Goal: Task Accomplishment & Management: Manage account settings

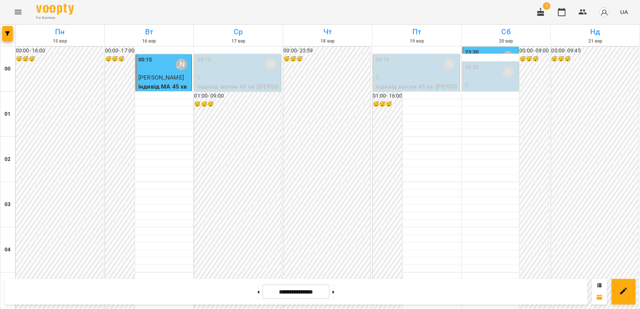
scroll to position [754, 0]
click at [334, 291] on button at bounding box center [333, 291] width 2 height 17
type input "**********"
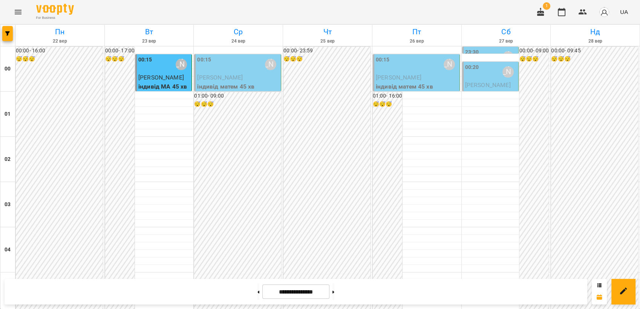
scroll to position [689, 0]
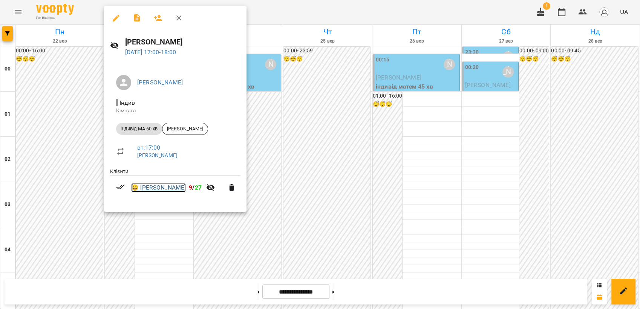
click at [149, 189] on link "😀 [PERSON_NAME]" at bounding box center [158, 187] width 55 height 9
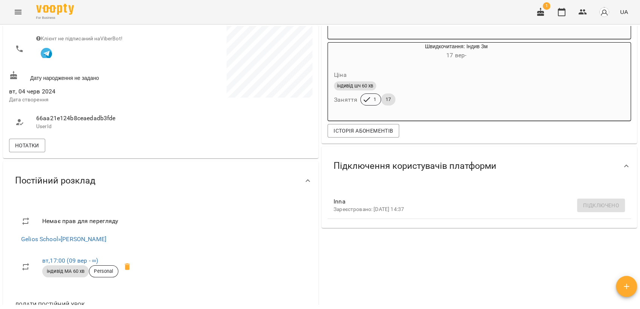
scroll to position [251, 0]
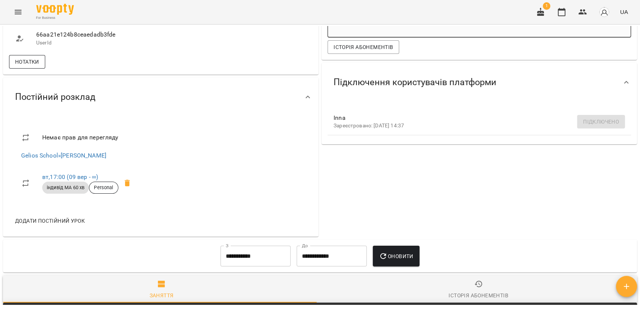
click at [34, 66] on span "Нотатки" at bounding box center [27, 61] width 24 height 9
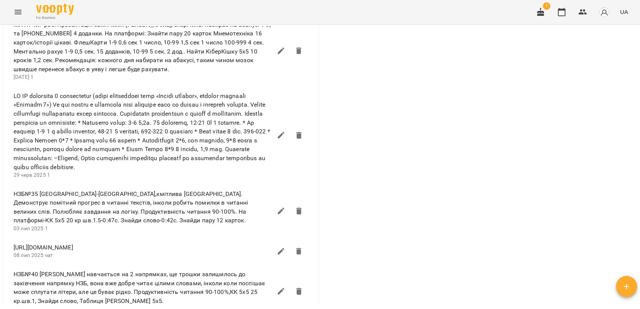
scroll to position [1173, 0]
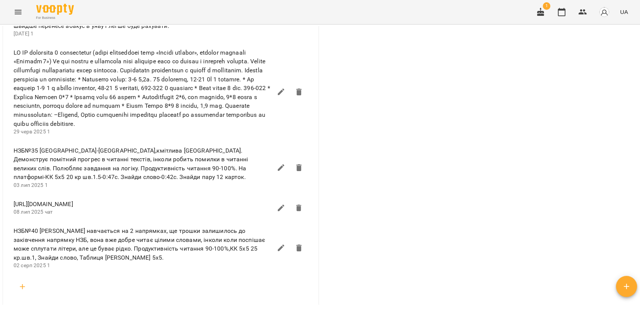
click at [17, 13] on icon "Menu" at bounding box center [18, 12] width 9 height 9
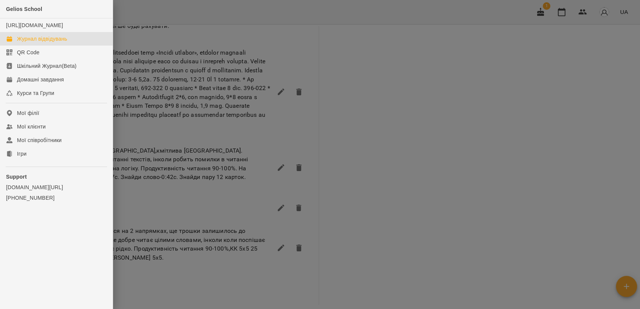
click at [41, 43] on div "Журнал відвідувань" at bounding box center [42, 39] width 50 height 8
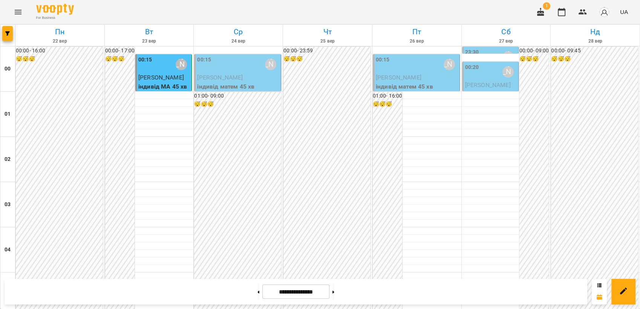
scroll to position [856, 0]
click at [19, 17] on button "Menu" at bounding box center [18, 12] width 18 height 18
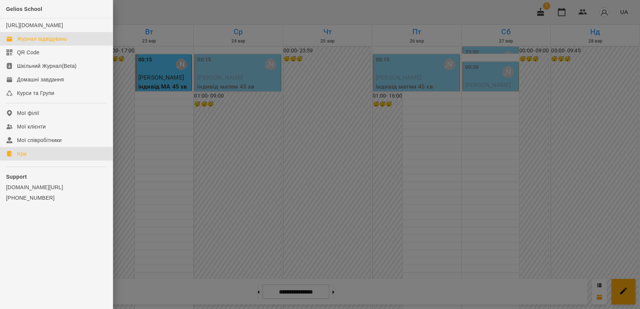
click at [36, 161] on link "Ігри" at bounding box center [56, 154] width 113 height 14
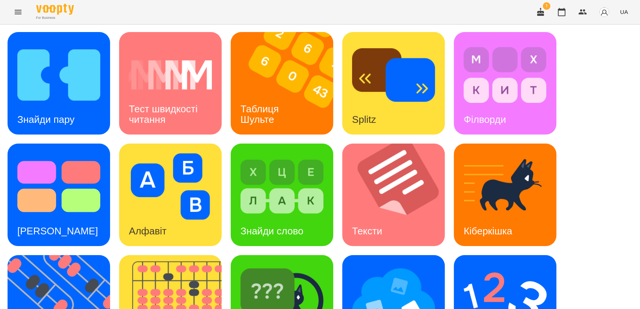
scroll to position [126, 0]
click at [51, 255] on img at bounding box center [64, 306] width 112 height 103
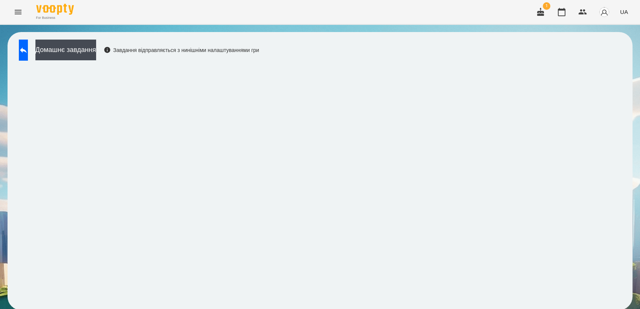
click at [624, 15] on span "UA" at bounding box center [624, 12] width 8 height 8
click at [608, 59] on div "Русский" at bounding box center [610, 56] width 38 height 14
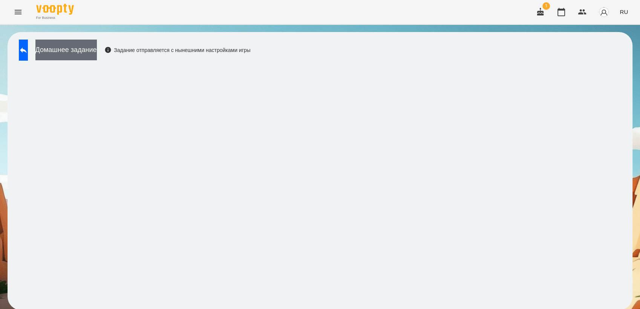
click at [66, 55] on button "Домашнее задание" at bounding box center [65, 50] width 61 height 21
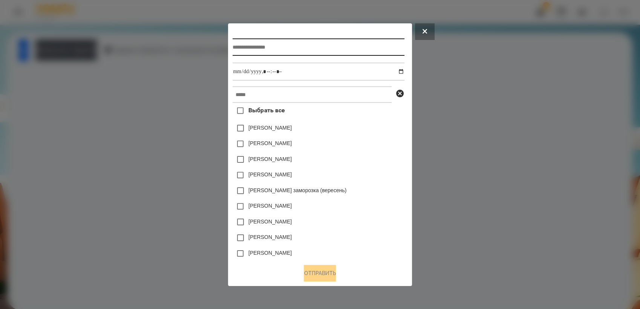
drag, startPoint x: 297, startPoint y: 45, endPoint x: 297, endPoint y: 40, distance: 5.3
click at [297, 43] on input "text" at bounding box center [319, 46] width 172 height 17
type input "**********"
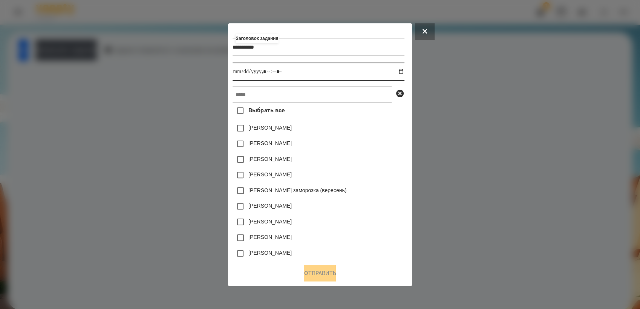
click at [403, 69] on input "datetime-local" at bounding box center [319, 72] width 172 height 18
type input "**********"
drag, startPoint x: 368, startPoint y: 190, endPoint x: 368, endPoint y: 185, distance: 5.7
click at [368, 190] on div "[PERSON_NAME] заморозка (вересень)" at bounding box center [319, 191] width 172 height 16
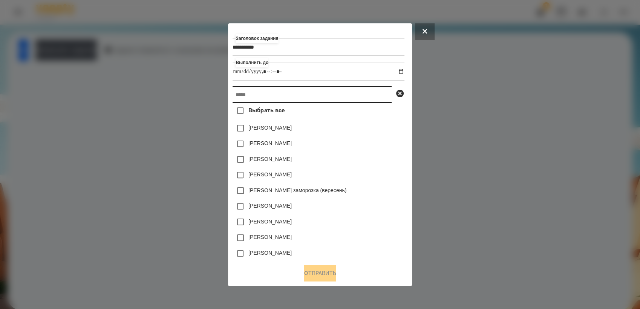
click at [291, 97] on input "text" at bounding box center [312, 94] width 159 height 17
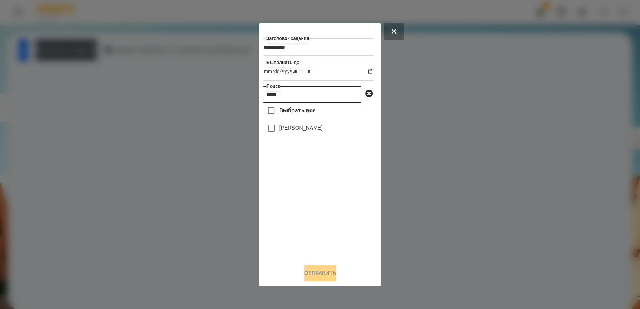
type input "*****"
click at [324, 270] on button "Отправить" at bounding box center [320, 273] width 32 height 17
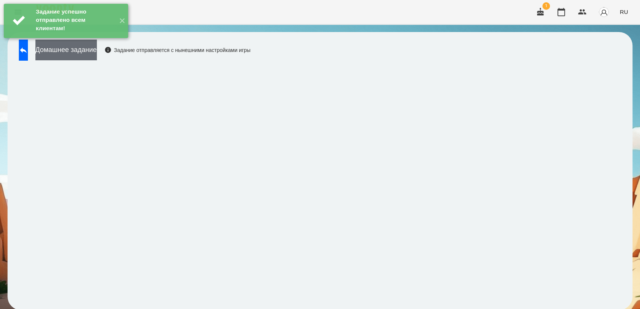
click at [81, 58] on button "Домашнее задание" at bounding box center [65, 50] width 61 height 21
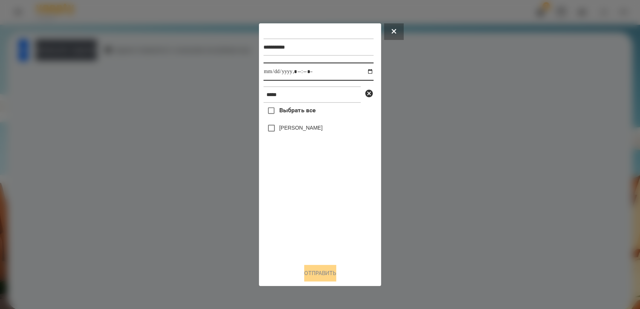
click at [364, 72] on input "datetime-local" at bounding box center [318, 72] width 110 height 18
type input "**********"
drag, startPoint x: 305, startPoint y: 214, endPoint x: 286, endPoint y: 182, distance: 37.2
click at [304, 212] on div "Выбрать все [PERSON_NAME]" at bounding box center [318, 180] width 110 height 155
click at [319, 276] on button "Отправить" at bounding box center [320, 273] width 32 height 17
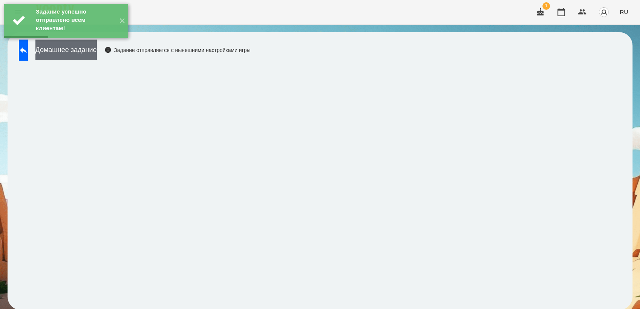
click at [77, 57] on button "Домашнее задание" at bounding box center [65, 50] width 61 height 21
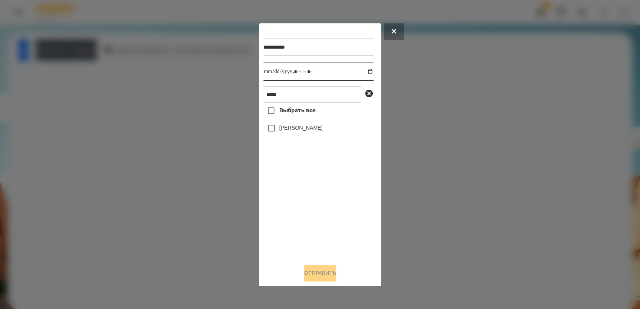
click at [365, 70] on input "datetime-local" at bounding box center [318, 72] width 110 height 18
type input "**********"
drag, startPoint x: 289, startPoint y: 214, endPoint x: 290, endPoint y: 203, distance: 10.9
click at [289, 214] on div "Выбрать все [PERSON_NAME]" at bounding box center [318, 180] width 110 height 155
click at [336, 276] on button "Отправить" at bounding box center [320, 273] width 32 height 17
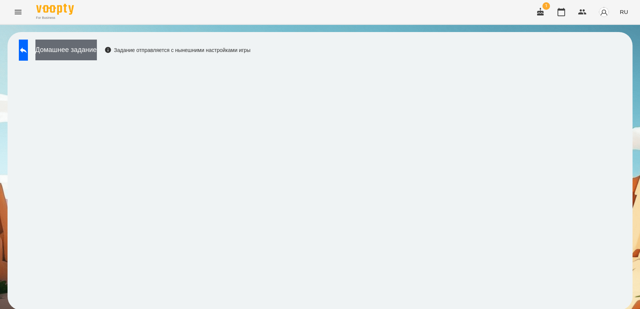
click at [83, 52] on button "Домашнее задание" at bounding box center [65, 50] width 61 height 21
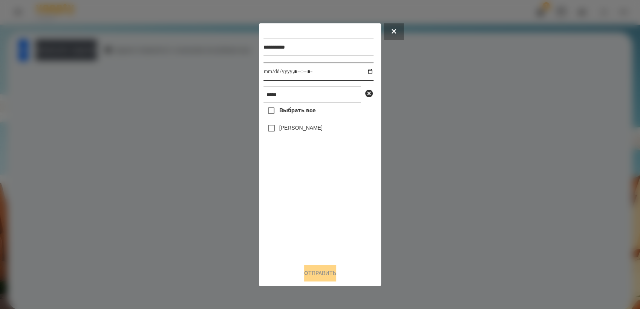
click at [363, 71] on input "datetime-local" at bounding box center [318, 72] width 110 height 18
type input "**********"
drag, startPoint x: 306, startPoint y: 202, endPoint x: 294, endPoint y: 176, distance: 29.2
click at [306, 201] on div "Выбрать все [PERSON_NAME]" at bounding box center [318, 180] width 110 height 155
click at [332, 278] on button "Отправить" at bounding box center [320, 273] width 32 height 17
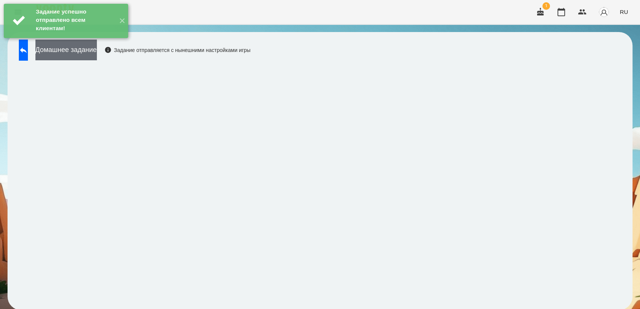
click at [75, 59] on button "Домашнее задание" at bounding box center [65, 50] width 61 height 21
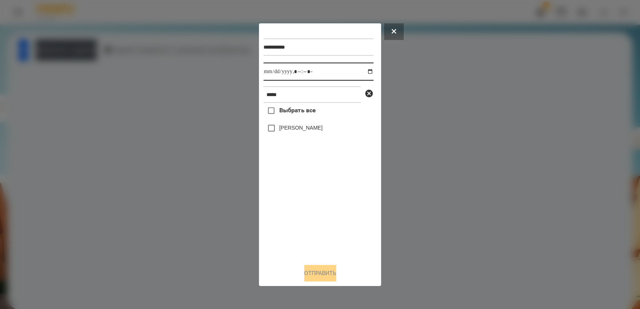
click at [364, 72] on input "datetime-local" at bounding box center [318, 72] width 110 height 18
type input "**********"
click at [297, 210] on div "Выбрать все [PERSON_NAME]" at bounding box center [318, 180] width 110 height 155
click at [316, 277] on button "Отправить" at bounding box center [320, 273] width 32 height 17
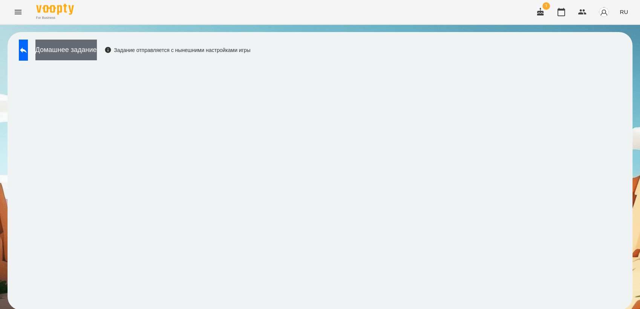
click at [78, 58] on button "Домашнее задание" at bounding box center [65, 50] width 61 height 21
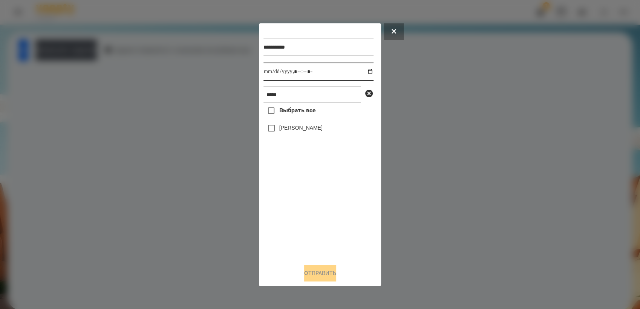
click at [365, 74] on input "datetime-local" at bounding box center [318, 72] width 110 height 18
type input "**********"
click at [315, 198] on div "Выбрать все [PERSON_NAME]" at bounding box center [318, 180] width 110 height 155
click at [332, 276] on button "Отправить" at bounding box center [320, 273] width 32 height 17
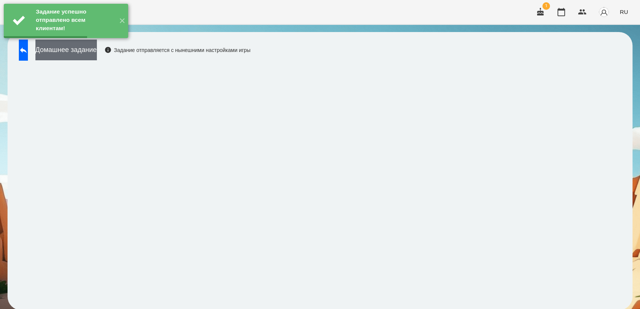
click at [97, 58] on button "Домашнее задание" at bounding box center [65, 50] width 61 height 21
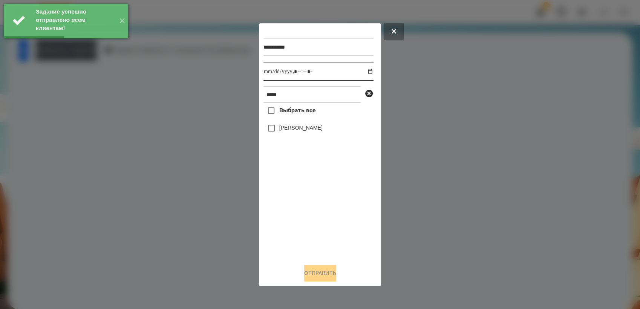
click at [365, 70] on input "datetime-local" at bounding box center [318, 72] width 110 height 18
type input "**********"
drag, startPoint x: 322, startPoint y: 219, endPoint x: 279, endPoint y: 146, distance: 84.8
click at [320, 216] on div "Выбрать все [PERSON_NAME]" at bounding box center [318, 180] width 110 height 155
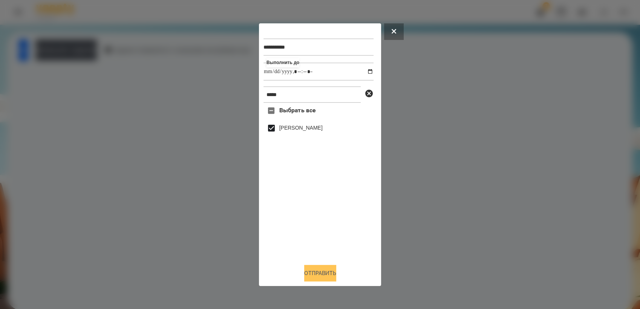
drag, startPoint x: 326, startPoint y: 277, endPoint x: 336, endPoint y: 266, distance: 15.2
click at [328, 274] on button "Отправить" at bounding box center [320, 273] width 32 height 17
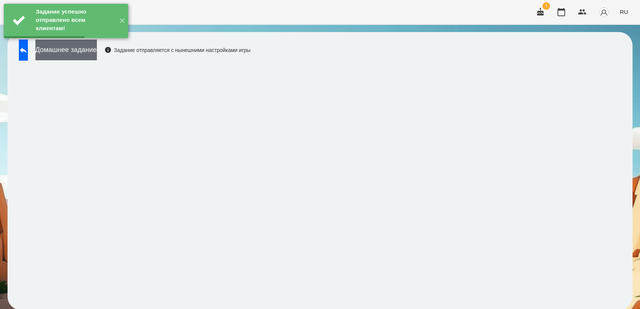
drag, startPoint x: 101, startPoint y: 52, endPoint x: 105, endPoint y: 50, distance: 5.1
click at [97, 50] on button "Домашнее задание" at bounding box center [65, 50] width 61 height 21
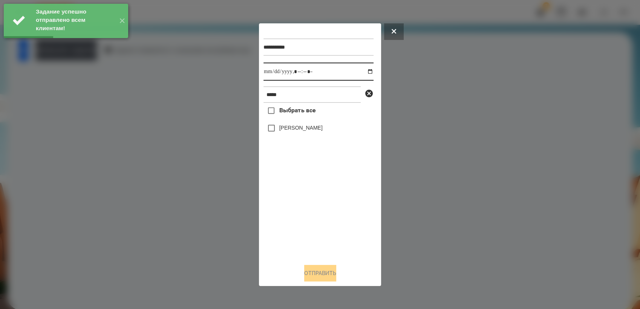
click at [367, 72] on input "datetime-local" at bounding box center [318, 72] width 110 height 18
type input "**********"
drag, startPoint x: 318, startPoint y: 214, endPoint x: 292, endPoint y: 169, distance: 52.4
click at [317, 212] on div "Выбрать все [PERSON_NAME]" at bounding box center [318, 180] width 110 height 155
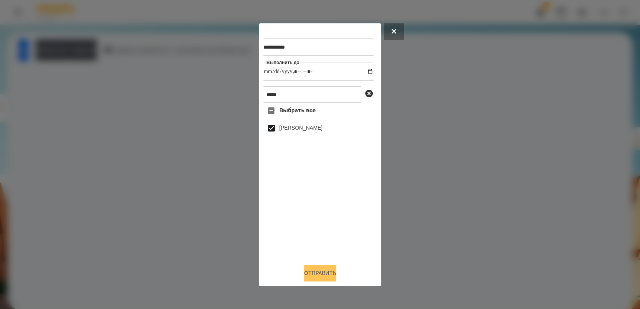
click at [326, 271] on button "Отправить" at bounding box center [320, 273] width 32 height 17
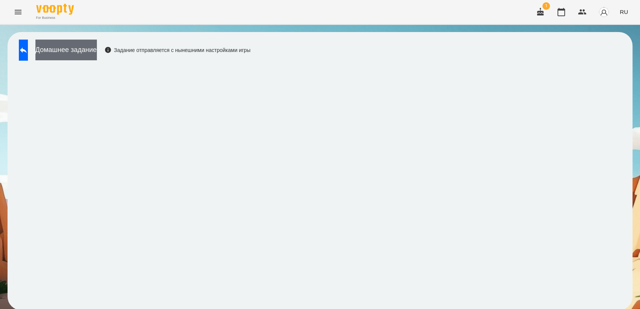
drag, startPoint x: 84, startPoint y: 51, endPoint x: 87, endPoint y: 49, distance: 3.9
click at [87, 49] on button "Домашнее задание" at bounding box center [65, 50] width 61 height 21
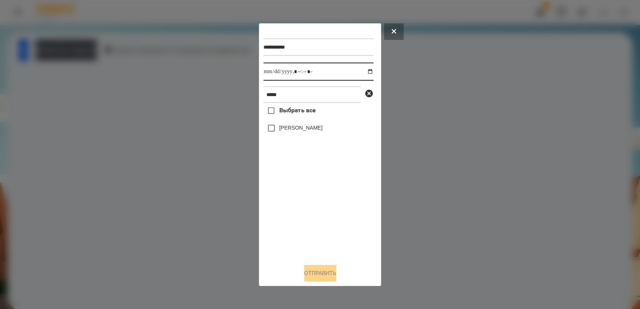
click at [363, 70] on input "datetime-local" at bounding box center [318, 72] width 110 height 18
click at [393, 31] on icon at bounding box center [394, 31] width 5 height 5
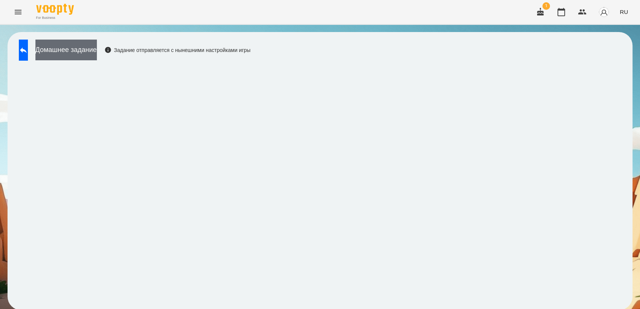
click at [96, 53] on button "Домашнее задание" at bounding box center [65, 50] width 61 height 21
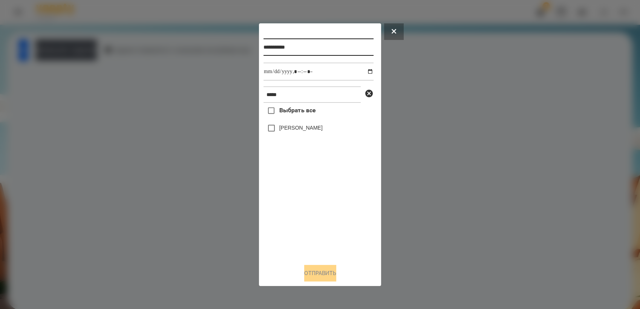
click at [312, 47] on input "**********" at bounding box center [318, 46] width 110 height 17
type input "**********"
click at [368, 72] on input "datetime-local" at bounding box center [318, 72] width 110 height 18
type input "**********"
drag, startPoint x: 299, startPoint y: 219, endPoint x: 293, endPoint y: 201, distance: 18.5
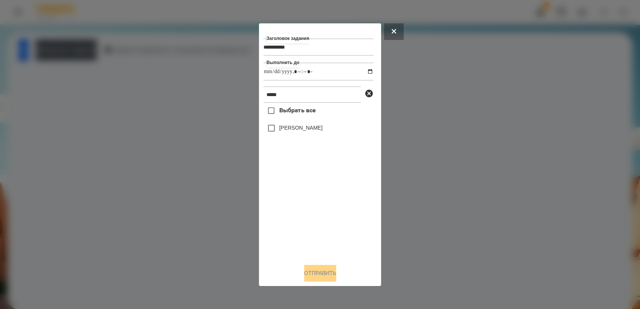
click at [299, 219] on div "Выбрать все [PERSON_NAME]" at bounding box center [318, 180] width 110 height 155
click at [309, 274] on button "Отправить" at bounding box center [320, 273] width 32 height 17
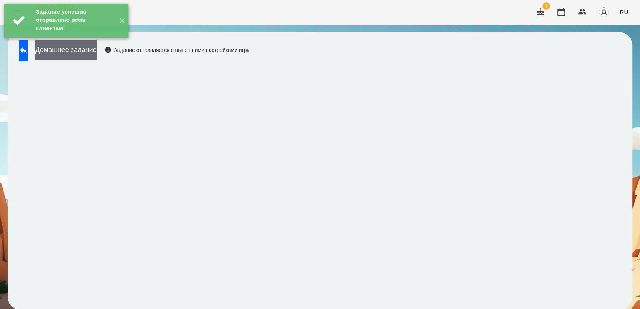
click at [70, 53] on button "Домашнее задание" at bounding box center [65, 50] width 61 height 21
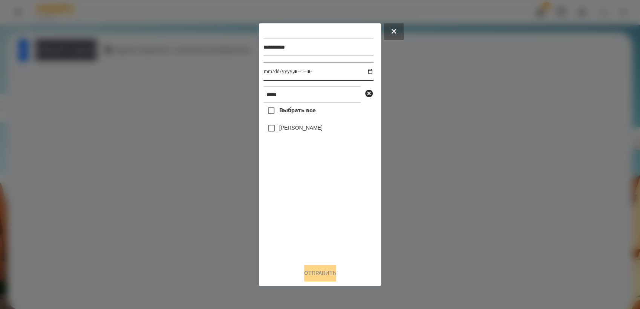
click at [364, 74] on input "datetime-local" at bounding box center [318, 72] width 110 height 18
type input "**********"
drag, startPoint x: 305, startPoint y: 219, endPoint x: 300, endPoint y: 212, distance: 8.2
click at [300, 212] on div "Выбрать все [PERSON_NAME]" at bounding box center [318, 180] width 110 height 155
click at [334, 280] on button "Отправить" at bounding box center [320, 273] width 32 height 17
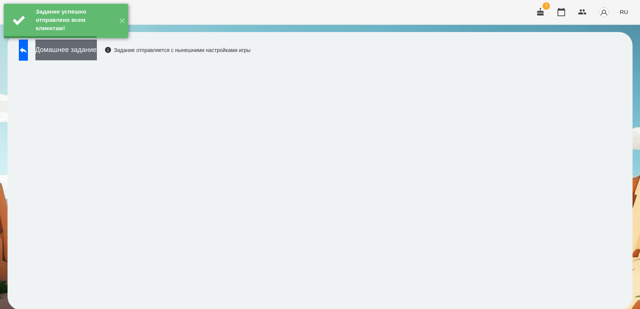
click at [97, 54] on button "Домашнее задание" at bounding box center [65, 50] width 61 height 21
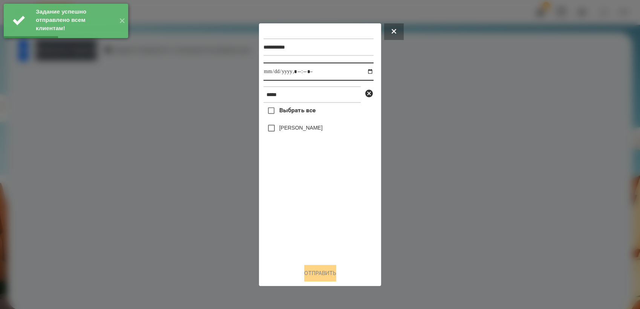
click at [364, 72] on input "datetime-local" at bounding box center [318, 72] width 110 height 18
type input "**********"
drag, startPoint x: 308, startPoint y: 209, endPoint x: 289, endPoint y: 173, distance: 40.8
click at [305, 204] on div "Выбрать все [PERSON_NAME]" at bounding box center [318, 180] width 110 height 155
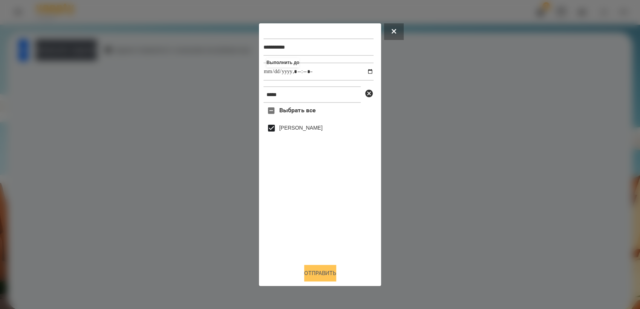
click at [331, 277] on button "Отправить" at bounding box center [320, 273] width 32 height 17
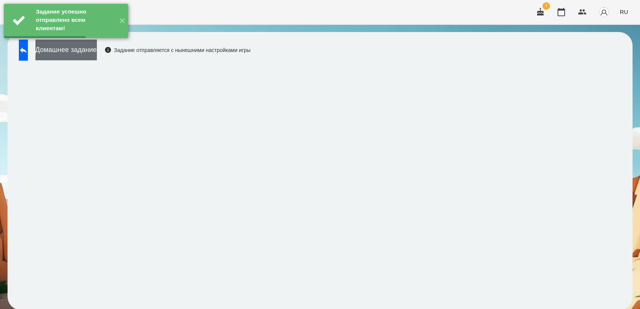
click at [97, 56] on button "Домашнее задание" at bounding box center [65, 50] width 61 height 21
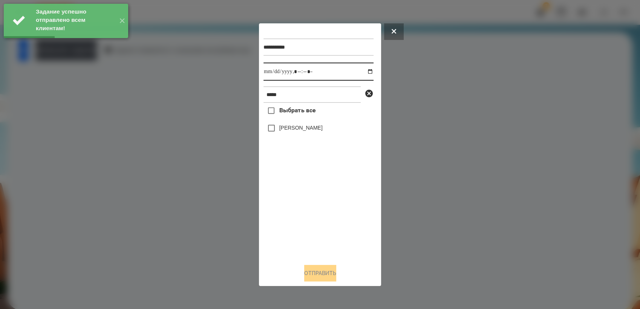
click at [365, 72] on input "datetime-local" at bounding box center [318, 72] width 110 height 18
type input "**********"
drag, startPoint x: 305, startPoint y: 221, endPoint x: 305, endPoint y: 217, distance: 3.8
click at [305, 217] on div "Выбрать все [PERSON_NAME]" at bounding box center [318, 180] width 110 height 155
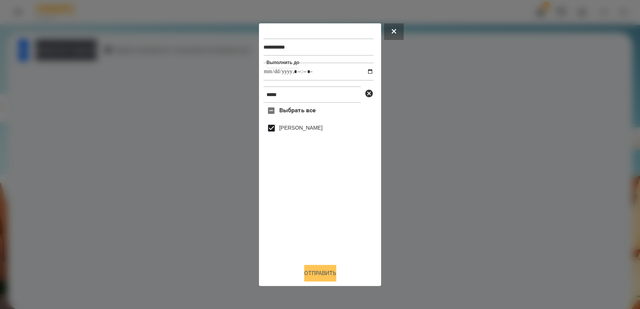
click at [326, 274] on button "Отправить" at bounding box center [320, 273] width 32 height 17
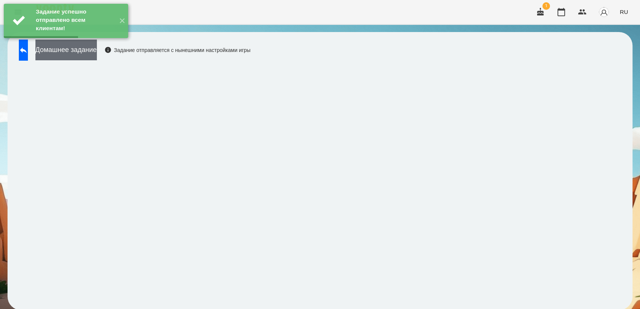
click at [97, 50] on button "Домашнее задание" at bounding box center [65, 50] width 61 height 21
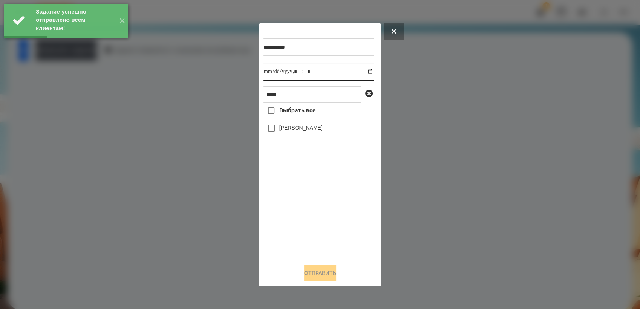
click at [366, 71] on input "datetime-local" at bounding box center [318, 72] width 110 height 18
type input "**********"
click at [318, 203] on div "Выбрать все [PERSON_NAME]" at bounding box center [318, 180] width 110 height 155
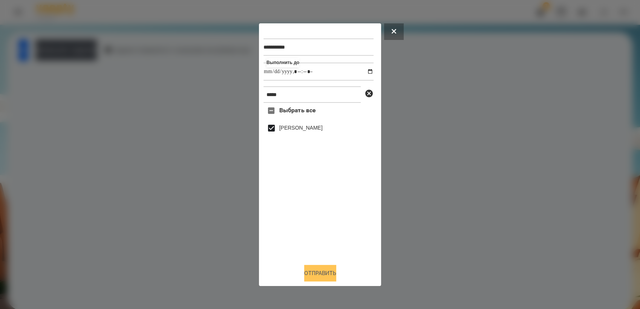
click at [336, 278] on button "Отправить" at bounding box center [320, 273] width 32 height 17
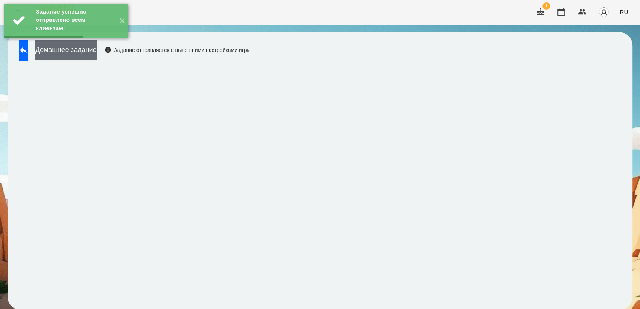
click at [87, 52] on button "Домашнее задание" at bounding box center [65, 50] width 61 height 21
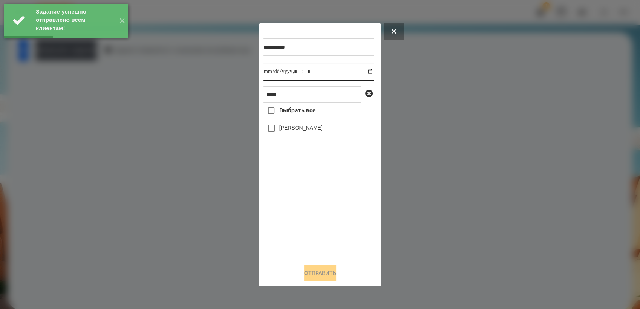
click at [366, 71] on input "datetime-local" at bounding box center [318, 72] width 110 height 18
type input "**********"
drag, startPoint x: 315, startPoint y: 213, endPoint x: 314, endPoint y: 209, distance: 4.1
click at [314, 209] on div "Выбрать все [PERSON_NAME]" at bounding box center [318, 180] width 110 height 155
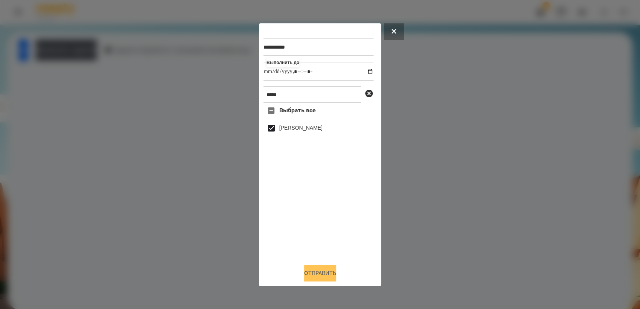
click at [321, 281] on button "Отправить" at bounding box center [320, 273] width 32 height 17
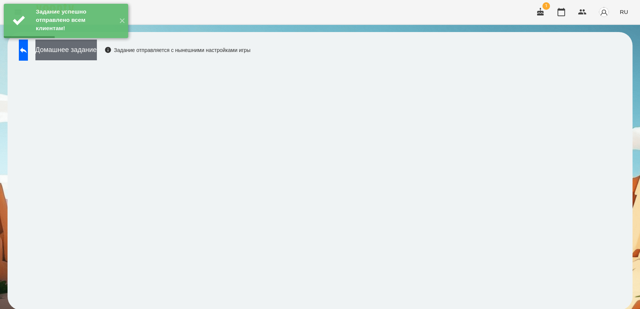
click at [87, 55] on button "Домашнее задание" at bounding box center [65, 50] width 61 height 21
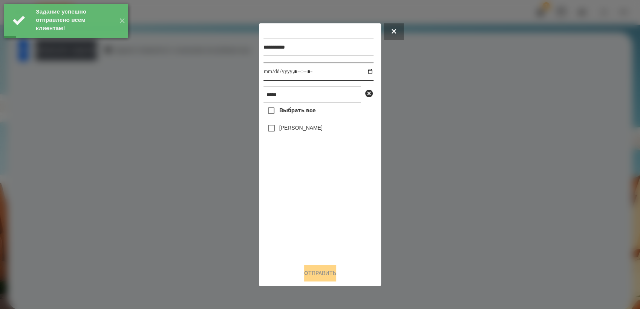
click at [365, 70] on input "datetime-local" at bounding box center [318, 72] width 110 height 18
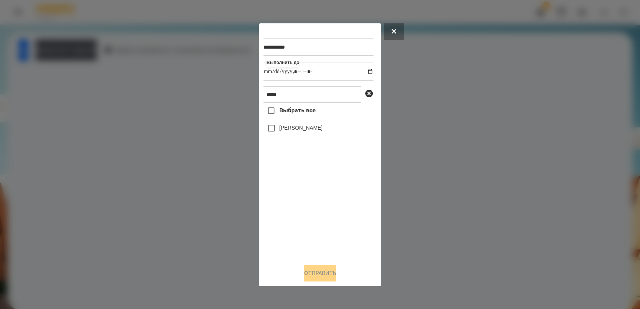
type input "**********"
drag, startPoint x: 308, startPoint y: 241, endPoint x: 302, endPoint y: 228, distance: 14.2
click at [306, 237] on div "Выбрать все [PERSON_NAME]" at bounding box center [318, 180] width 110 height 155
click at [328, 280] on button "Отправить" at bounding box center [320, 273] width 32 height 17
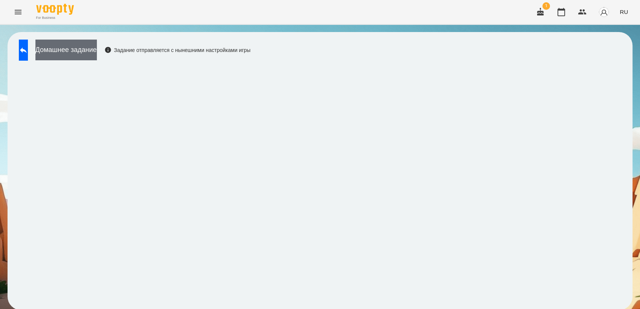
click at [92, 54] on button "Домашнее задание" at bounding box center [65, 50] width 61 height 21
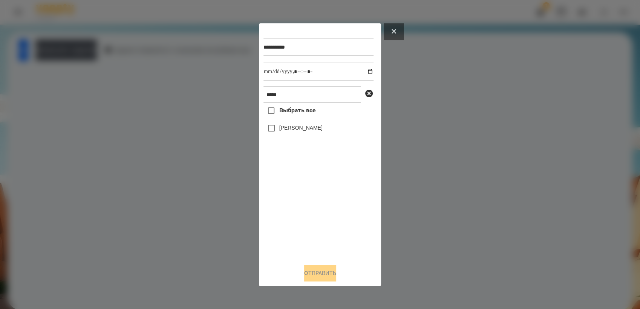
click at [398, 29] on button at bounding box center [394, 31] width 20 height 17
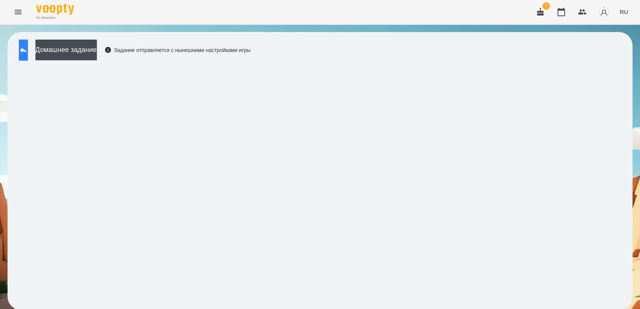
click at [28, 54] on button at bounding box center [23, 50] width 9 height 21
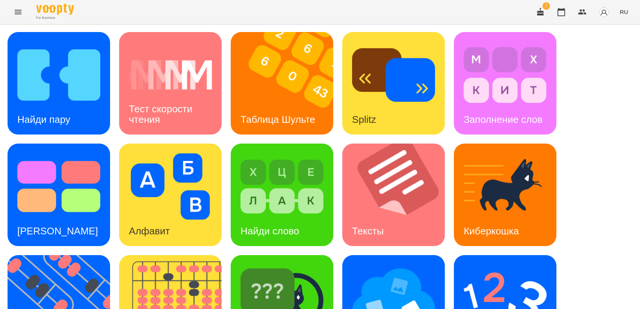
scroll to position [167, 0]
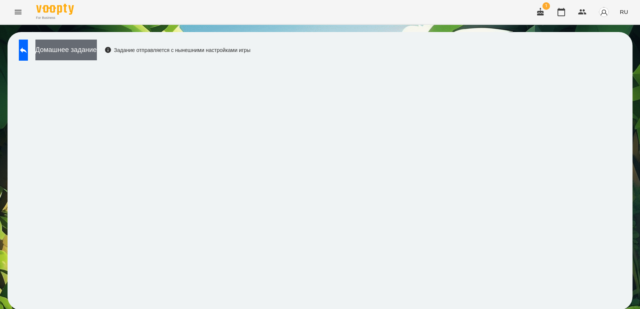
click at [90, 53] on button "Домашнее задание" at bounding box center [65, 50] width 61 height 21
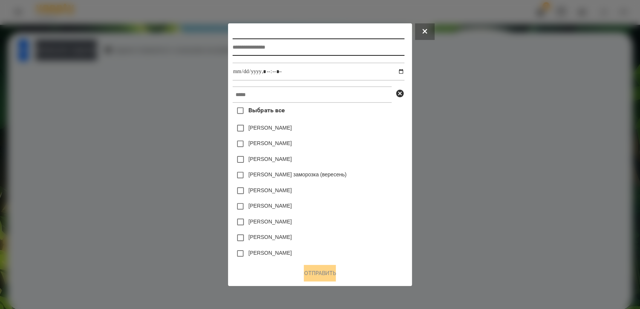
click at [253, 44] on input "text" at bounding box center [319, 46] width 172 height 17
type input "*********"
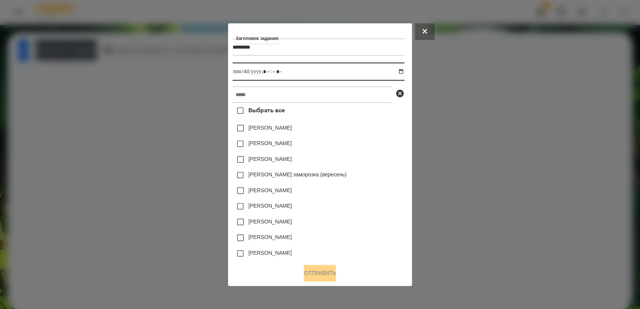
click at [404, 71] on input "datetime-local" at bounding box center [319, 72] width 172 height 18
type input "**********"
drag, startPoint x: 356, startPoint y: 224, endPoint x: 276, endPoint y: 126, distance: 126.6
click at [356, 221] on div "[PERSON_NAME]" at bounding box center [319, 222] width 172 height 16
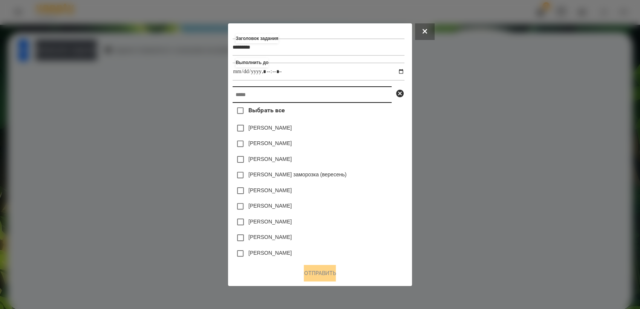
click at [258, 94] on input "text" at bounding box center [312, 94] width 159 height 17
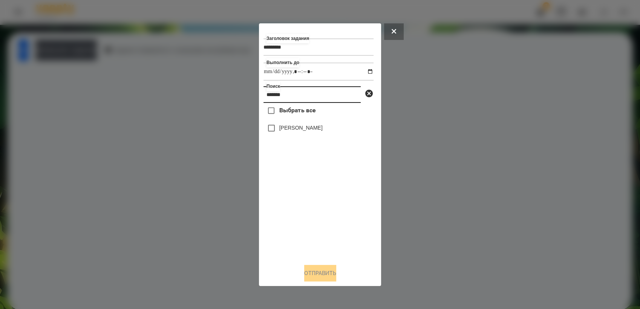
type input "*******"
click at [326, 278] on button "Отправить" at bounding box center [320, 273] width 32 height 17
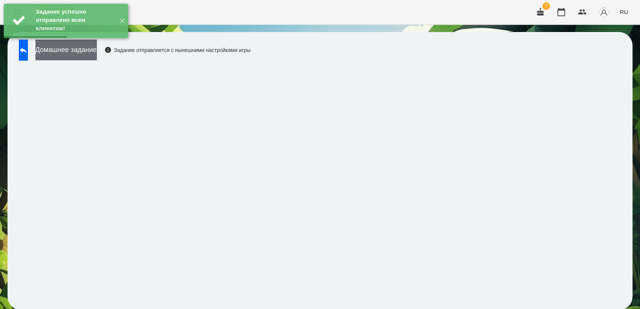
drag, startPoint x: 89, startPoint y: 53, endPoint x: 94, endPoint y: 52, distance: 5.7
click at [94, 52] on button "Домашнее задание" at bounding box center [65, 50] width 61 height 21
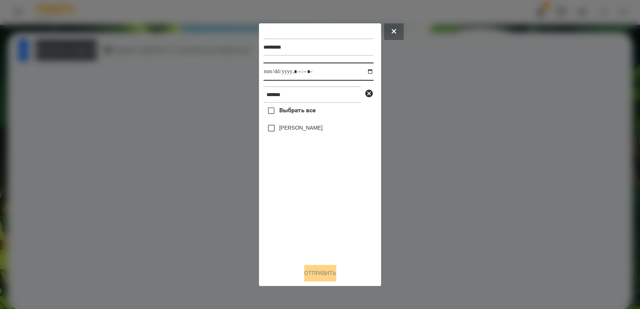
click at [363, 72] on input "datetime-local" at bounding box center [318, 72] width 110 height 18
type input "**********"
drag, startPoint x: 302, startPoint y: 197, endPoint x: 302, endPoint y: 191, distance: 5.3
click at [302, 191] on div "Выбрать все [PERSON_NAME]" at bounding box center [318, 180] width 110 height 155
drag, startPoint x: 338, startPoint y: 275, endPoint x: 338, endPoint y: 270, distance: 4.9
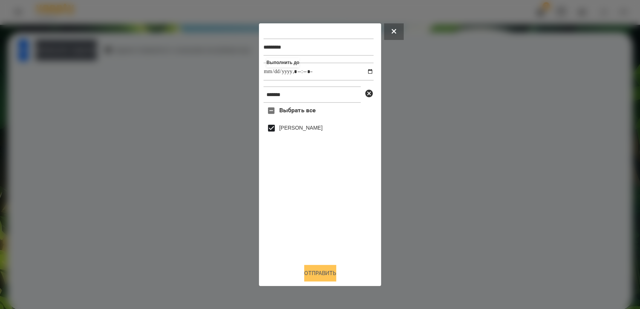
click at [336, 274] on button "Отправить" at bounding box center [320, 273] width 32 height 17
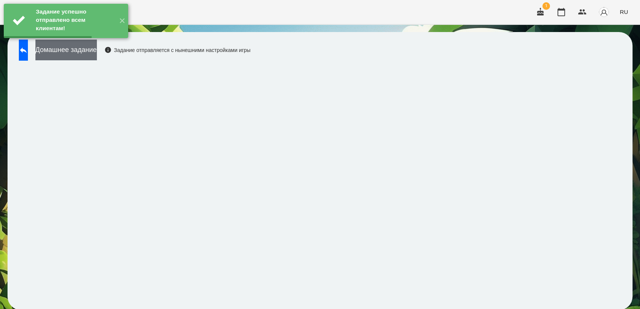
click at [97, 53] on button "Домашнее задание" at bounding box center [65, 50] width 61 height 21
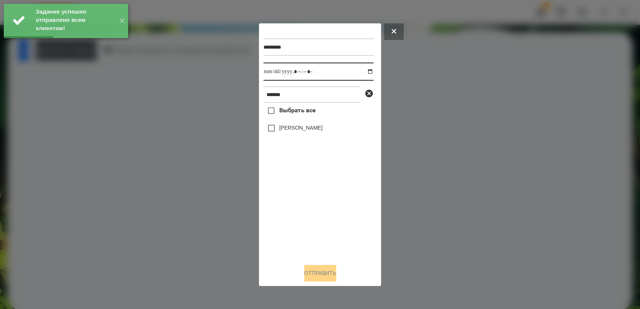
click at [364, 71] on input "datetime-local" at bounding box center [318, 72] width 110 height 18
type input "**********"
drag, startPoint x: 302, startPoint y: 227, endPoint x: 274, endPoint y: 156, distance: 76.5
click at [300, 219] on div "Выбрать все [PERSON_NAME]" at bounding box center [318, 180] width 110 height 155
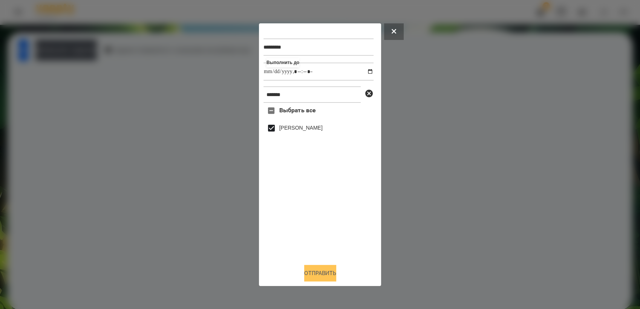
click at [321, 270] on button "Отправить" at bounding box center [320, 273] width 32 height 17
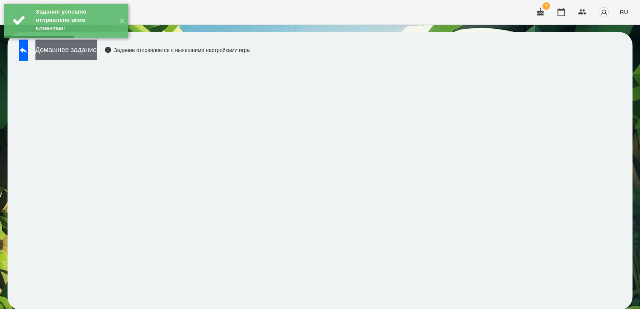
click at [82, 55] on button "Домашнее задание" at bounding box center [65, 50] width 61 height 21
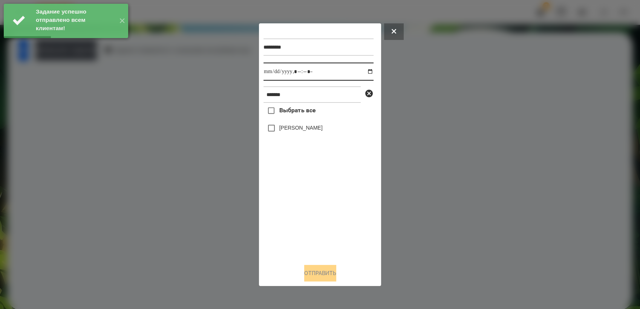
click at [364, 69] on input "datetime-local" at bounding box center [318, 72] width 110 height 18
type input "**********"
drag, startPoint x: 302, startPoint y: 212, endPoint x: 297, endPoint y: 197, distance: 15.9
click at [300, 204] on div "Выбрать все [PERSON_NAME]" at bounding box center [318, 180] width 110 height 155
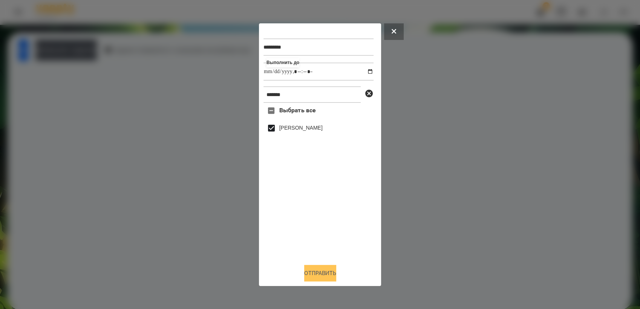
click at [331, 276] on button "Отправить" at bounding box center [320, 273] width 32 height 17
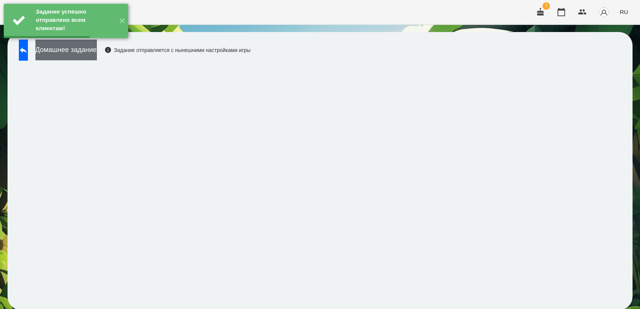
click at [97, 47] on button "Домашнее задание" at bounding box center [65, 50] width 61 height 21
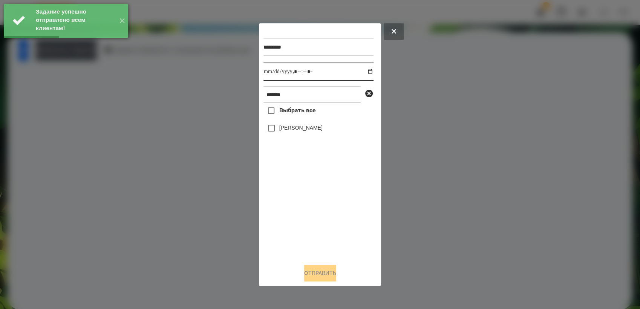
click at [365, 71] on input "datetime-local" at bounding box center [318, 72] width 110 height 18
type input "**********"
drag, startPoint x: 325, startPoint y: 228, endPoint x: 322, endPoint y: 215, distance: 13.7
click at [323, 221] on div "Выбрать все [PERSON_NAME]" at bounding box center [318, 180] width 110 height 155
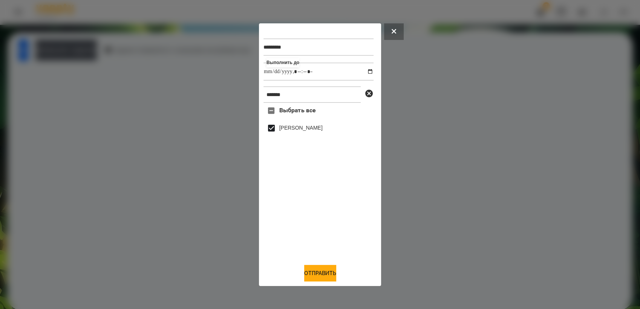
drag, startPoint x: 334, startPoint y: 269, endPoint x: 338, endPoint y: 249, distance: 20.4
click at [334, 268] on button "Отправить" at bounding box center [320, 273] width 32 height 17
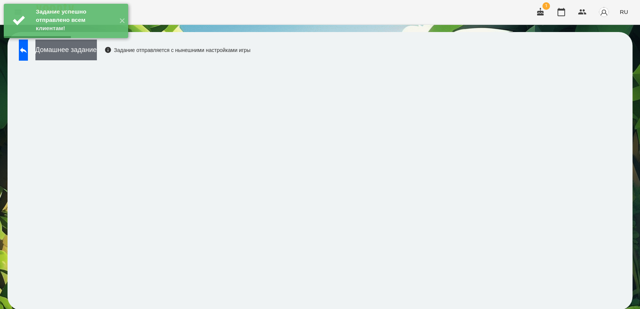
click at [97, 57] on button "Домашнее задание" at bounding box center [65, 50] width 61 height 21
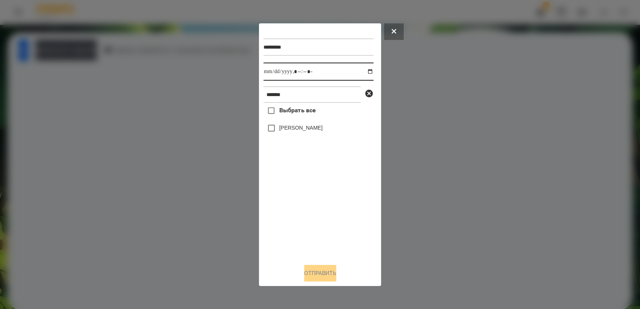
click at [364, 71] on input "datetime-local" at bounding box center [318, 72] width 110 height 18
type input "**********"
drag, startPoint x: 322, startPoint y: 216, endPoint x: 281, endPoint y: 151, distance: 76.4
click at [317, 205] on div "Выбрать все [PERSON_NAME]" at bounding box center [318, 180] width 110 height 155
click at [331, 273] on button "Отправить" at bounding box center [320, 273] width 32 height 17
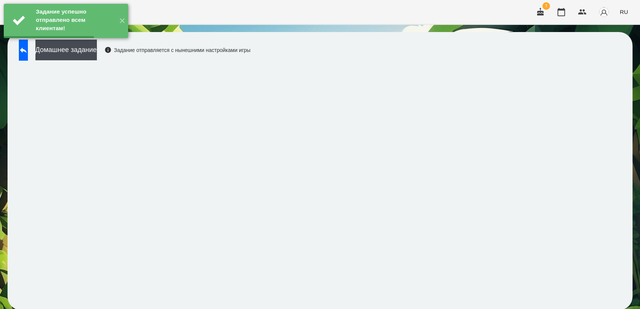
drag, startPoint x: 100, startPoint y: 50, endPoint x: 126, endPoint y: 42, distance: 27.1
click at [97, 48] on button "Домашнее задание" at bounding box center [65, 50] width 61 height 21
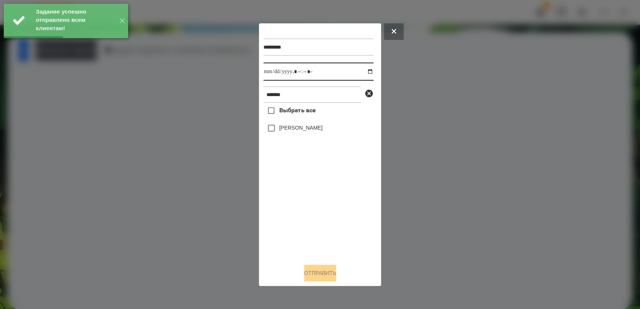
click at [364, 72] on input "datetime-local" at bounding box center [318, 72] width 110 height 18
type input "**********"
drag, startPoint x: 304, startPoint y: 217, endPoint x: 308, endPoint y: 198, distance: 19.6
click at [306, 211] on div "Выбрать все [PERSON_NAME]" at bounding box center [318, 180] width 110 height 155
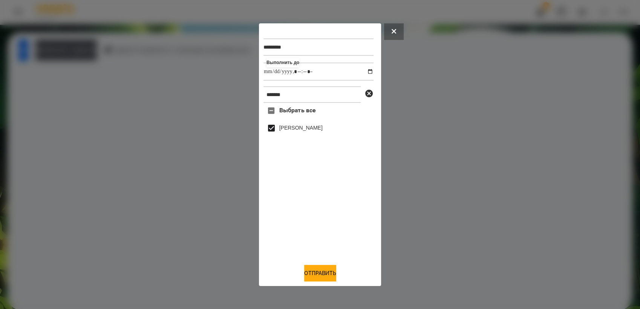
click at [322, 283] on div "********* Выполнить до ******* Выбрать все [PERSON_NAME] Отправить" at bounding box center [320, 154] width 122 height 263
click at [318, 278] on button "Отправить" at bounding box center [320, 273] width 32 height 17
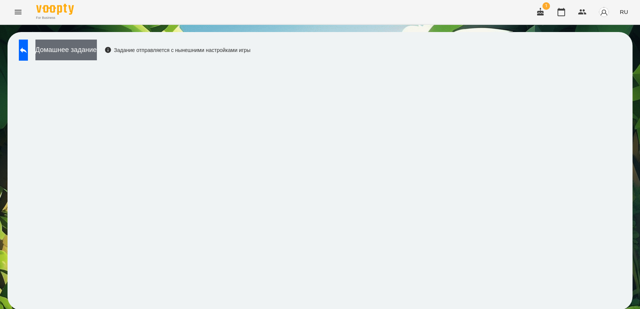
click at [96, 48] on button "Домашнее задание" at bounding box center [65, 50] width 61 height 21
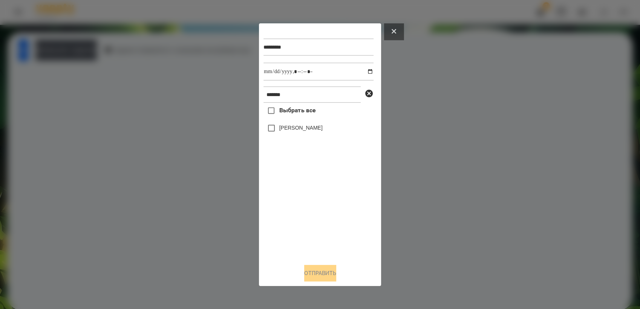
click at [391, 26] on button at bounding box center [394, 31] width 20 height 17
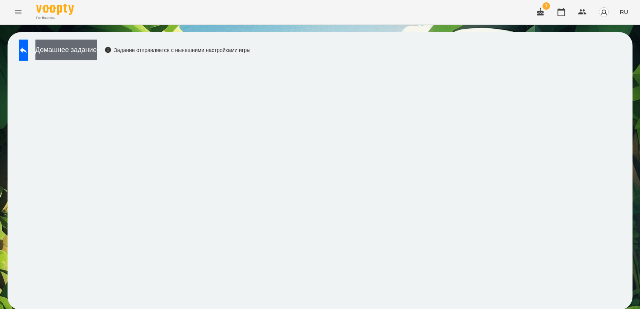
click at [97, 53] on button "Домашнее задание" at bounding box center [65, 50] width 61 height 21
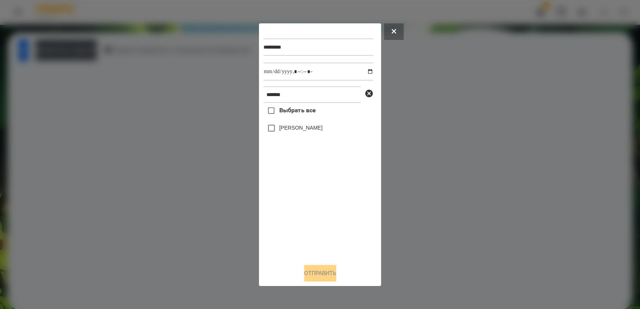
click at [389, 36] on button at bounding box center [394, 31] width 20 height 17
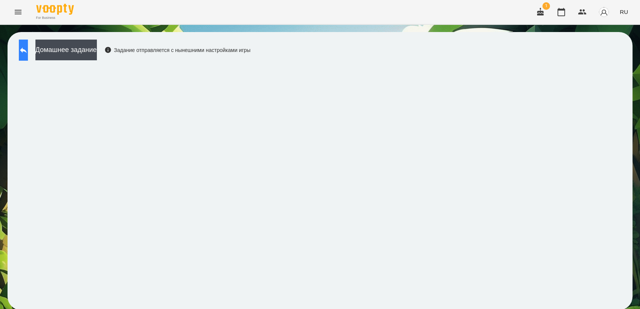
click at [28, 57] on button at bounding box center [23, 50] width 9 height 21
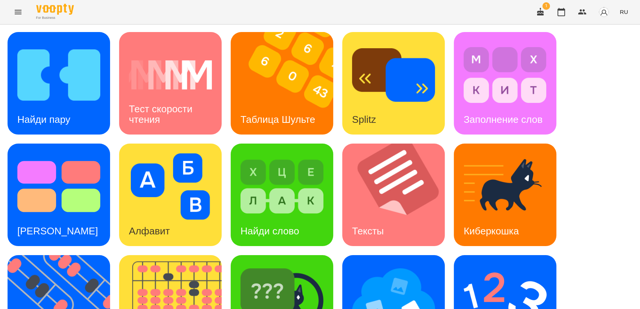
scroll to position [167, 0]
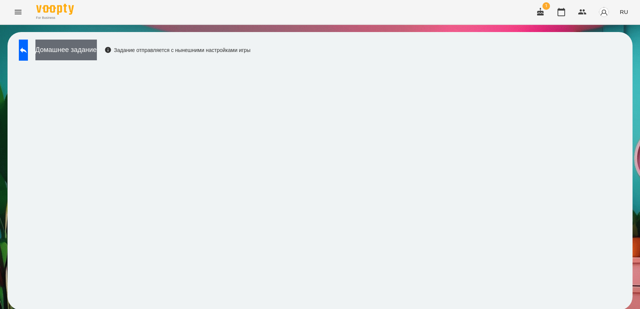
click at [74, 49] on button "Домашнее задание" at bounding box center [65, 50] width 61 height 21
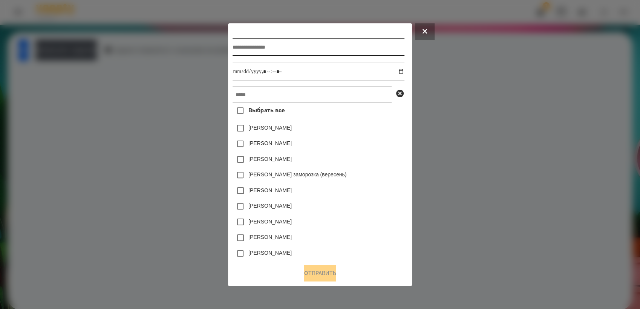
click at [258, 42] on input "text" at bounding box center [319, 46] width 172 height 17
type input "**********"
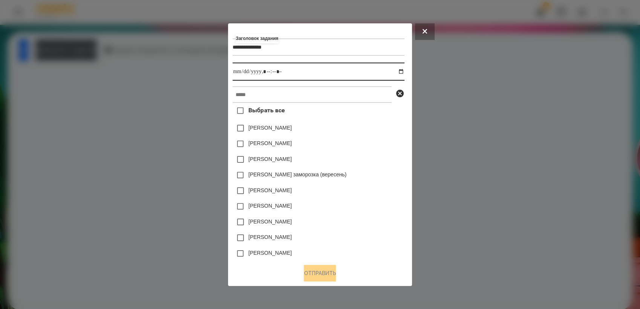
drag, startPoint x: 403, startPoint y: 70, endPoint x: 408, endPoint y: 77, distance: 8.5
click at [404, 70] on input "datetime-local" at bounding box center [319, 72] width 172 height 18
type input "**********"
drag, startPoint x: 362, startPoint y: 175, endPoint x: 364, endPoint y: 171, distance: 4.4
click at [363, 173] on div "[PERSON_NAME] заморозка (вересень)" at bounding box center [319, 175] width 172 height 16
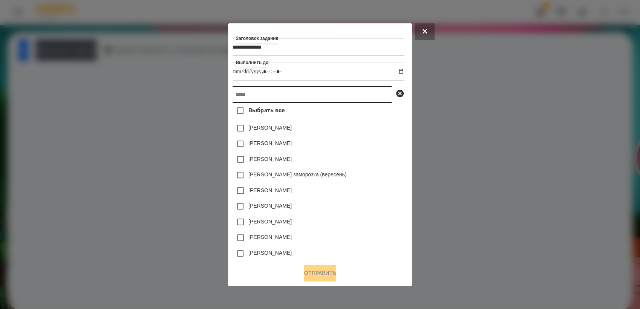
click at [327, 99] on input "text" at bounding box center [312, 94] width 159 height 17
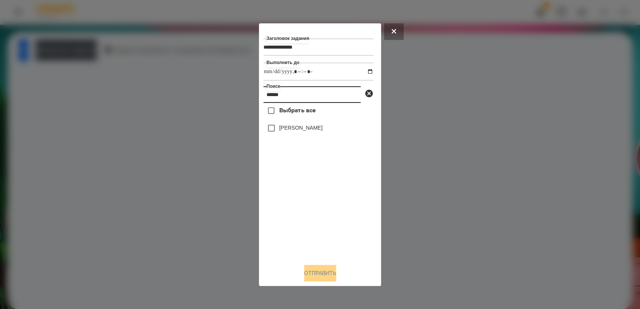
type input "******"
click at [311, 277] on button "Отправить" at bounding box center [320, 273] width 32 height 17
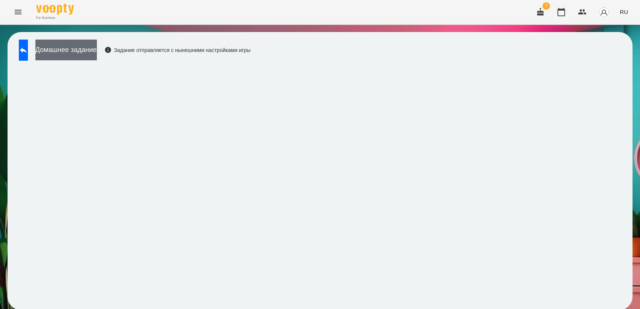
click at [97, 50] on button "Домашнее задание" at bounding box center [65, 50] width 61 height 21
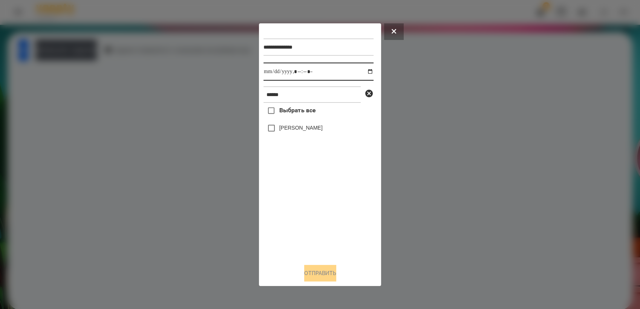
click at [365, 73] on input "datetime-local" at bounding box center [318, 72] width 110 height 18
type input "**********"
drag, startPoint x: 308, startPoint y: 199, endPoint x: 300, endPoint y: 185, distance: 15.9
click at [305, 197] on div "Выбрать все [PERSON_NAME]" at bounding box center [318, 180] width 110 height 155
drag, startPoint x: 319, startPoint y: 272, endPoint x: 309, endPoint y: 276, distance: 10.1
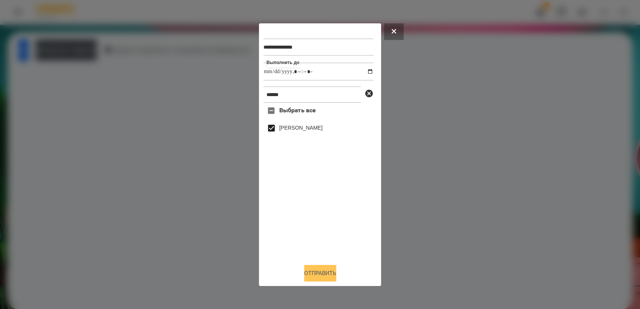
click at [318, 271] on button "Отправить" at bounding box center [320, 273] width 32 height 17
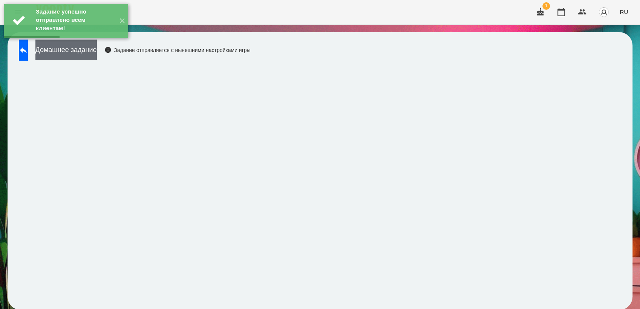
click at [89, 51] on button "Домашнее задание" at bounding box center [65, 50] width 61 height 21
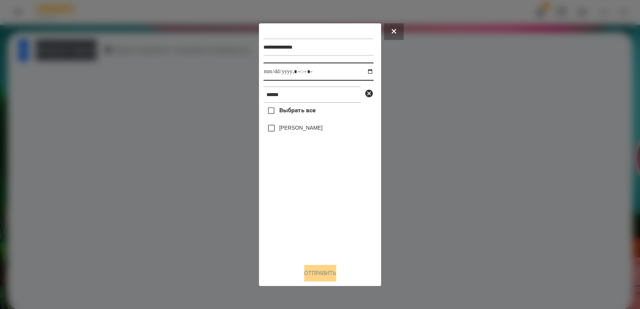
click at [366, 71] on input "datetime-local" at bounding box center [318, 72] width 110 height 18
type input "**********"
drag, startPoint x: 289, startPoint y: 194, endPoint x: 277, endPoint y: 157, distance: 39.0
click at [288, 191] on div "Выбрать все [PERSON_NAME]" at bounding box center [318, 180] width 110 height 155
click at [312, 275] on button "Отправить" at bounding box center [320, 273] width 32 height 17
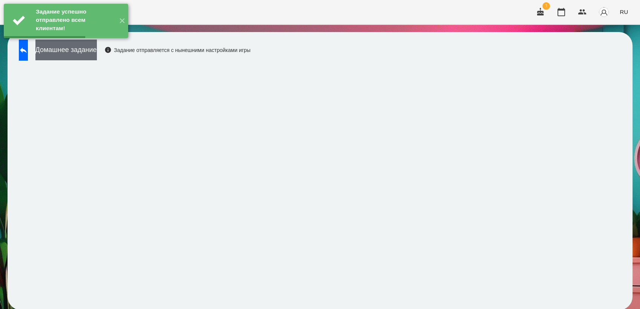
click at [97, 52] on button "Домашнее задание" at bounding box center [65, 50] width 61 height 21
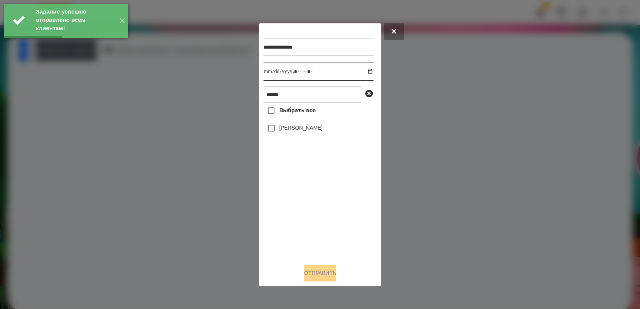
click at [364, 70] on input "datetime-local" at bounding box center [318, 72] width 110 height 18
type input "**********"
drag, startPoint x: 309, startPoint y: 214, endPoint x: 279, endPoint y: 145, distance: 75.5
click at [306, 210] on div "Выбрать все [PERSON_NAME]" at bounding box center [318, 180] width 110 height 155
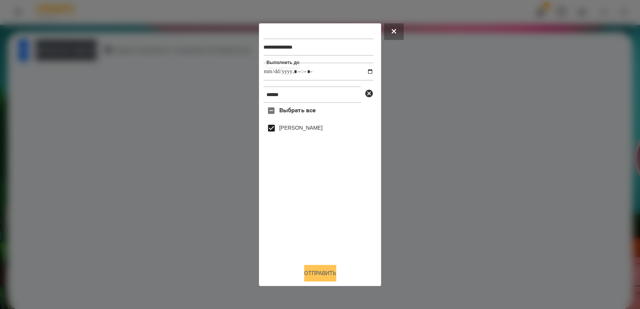
click at [331, 275] on button "Отправить" at bounding box center [320, 273] width 32 height 17
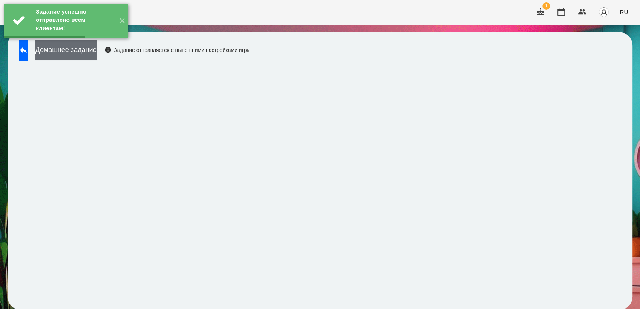
click at [97, 52] on button "Домашнее задание" at bounding box center [65, 50] width 61 height 21
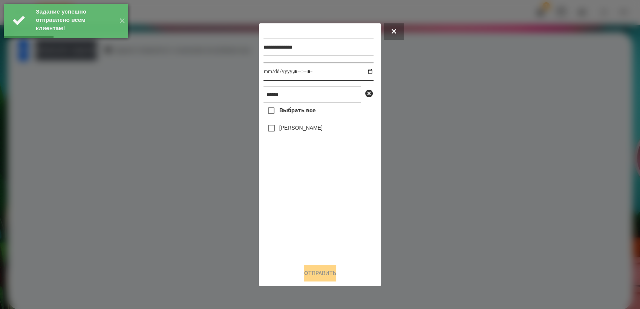
click at [365, 69] on input "datetime-local" at bounding box center [318, 72] width 110 height 18
type input "**********"
drag, startPoint x: 309, startPoint y: 215, endPoint x: 289, endPoint y: 164, distance: 55.2
click at [308, 209] on div "Выбрать все [PERSON_NAME]" at bounding box center [318, 180] width 110 height 155
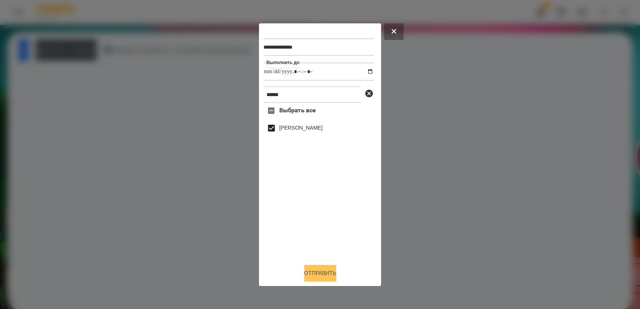
click at [331, 273] on button "Отправить" at bounding box center [320, 273] width 32 height 17
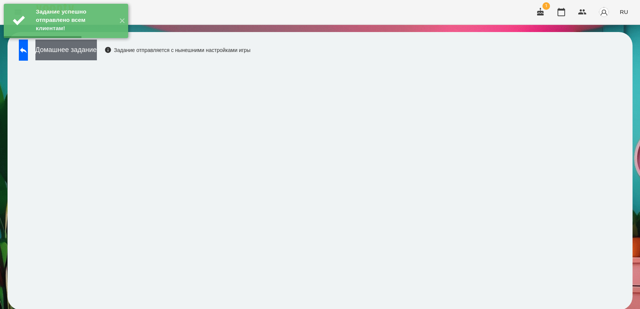
click at [97, 55] on button "Домашнее задание" at bounding box center [65, 50] width 61 height 21
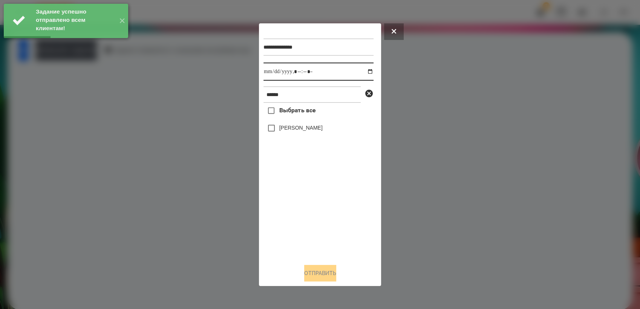
click at [366, 70] on input "datetime-local" at bounding box center [318, 72] width 110 height 18
type input "**********"
drag, startPoint x: 322, startPoint y: 209, endPoint x: 307, endPoint y: 184, distance: 29.2
click at [321, 206] on div "Выбрать все [PERSON_NAME]" at bounding box center [318, 180] width 110 height 155
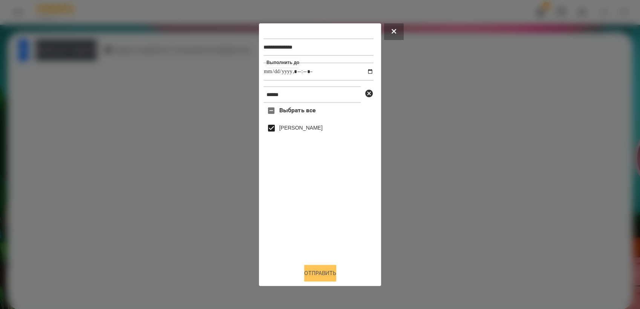
click at [329, 276] on button "Отправить" at bounding box center [320, 273] width 32 height 17
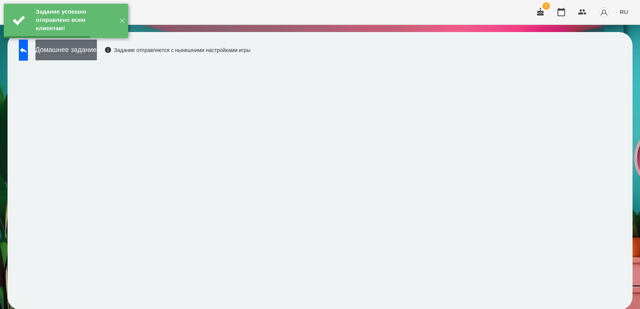
click at [97, 53] on button "Домашнее задание" at bounding box center [65, 50] width 61 height 21
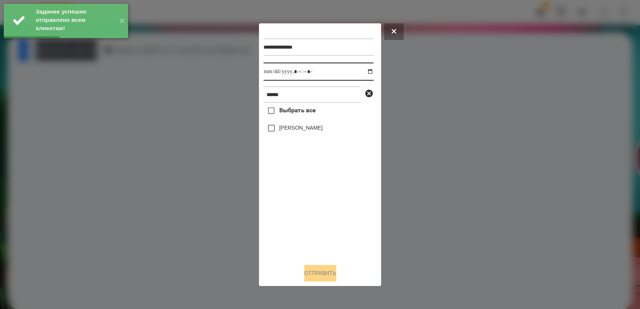
click at [367, 72] on input "datetime-local" at bounding box center [318, 72] width 110 height 18
type input "**********"
drag, startPoint x: 322, startPoint y: 213, endPoint x: 300, endPoint y: 167, distance: 51.1
click at [321, 208] on div "Выбрать все [PERSON_NAME]" at bounding box center [318, 180] width 110 height 155
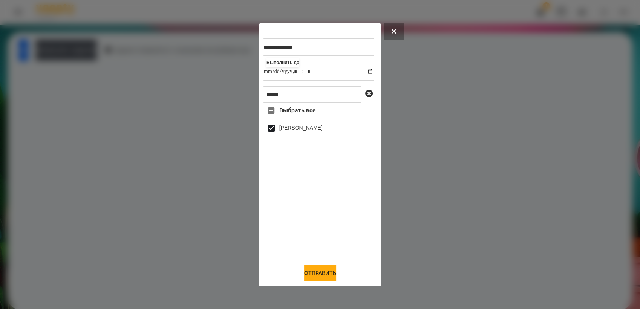
drag, startPoint x: 320, startPoint y: 277, endPoint x: 380, endPoint y: 256, distance: 64.3
click at [321, 275] on button "Отправить" at bounding box center [320, 273] width 32 height 17
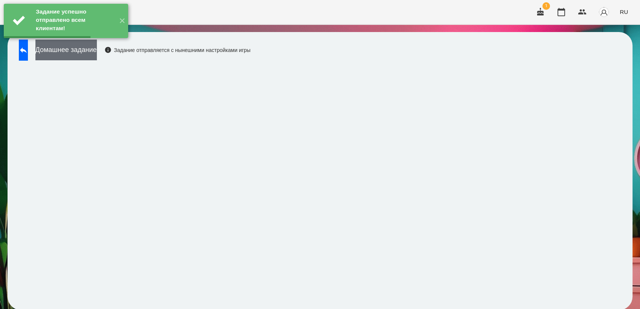
click at [97, 54] on button "Домашнее задание" at bounding box center [65, 50] width 61 height 21
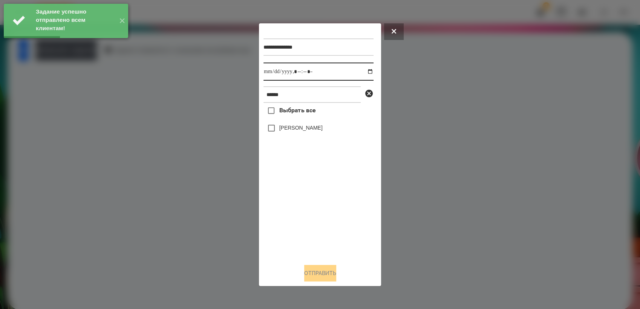
click at [363, 71] on input "datetime-local" at bounding box center [318, 72] width 110 height 18
type input "**********"
drag, startPoint x: 326, startPoint y: 217, endPoint x: 324, endPoint y: 210, distance: 7.7
click at [324, 210] on div "Выбрать все [PERSON_NAME]" at bounding box center [318, 180] width 110 height 155
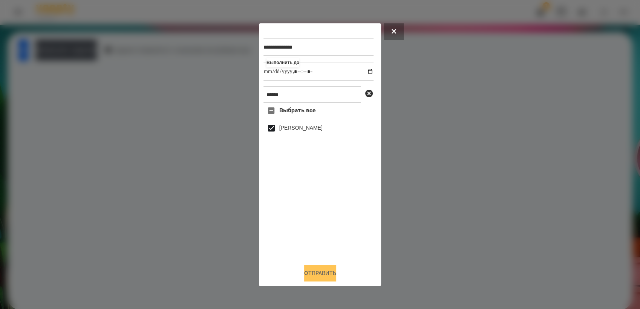
click at [332, 276] on button "Отправить" at bounding box center [320, 273] width 32 height 17
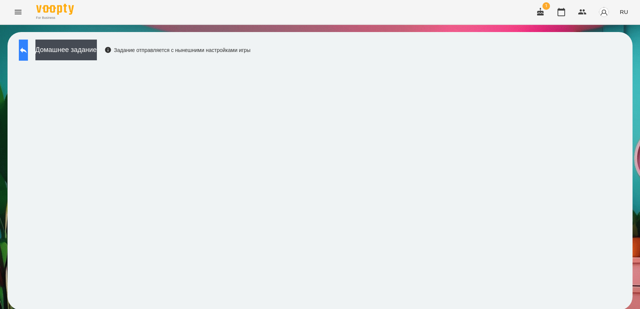
click at [28, 54] on icon at bounding box center [23, 50] width 9 height 9
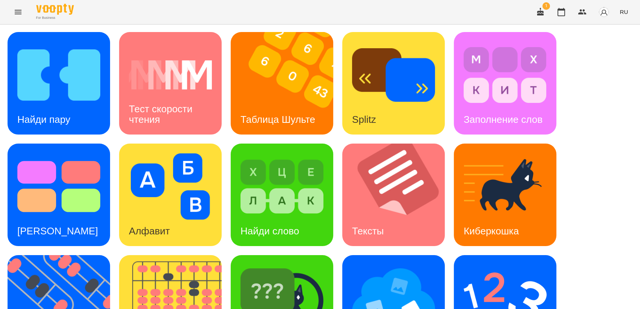
scroll to position [126, 0]
click at [383, 265] on img at bounding box center [393, 298] width 83 height 66
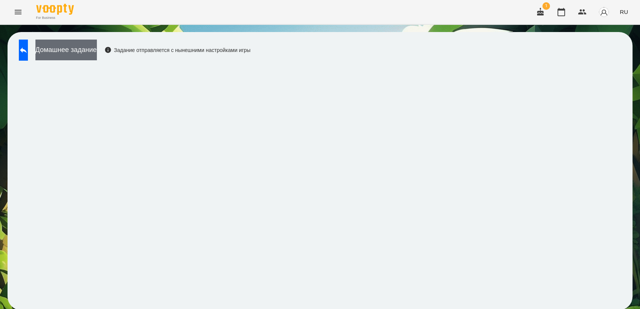
click at [76, 48] on button "Домашнее задание" at bounding box center [65, 50] width 61 height 21
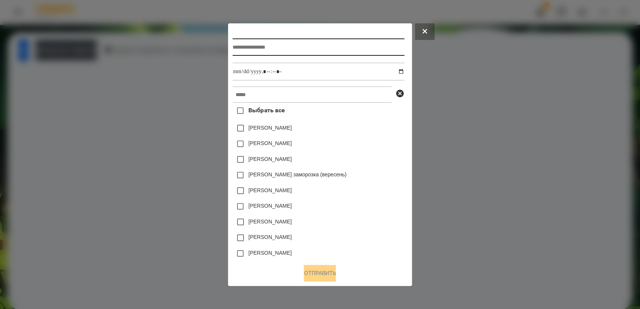
click at [272, 50] on input "text" at bounding box center [319, 46] width 172 height 17
type input "**********"
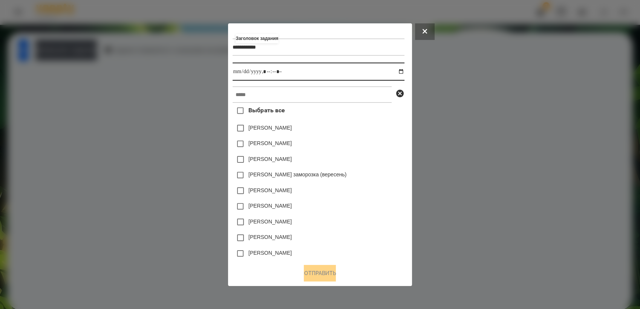
click at [404, 69] on input "datetime-local" at bounding box center [319, 72] width 172 height 18
type input "**********"
click at [377, 205] on div "[PERSON_NAME]" at bounding box center [319, 207] width 172 height 16
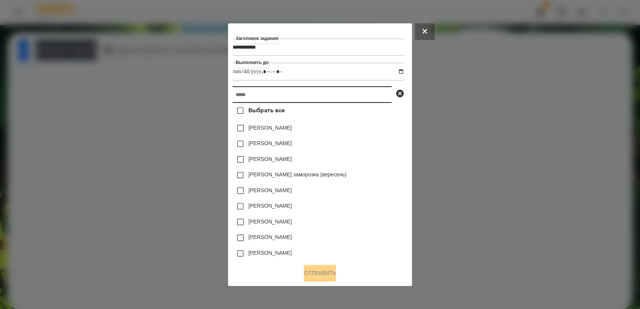
click at [273, 98] on input "text" at bounding box center [312, 94] width 159 height 17
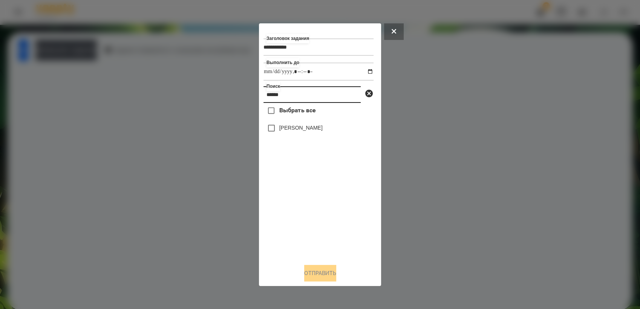
type input "******"
click at [326, 276] on button "Отправить" at bounding box center [320, 273] width 32 height 17
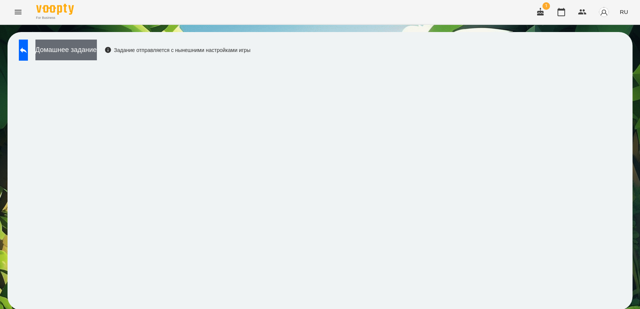
click at [91, 50] on button "Домашнее задание" at bounding box center [65, 50] width 61 height 21
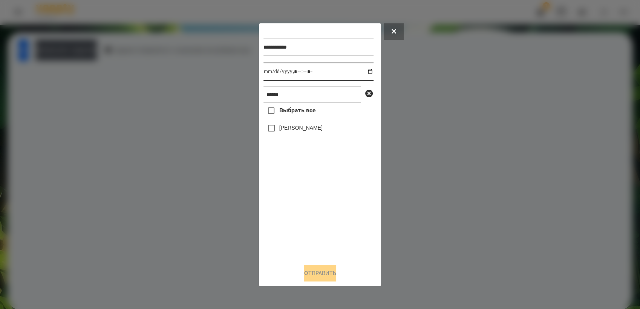
click at [363, 71] on input "datetime-local" at bounding box center [318, 72] width 110 height 18
type input "**********"
click at [320, 233] on div "Выбрать все [PERSON_NAME]" at bounding box center [318, 180] width 110 height 155
click at [318, 274] on button "Отправить" at bounding box center [320, 273] width 32 height 17
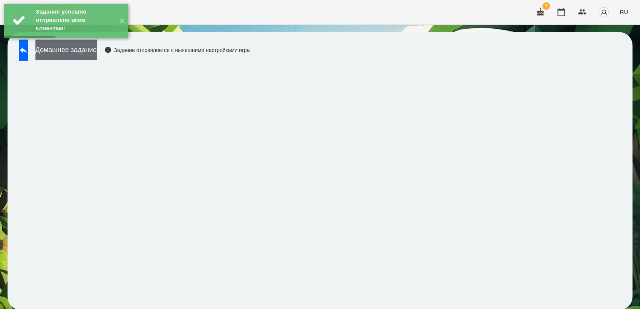
click at [80, 51] on button "Домашнее задание" at bounding box center [65, 50] width 61 height 21
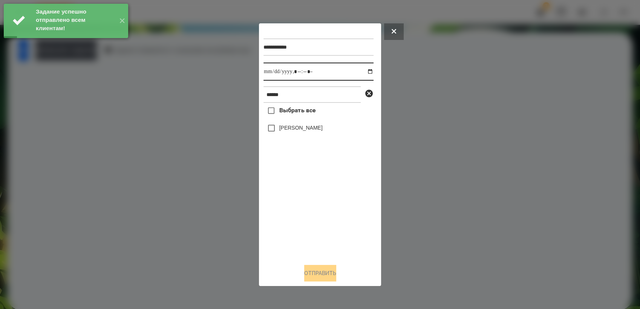
click at [366, 71] on input "datetime-local" at bounding box center [318, 72] width 110 height 18
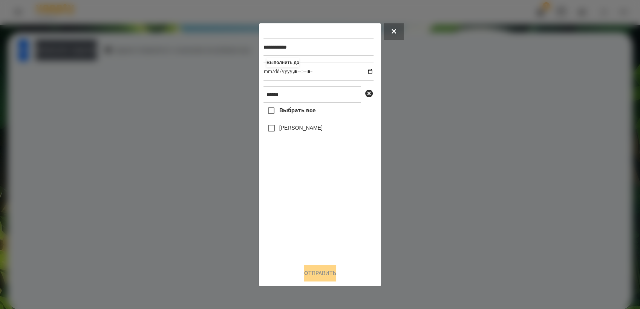
type input "**********"
drag, startPoint x: 289, startPoint y: 224, endPoint x: 283, endPoint y: 171, distance: 53.1
click at [290, 221] on div "Выбрать все [PERSON_NAME]" at bounding box center [318, 180] width 110 height 155
drag, startPoint x: 316, startPoint y: 276, endPoint x: 326, endPoint y: 274, distance: 10.3
click at [317, 276] on button "Отправить" at bounding box center [320, 273] width 32 height 17
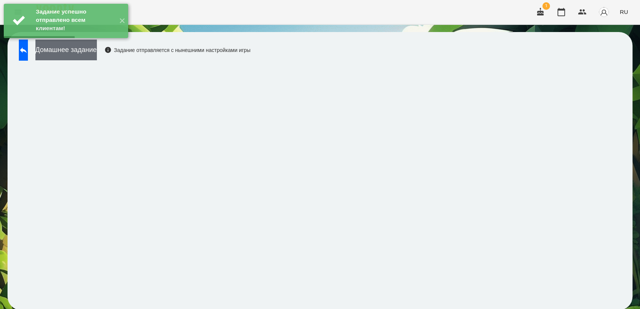
click at [64, 56] on button "Домашнее задание" at bounding box center [65, 50] width 61 height 21
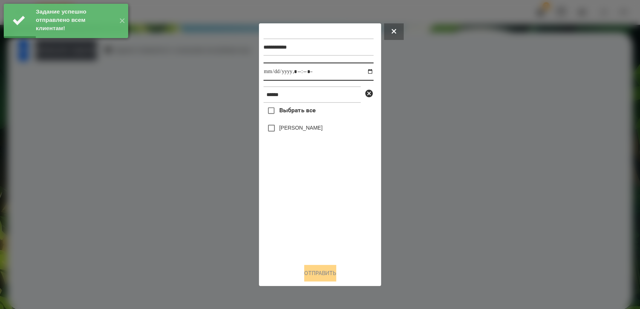
click at [363, 70] on input "datetime-local" at bounding box center [318, 72] width 110 height 18
type input "**********"
drag, startPoint x: 314, startPoint y: 216, endPoint x: 285, endPoint y: 166, distance: 57.8
click at [311, 209] on div "Выбрать все [PERSON_NAME]" at bounding box center [318, 180] width 110 height 155
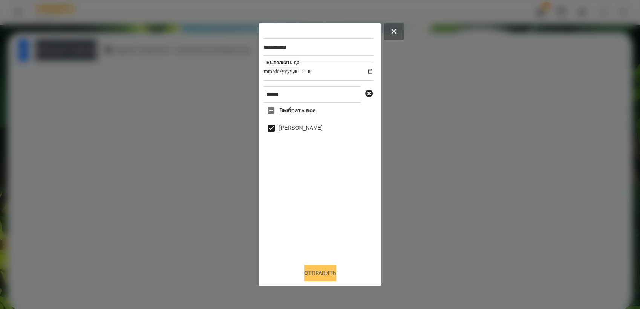
click at [320, 271] on button "Отправить" at bounding box center [320, 273] width 32 height 17
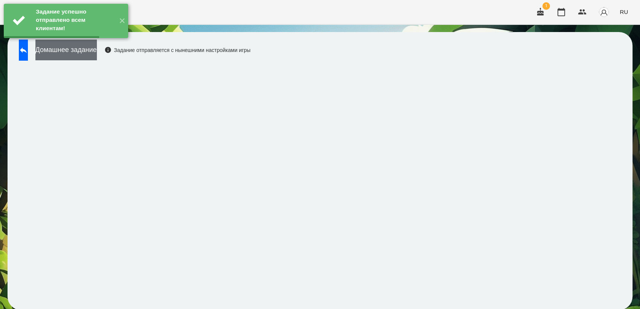
click at [84, 49] on button "Домашнее задание" at bounding box center [65, 50] width 61 height 21
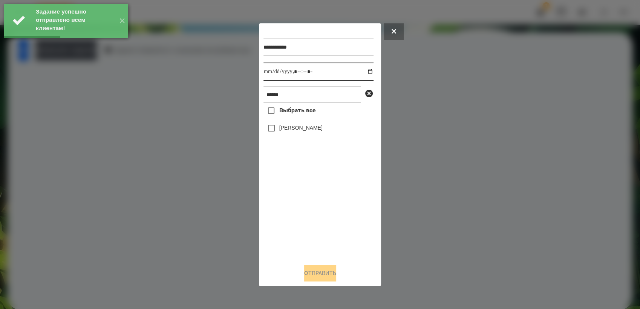
click at [362, 71] on input "datetime-local" at bounding box center [318, 72] width 110 height 18
type input "**********"
drag, startPoint x: 308, startPoint y: 216, endPoint x: 277, endPoint y: 150, distance: 72.7
click at [308, 213] on div "Выбрать все [PERSON_NAME]" at bounding box center [318, 180] width 110 height 155
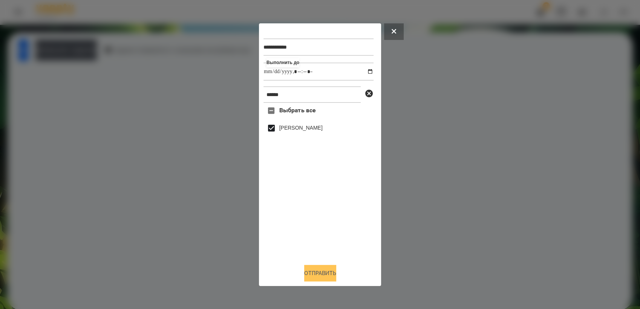
drag, startPoint x: 309, startPoint y: 273, endPoint x: 326, endPoint y: 270, distance: 17.2
click at [309, 273] on button "Отправить" at bounding box center [320, 273] width 32 height 17
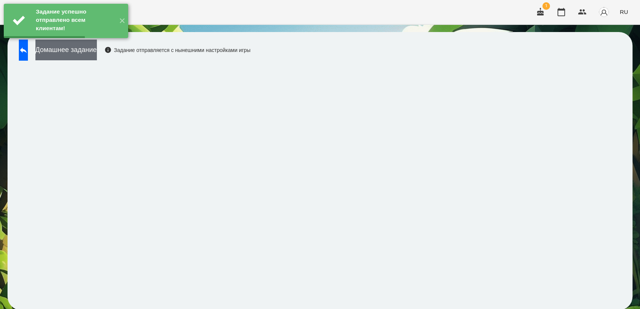
click at [74, 49] on button "Домашнее задание" at bounding box center [65, 50] width 61 height 21
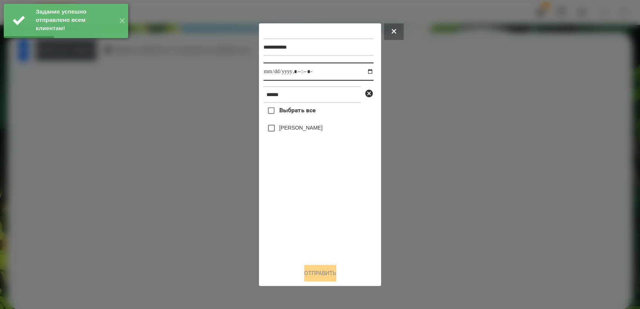
click at [366, 70] on input "datetime-local" at bounding box center [318, 72] width 110 height 18
type input "**********"
drag, startPoint x: 312, startPoint y: 207, endPoint x: 304, endPoint y: 185, distance: 22.9
click at [311, 203] on div "Выбрать все [PERSON_NAME]" at bounding box center [318, 180] width 110 height 155
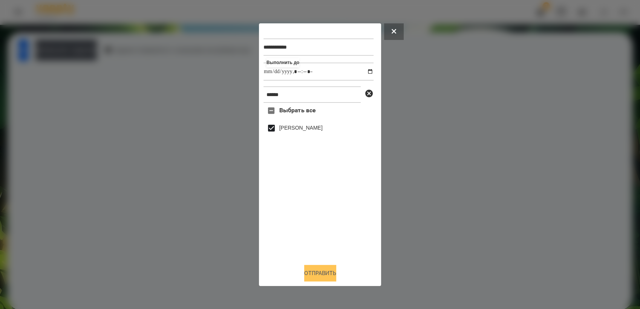
click at [321, 275] on button "Отправить" at bounding box center [320, 273] width 32 height 17
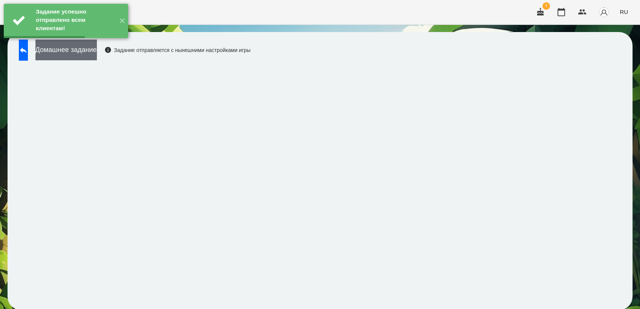
click at [94, 55] on button "Домашнее задание" at bounding box center [65, 50] width 61 height 21
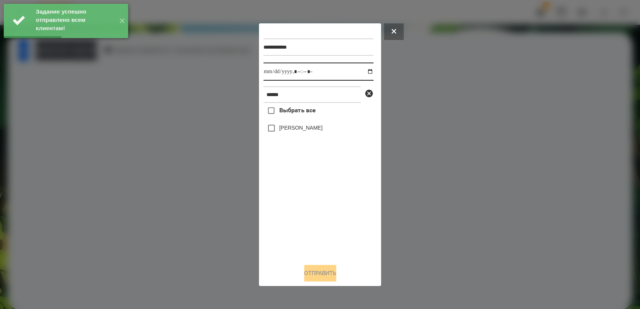
click at [363, 72] on input "datetime-local" at bounding box center [318, 72] width 110 height 18
type input "**********"
drag, startPoint x: 311, startPoint y: 208, endPoint x: 282, endPoint y: 145, distance: 69.7
click at [310, 205] on div "Выбрать все [PERSON_NAME]" at bounding box center [318, 180] width 110 height 155
click at [311, 281] on button "Отправить" at bounding box center [320, 273] width 32 height 17
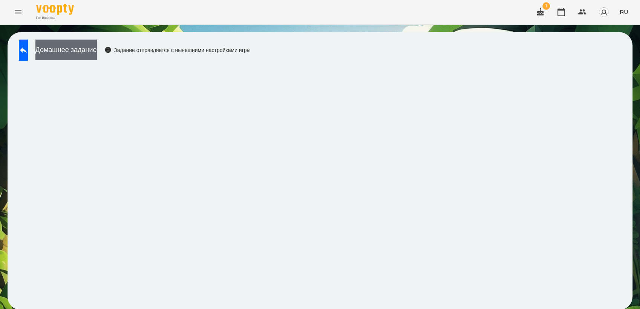
click at [97, 56] on button "Домашнее задание" at bounding box center [65, 50] width 61 height 21
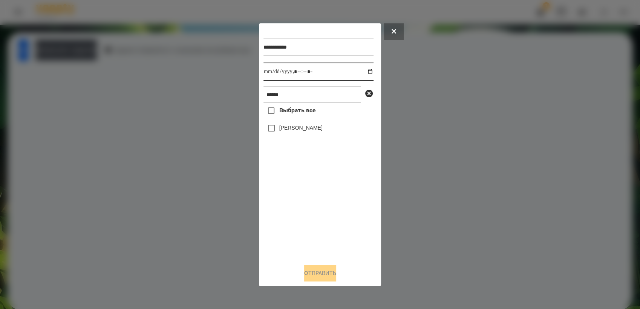
drag, startPoint x: 362, startPoint y: 71, endPoint x: 362, endPoint y: 79, distance: 7.5
click at [362, 72] on input "datetime-local" at bounding box center [318, 72] width 110 height 18
type input "**********"
drag, startPoint x: 305, startPoint y: 213, endPoint x: 270, endPoint y: 149, distance: 72.2
click at [304, 210] on div "Выбрать все [PERSON_NAME]" at bounding box center [318, 180] width 110 height 155
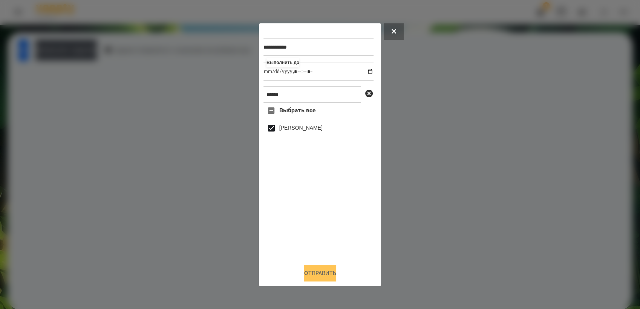
click at [309, 275] on button "Отправить" at bounding box center [320, 273] width 32 height 17
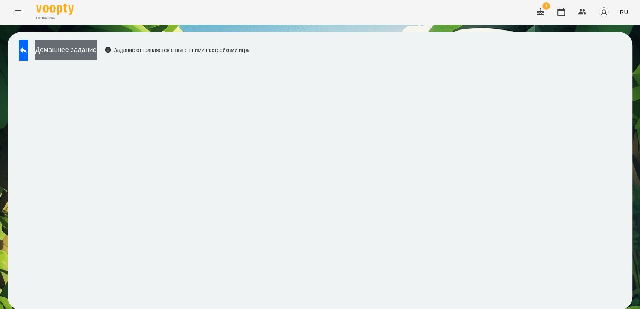
click at [84, 48] on button "Домашнее задание" at bounding box center [65, 50] width 61 height 21
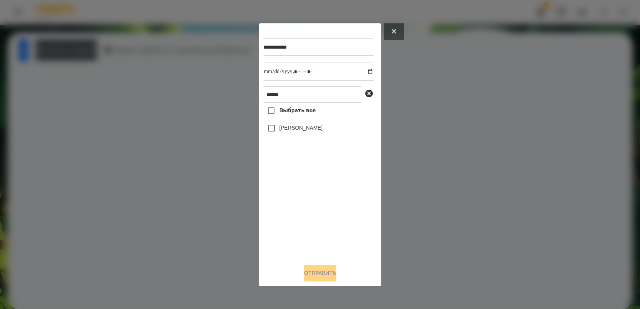
click at [396, 28] on button at bounding box center [394, 31] width 20 height 17
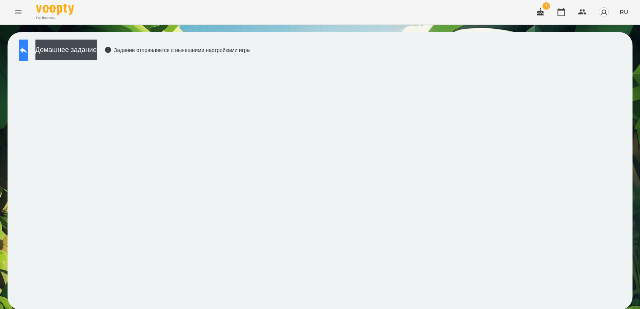
click at [28, 55] on button at bounding box center [23, 50] width 9 height 21
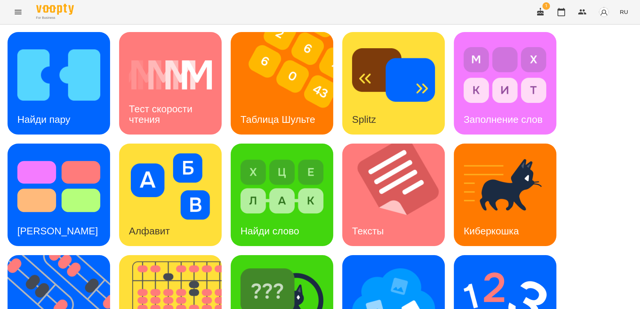
scroll to position [84, 0]
click at [63, 255] on img at bounding box center [64, 306] width 112 height 103
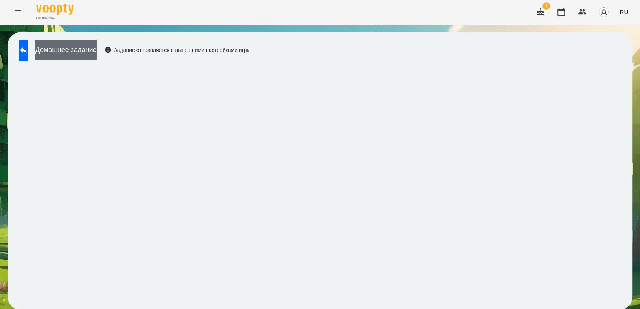
click at [95, 52] on button "Домашнее задание" at bounding box center [65, 50] width 61 height 21
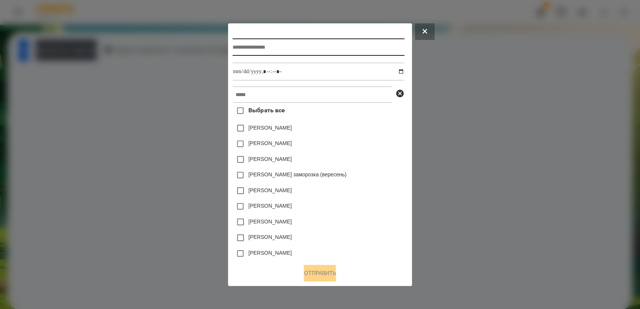
click at [299, 44] on input "text" at bounding box center [319, 46] width 172 height 17
type input "**********"
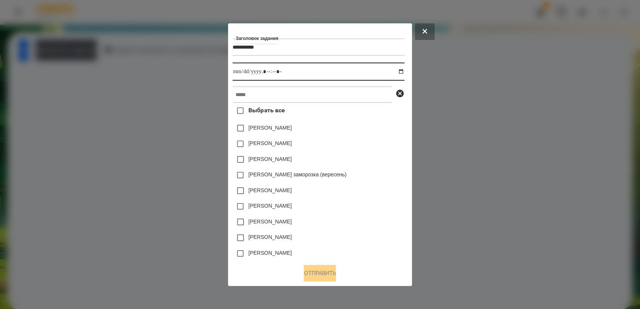
click at [401, 72] on input "datetime-local" at bounding box center [319, 72] width 172 height 18
click at [401, 71] on input "datetime-local" at bounding box center [319, 72] width 172 height 18
type input "**********"
click at [374, 207] on div "[PERSON_NAME]" at bounding box center [319, 207] width 172 height 16
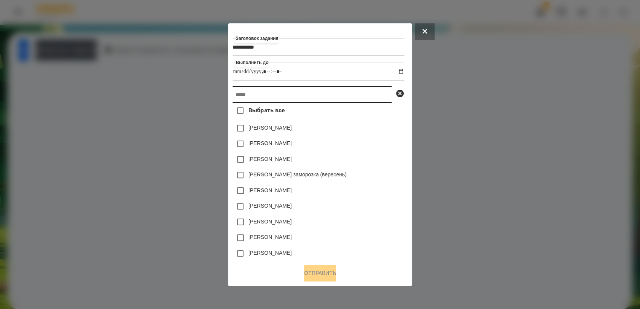
click at [266, 98] on input "text" at bounding box center [312, 94] width 159 height 17
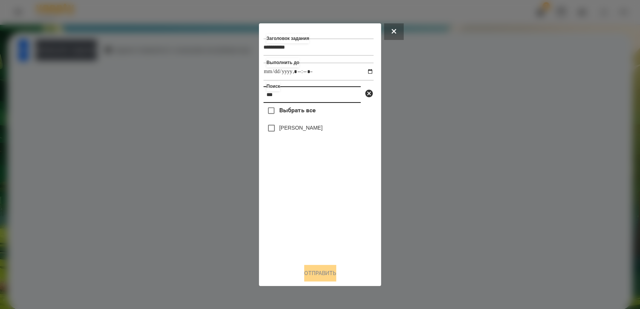
type input "***"
click at [311, 273] on button "Отправить" at bounding box center [320, 273] width 32 height 17
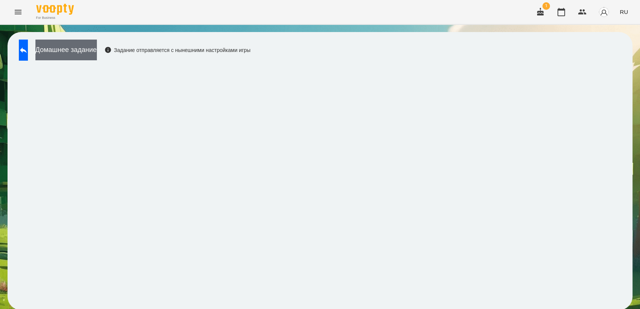
click at [90, 55] on button "Домашнее задание" at bounding box center [65, 50] width 61 height 21
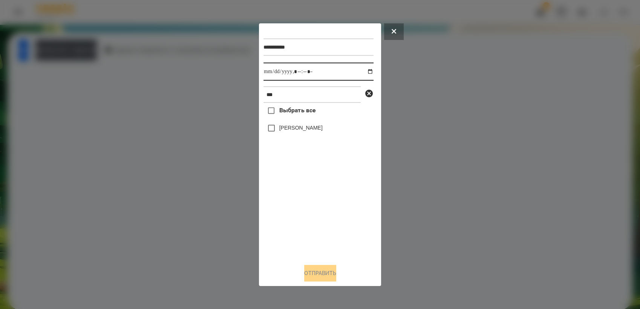
click at [363, 71] on input "datetime-local" at bounding box center [318, 72] width 110 height 18
type input "**********"
click at [297, 213] on div "Выбрать все [PERSON_NAME]" at bounding box center [318, 180] width 110 height 155
click at [322, 272] on button "Отправить" at bounding box center [320, 273] width 32 height 17
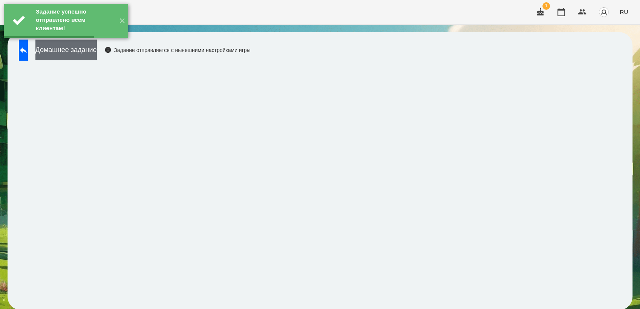
click at [97, 55] on button "Домашнее задание" at bounding box center [65, 50] width 61 height 21
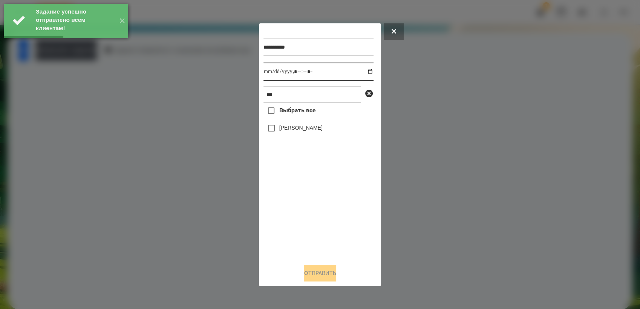
click at [366, 71] on input "datetime-local" at bounding box center [318, 72] width 110 height 18
type input "**********"
drag, startPoint x: 308, startPoint y: 194, endPoint x: 293, endPoint y: 149, distance: 48.4
click at [306, 188] on div "Выбрать все [PERSON_NAME]" at bounding box center [318, 180] width 110 height 155
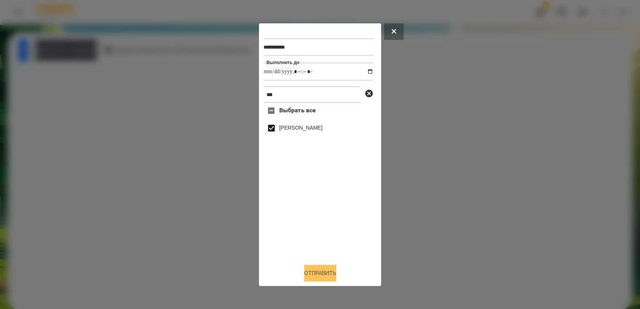
click at [329, 274] on button "Отправить" at bounding box center [320, 273] width 32 height 17
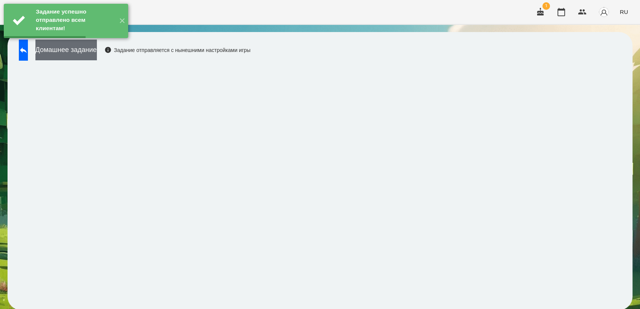
click at [97, 52] on button "Домашнее задание" at bounding box center [65, 50] width 61 height 21
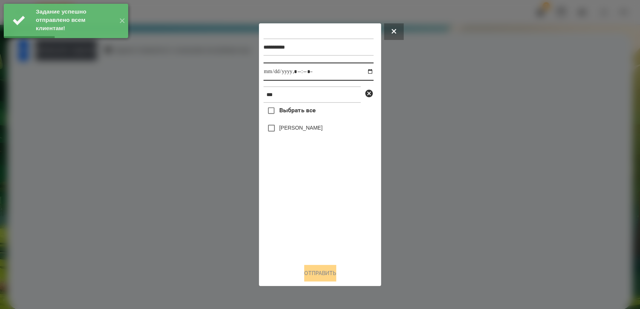
click at [364, 72] on input "datetime-local" at bounding box center [318, 72] width 110 height 18
type input "**********"
drag, startPoint x: 306, startPoint y: 204, endPoint x: 284, endPoint y: 161, distance: 47.5
click at [303, 198] on div "Выбрать все [PERSON_NAME]" at bounding box center [318, 180] width 110 height 155
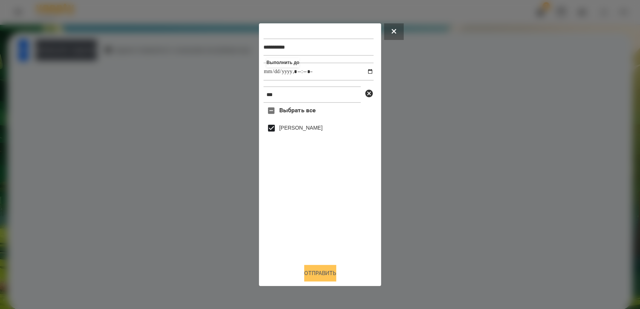
click at [325, 277] on button "Отправить" at bounding box center [320, 273] width 32 height 17
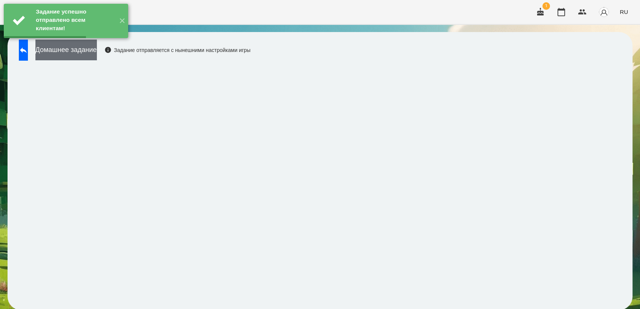
click at [69, 53] on button "Домашнее задание" at bounding box center [65, 50] width 61 height 21
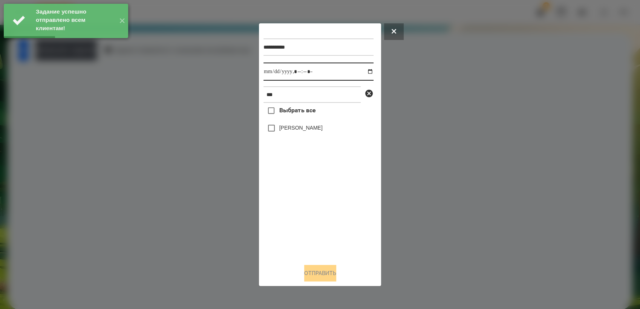
click at [366, 71] on input "datetime-local" at bounding box center [318, 72] width 110 height 18
type input "**********"
click at [313, 204] on div "Выбрать все [PERSON_NAME]" at bounding box center [318, 180] width 110 height 155
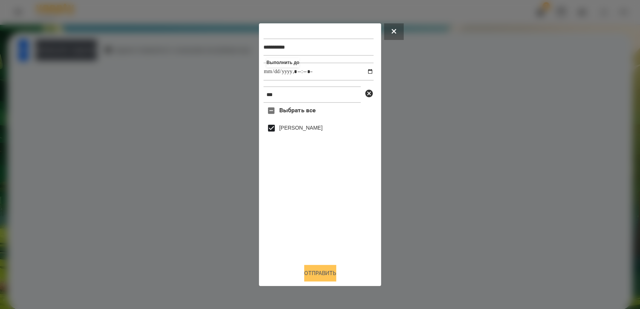
click at [326, 269] on button "Отправить" at bounding box center [320, 273] width 32 height 17
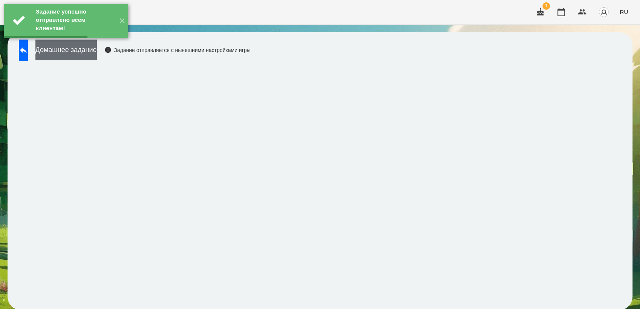
click at [97, 54] on button "Домашнее задание" at bounding box center [65, 50] width 61 height 21
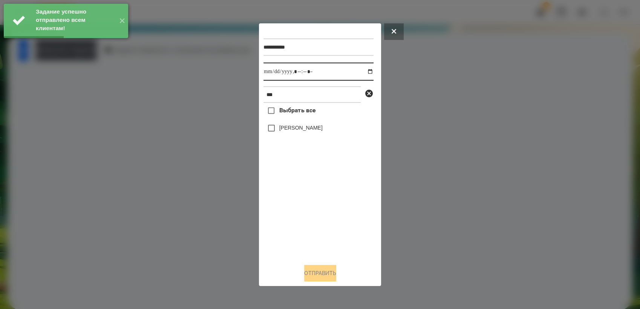
drag, startPoint x: 364, startPoint y: 72, endPoint x: 366, endPoint y: 77, distance: 6.0
click at [364, 72] on input "datetime-local" at bounding box center [318, 72] width 110 height 18
type input "**********"
drag, startPoint x: 320, startPoint y: 208, endPoint x: 310, endPoint y: 179, distance: 30.5
click at [319, 204] on div "Выбрать все [PERSON_NAME]" at bounding box center [318, 180] width 110 height 155
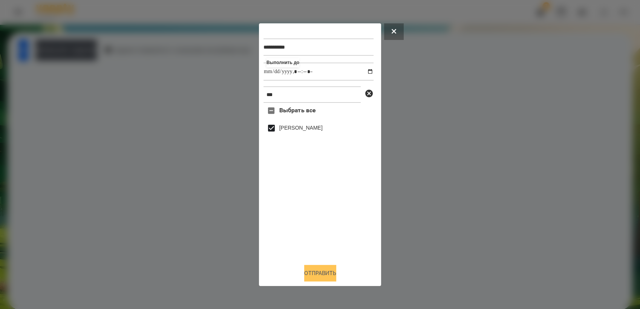
drag, startPoint x: 315, startPoint y: 270, endPoint x: 320, endPoint y: 267, distance: 5.2
click at [316, 270] on button "Отправить" at bounding box center [320, 273] width 32 height 17
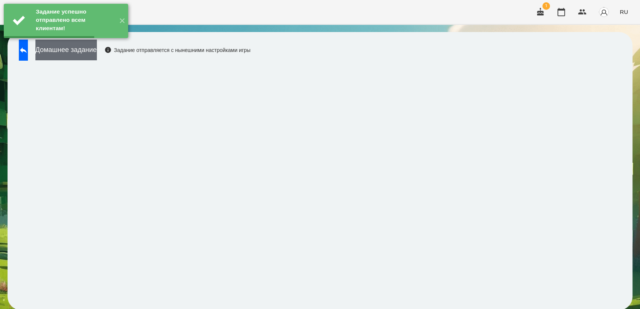
click at [92, 57] on button "Домашнее задание" at bounding box center [65, 50] width 61 height 21
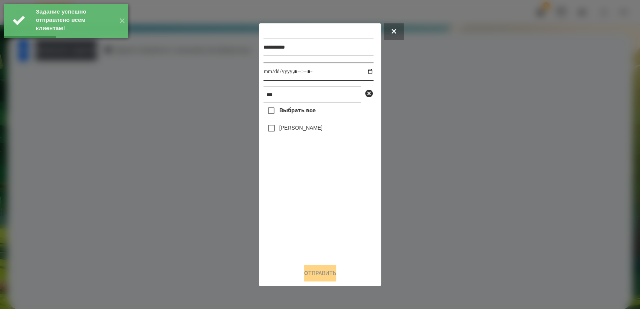
click at [364, 72] on input "datetime-local" at bounding box center [318, 72] width 110 height 18
type input "**********"
click at [317, 201] on div "Выбрать все [PERSON_NAME]" at bounding box center [318, 180] width 110 height 155
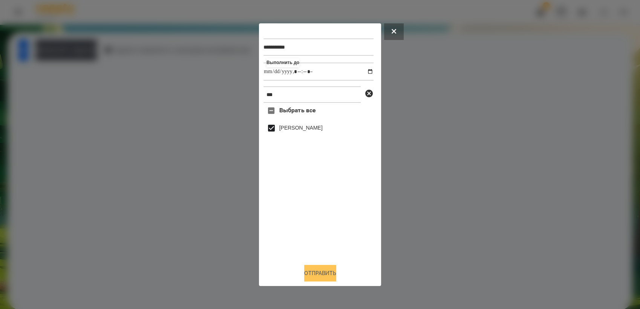
click at [326, 275] on button "Отправить" at bounding box center [320, 273] width 32 height 17
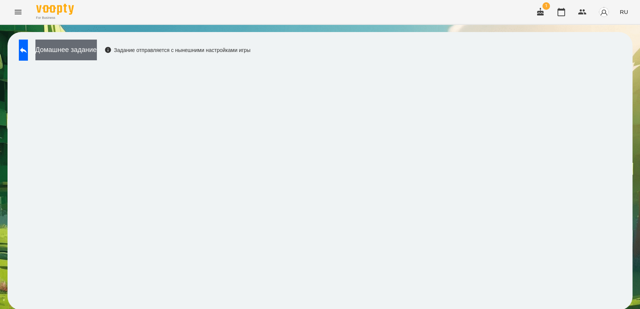
click at [97, 52] on button "Домашнее задание" at bounding box center [65, 50] width 61 height 21
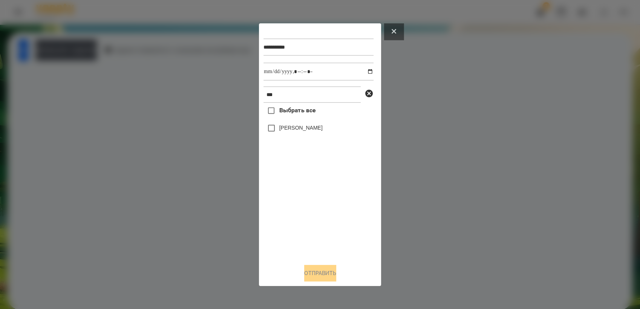
click at [393, 29] on icon at bounding box center [394, 31] width 5 height 5
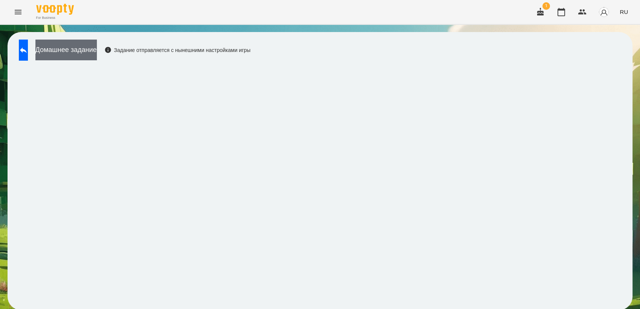
click at [84, 52] on button "Домашнее задание" at bounding box center [65, 50] width 61 height 21
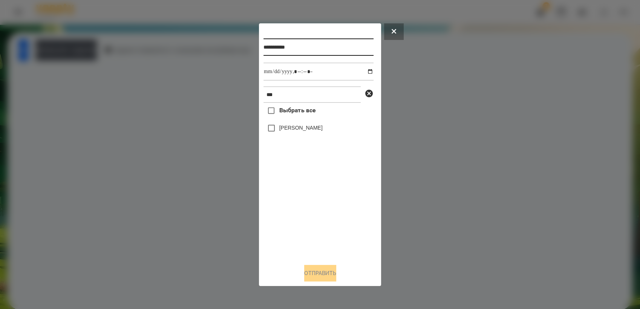
click at [311, 44] on input "**********" at bounding box center [318, 46] width 110 height 17
type input "**********"
click at [363, 72] on input "datetime-local" at bounding box center [318, 72] width 110 height 18
type input "**********"
click at [308, 207] on div "Выбрать все [PERSON_NAME]" at bounding box center [318, 180] width 110 height 155
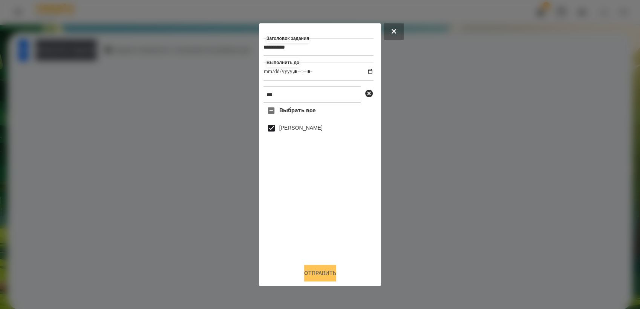
click at [318, 276] on button "Отправить" at bounding box center [320, 273] width 32 height 17
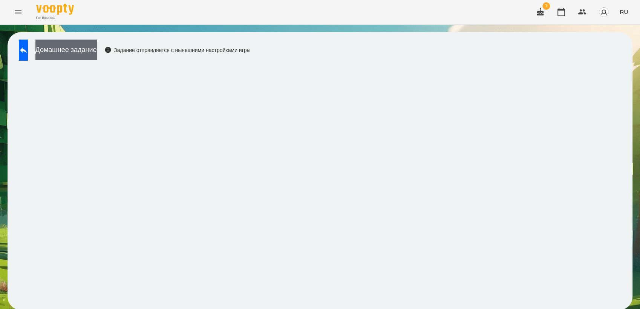
click at [97, 53] on button "Домашнее задание" at bounding box center [65, 50] width 61 height 21
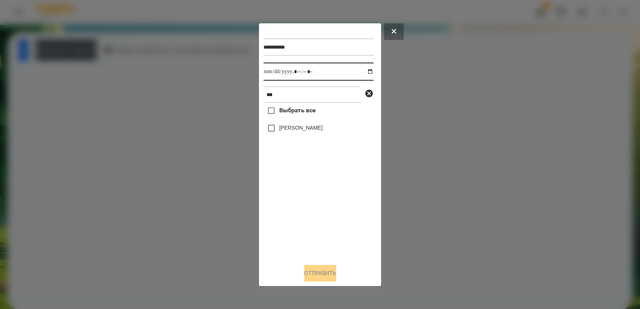
drag, startPoint x: 365, startPoint y: 70, endPoint x: 367, endPoint y: 77, distance: 6.7
click at [365, 71] on input "datetime-local" at bounding box center [318, 72] width 110 height 18
type input "**********"
drag, startPoint x: 305, startPoint y: 214, endPoint x: 287, endPoint y: 182, distance: 36.9
click at [304, 212] on div "Выбрать все [PERSON_NAME]" at bounding box center [318, 180] width 110 height 155
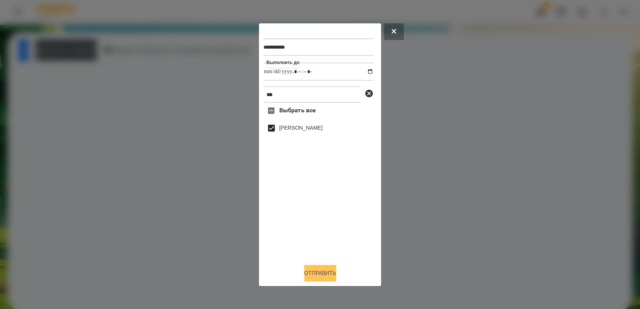
click at [330, 276] on button "Отправить" at bounding box center [320, 273] width 32 height 17
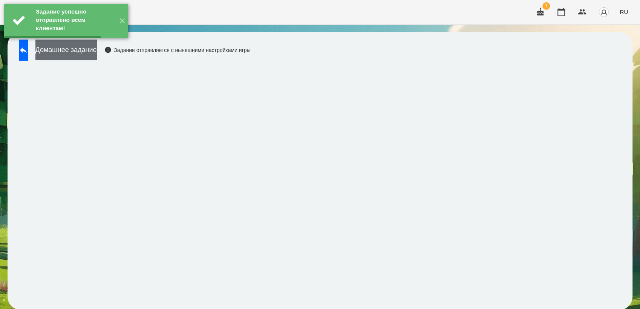
click at [92, 52] on button "Домашнее задание" at bounding box center [65, 50] width 61 height 21
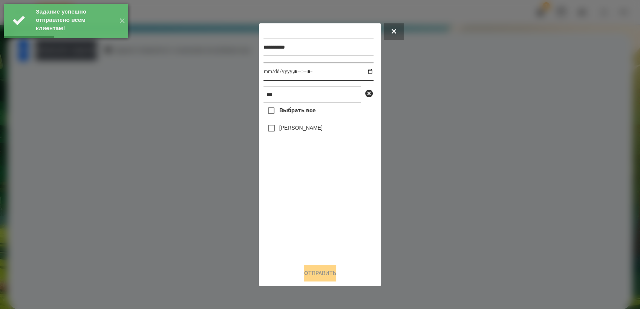
click at [366, 72] on input "datetime-local" at bounding box center [318, 72] width 110 height 18
type input "**********"
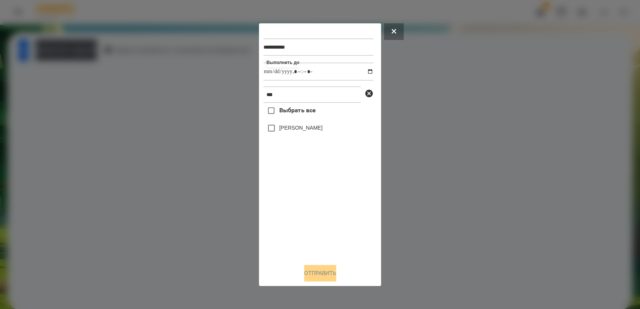
drag, startPoint x: 309, startPoint y: 207, endPoint x: 294, endPoint y: 170, distance: 40.2
click at [309, 204] on div "Выбрать все [PERSON_NAME]" at bounding box center [318, 180] width 110 height 155
click at [335, 277] on button "Отправить" at bounding box center [320, 273] width 32 height 17
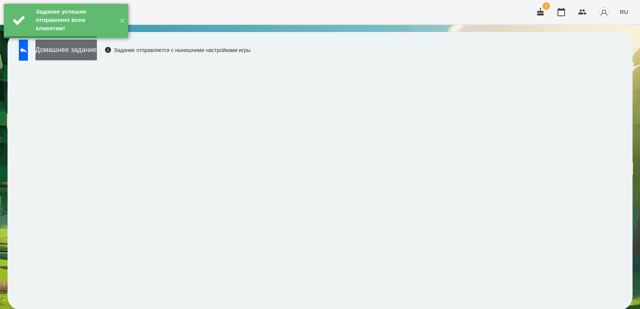
click at [93, 52] on button "Домашнее задание" at bounding box center [65, 50] width 61 height 21
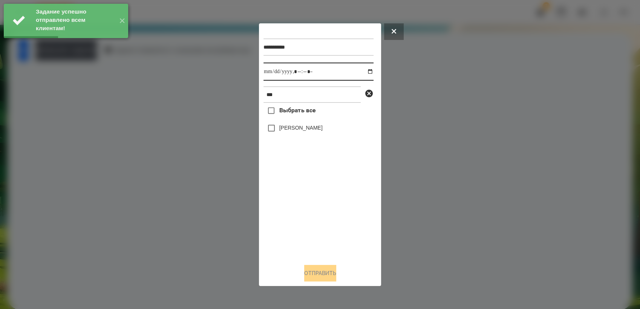
click at [366, 71] on input "datetime-local" at bounding box center [318, 72] width 110 height 18
type input "**********"
click at [315, 197] on div "Выбрать все [PERSON_NAME]" at bounding box center [318, 180] width 110 height 155
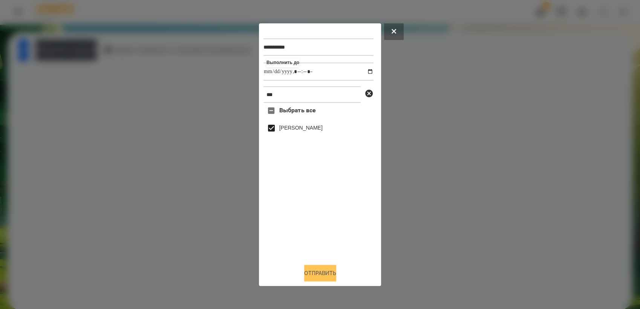
click at [323, 270] on button "Отправить" at bounding box center [320, 273] width 32 height 17
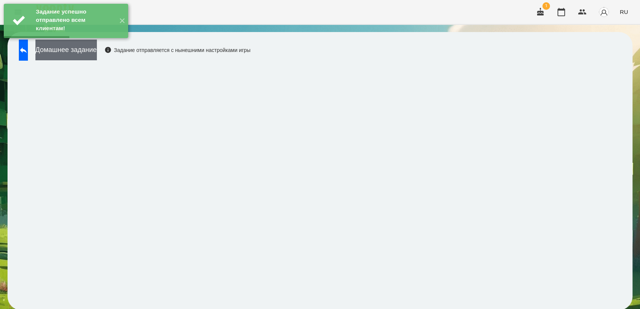
click at [97, 48] on button "Домашнее задание" at bounding box center [65, 50] width 61 height 21
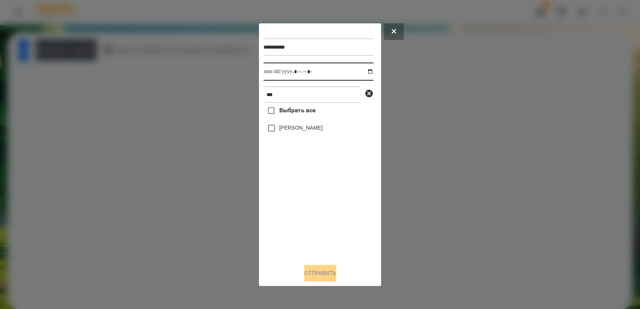
click at [365, 72] on input "datetime-local" at bounding box center [318, 72] width 110 height 18
type input "**********"
drag, startPoint x: 316, startPoint y: 199, endPoint x: 314, endPoint y: 196, distance: 3.9
click at [314, 196] on div "Выбрать все [PERSON_NAME]" at bounding box center [318, 180] width 110 height 155
click at [332, 282] on button "Отправить" at bounding box center [320, 273] width 32 height 17
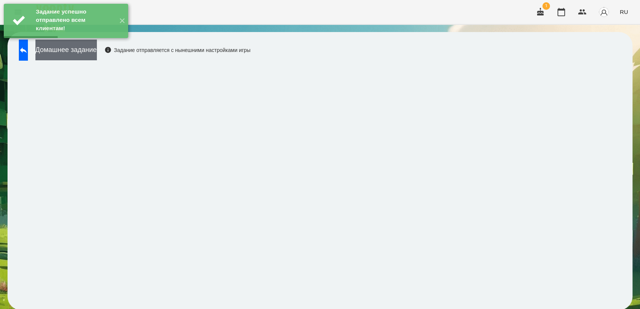
click at [97, 55] on button "Домашнее задание" at bounding box center [65, 50] width 61 height 21
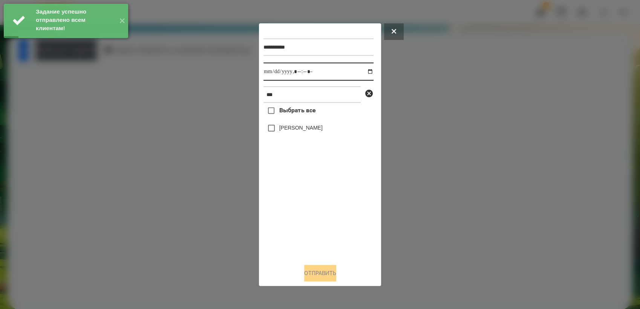
click at [364, 72] on input "datetime-local" at bounding box center [318, 72] width 110 height 18
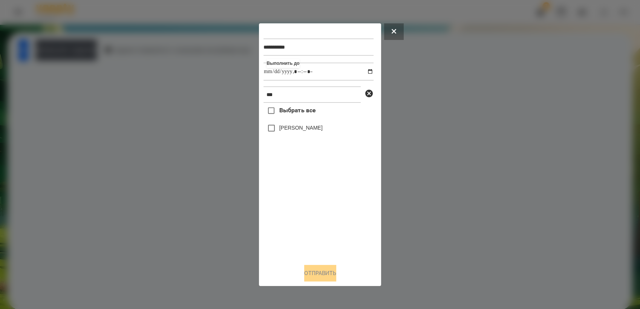
type input "**********"
drag, startPoint x: 318, startPoint y: 204, endPoint x: 308, endPoint y: 185, distance: 21.1
click at [317, 199] on div "Выбрать все [PERSON_NAME]" at bounding box center [318, 180] width 110 height 155
drag, startPoint x: 333, startPoint y: 275, endPoint x: 353, endPoint y: 260, distance: 24.5
click at [334, 274] on button "Отправить" at bounding box center [320, 273] width 32 height 17
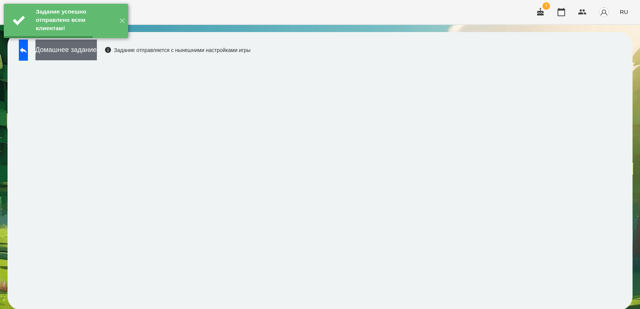
click at [95, 56] on button "Домашнее задание" at bounding box center [65, 50] width 61 height 21
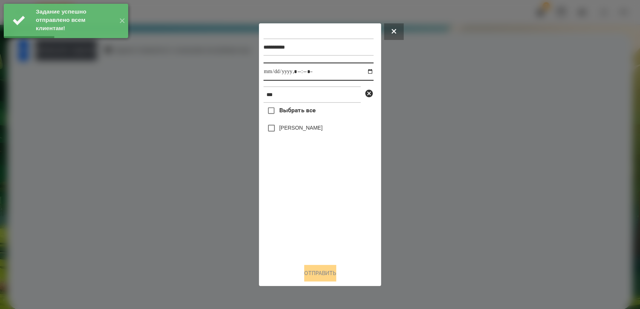
drag, startPoint x: 363, startPoint y: 71, endPoint x: 365, endPoint y: 81, distance: 10.0
click at [364, 71] on input "datetime-local" at bounding box center [318, 72] width 110 height 18
type input "**********"
drag, startPoint x: 313, startPoint y: 209, endPoint x: 301, endPoint y: 176, distance: 34.8
click at [313, 205] on div "Выбрать все [PERSON_NAME]" at bounding box center [318, 180] width 110 height 155
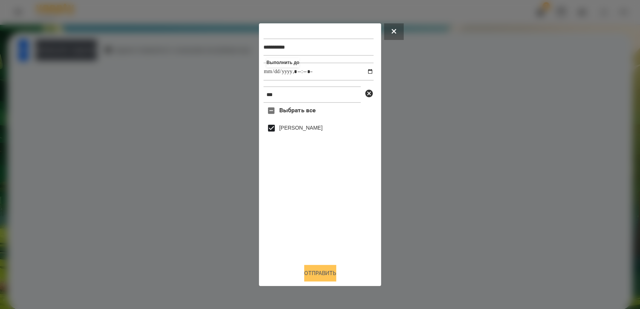
click at [323, 272] on button "Отправить" at bounding box center [320, 273] width 32 height 17
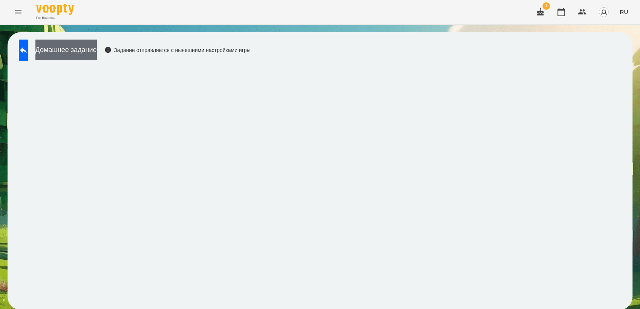
click at [90, 47] on button "Домашнее задание" at bounding box center [65, 50] width 61 height 21
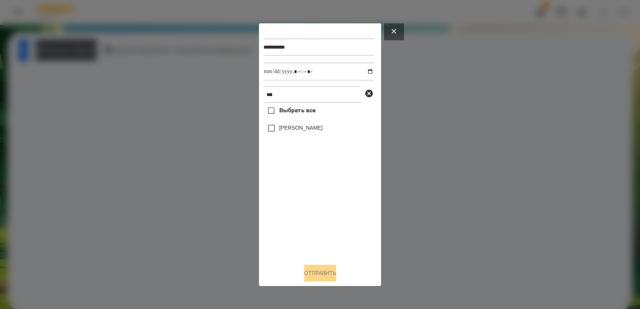
click at [396, 30] on button at bounding box center [394, 31] width 20 height 17
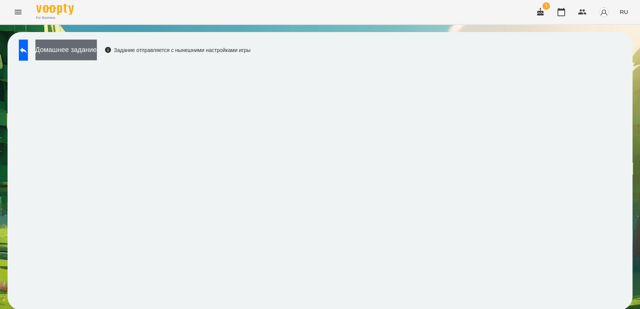
click at [69, 43] on button "Домашнее задание" at bounding box center [65, 50] width 61 height 21
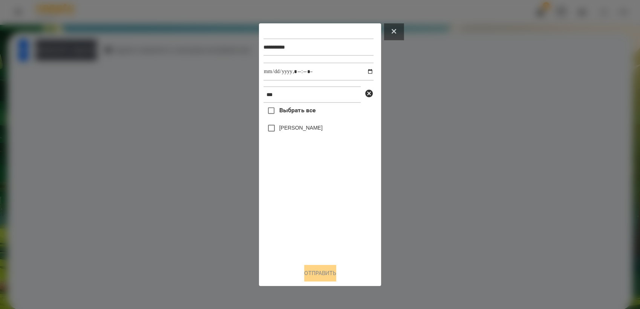
click at [401, 26] on button at bounding box center [394, 31] width 20 height 17
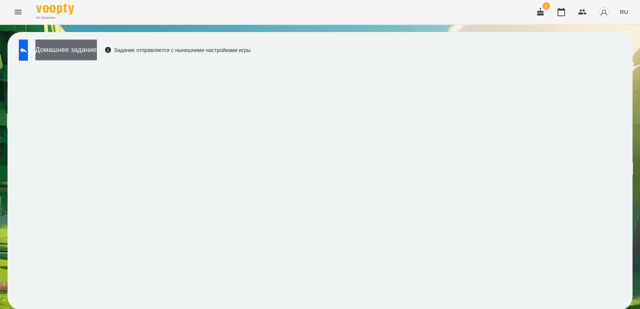
click at [97, 49] on button "Домашнее задание" at bounding box center [65, 50] width 61 height 21
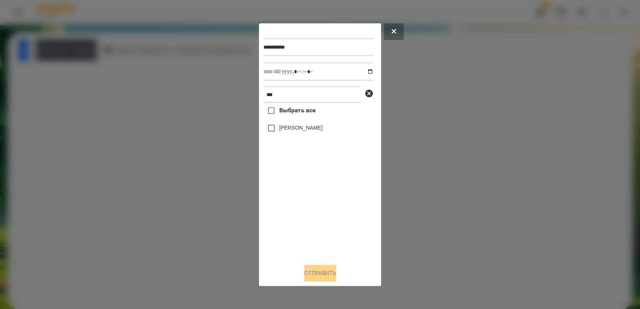
click at [398, 30] on button at bounding box center [394, 31] width 20 height 17
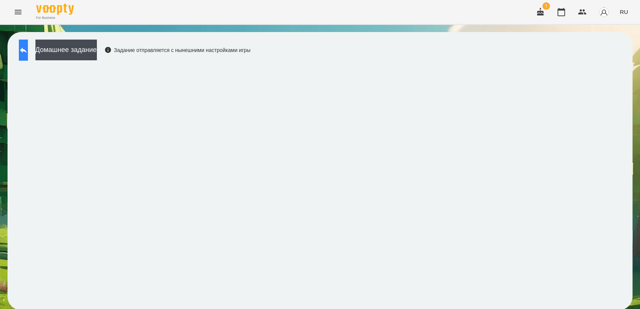
click at [28, 55] on button at bounding box center [23, 50] width 9 height 21
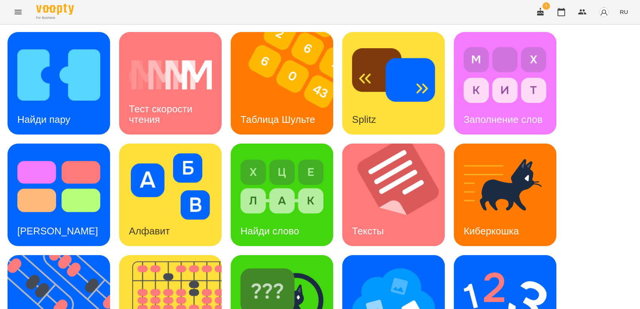
scroll to position [167, 0]
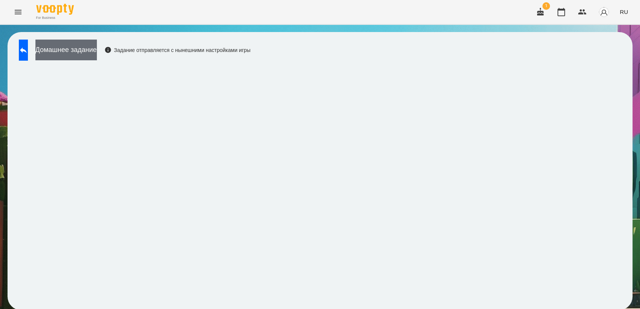
click at [86, 51] on button "Домашнее задание" at bounding box center [65, 50] width 61 height 21
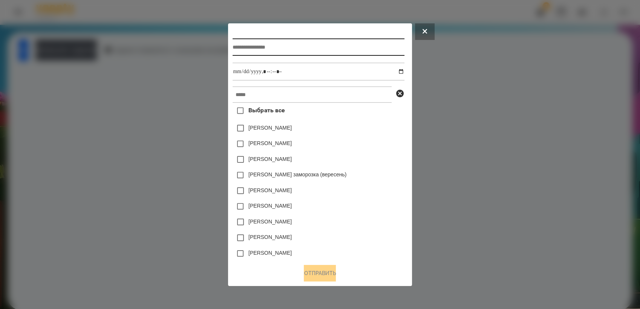
drag, startPoint x: 283, startPoint y: 47, endPoint x: 282, endPoint y: 42, distance: 5.3
click at [283, 45] on input "text" at bounding box center [319, 46] width 172 height 17
type input "*********"
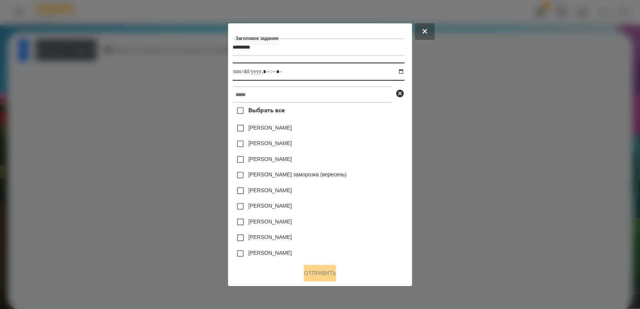
click at [403, 73] on input "datetime-local" at bounding box center [319, 72] width 172 height 18
click at [322, 207] on div "[PERSON_NAME]" at bounding box center [319, 207] width 172 height 16
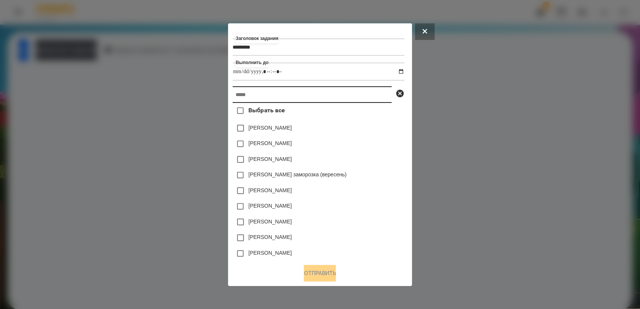
click at [259, 98] on input "text" at bounding box center [312, 94] width 159 height 17
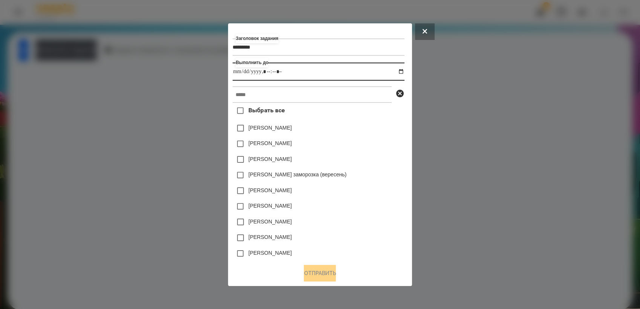
click at [404, 71] on input "datetime-local" at bounding box center [319, 72] width 172 height 18
type input "**********"
drag, startPoint x: 386, startPoint y: 181, endPoint x: 377, endPoint y: 158, distance: 24.0
click at [386, 180] on div "[PERSON_NAME] заморозка (вересень)" at bounding box center [319, 175] width 172 height 16
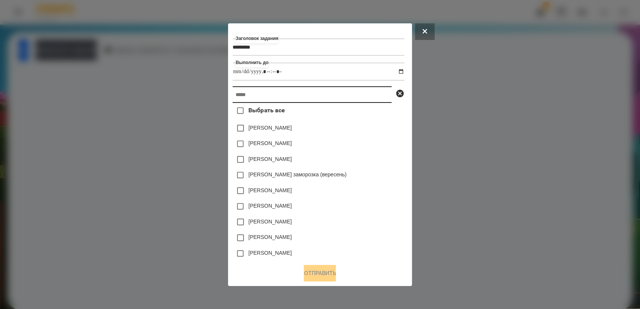
drag, startPoint x: 295, startPoint y: 98, endPoint x: 291, endPoint y: 93, distance: 5.9
click at [295, 98] on input "text" at bounding box center [312, 94] width 159 height 17
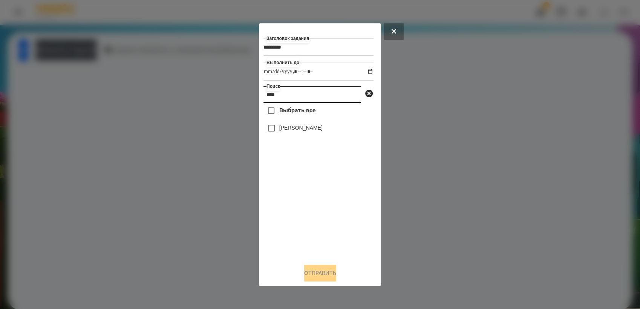
type input "****"
click at [332, 276] on button "Отправить" at bounding box center [320, 273] width 32 height 17
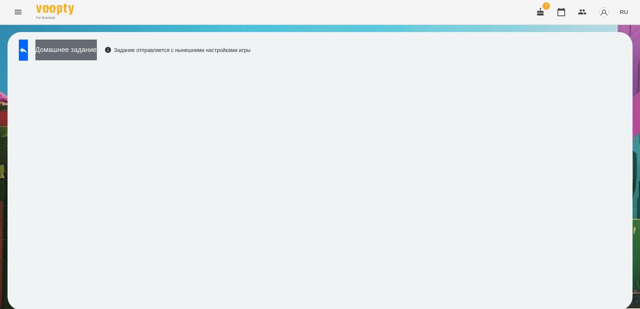
click at [97, 49] on button "Домашнее задание" at bounding box center [65, 50] width 61 height 21
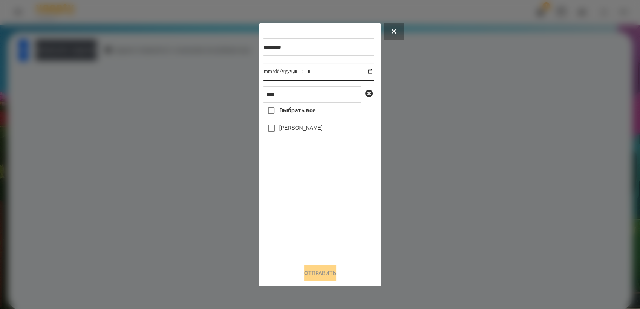
click at [363, 70] on input "datetime-local" at bounding box center [318, 72] width 110 height 18
type input "**********"
drag, startPoint x: 296, startPoint y: 201, endPoint x: 291, endPoint y: 182, distance: 19.7
click at [296, 199] on div "Выбрать все [PERSON_NAME]" at bounding box center [318, 180] width 110 height 155
drag, startPoint x: 326, startPoint y: 273, endPoint x: 349, endPoint y: 242, distance: 38.7
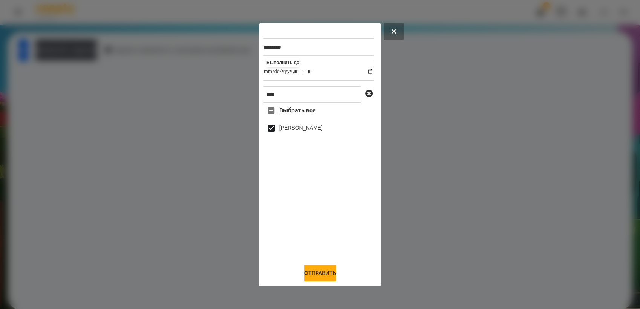
click at [326, 273] on button "Отправить" at bounding box center [320, 273] width 32 height 17
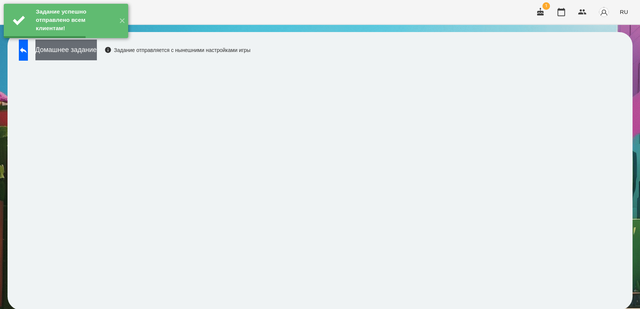
click at [87, 54] on button "Домашнее задание" at bounding box center [65, 50] width 61 height 21
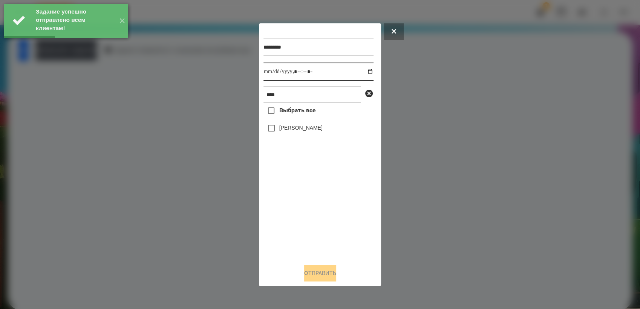
click at [366, 72] on input "datetime-local" at bounding box center [318, 72] width 110 height 18
type input "**********"
drag, startPoint x: 305, startPoint y: 197, endPoint x: 302, endPoint y: 188, distance: 9.0
click at [302, 188] on div "Выбрать все [PERSON_NAME]" at bounding box center [318, 180] width 110 height 155
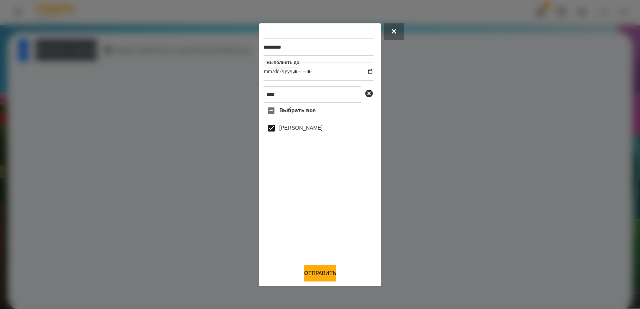
drag, startPoint x: 316, startPoint y: 280, endPoint x: 316, endPoint y: 213, distance: 67.5
click at [316, 279] on button "Отправить" at bounding box center [320, 273] width 32 height 17
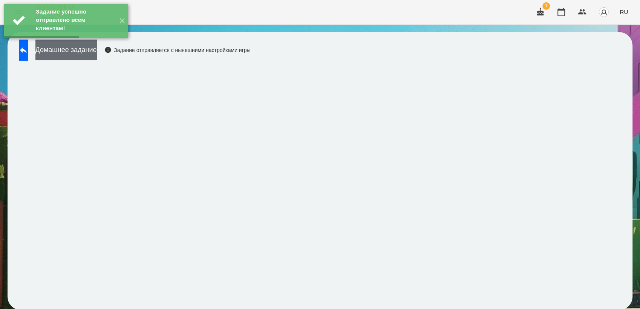
click at [92, 55] on button "Домашнее задание" at bounding box center [65, 50] width 61 height 21
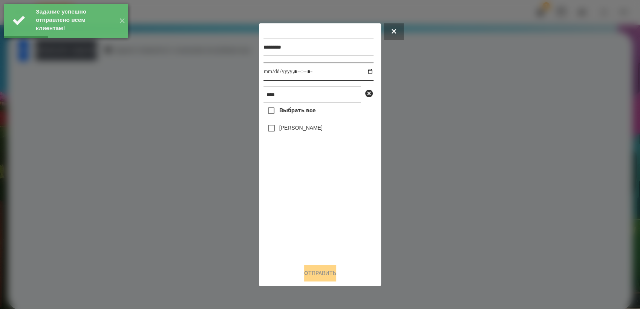
click at [364, 72] on input "datetime-local" at bounding box center [318, 72] width 110 height 18
type input "**********"
drag, startPoint x: 305, startPoint y: 207, endPoint x: 288, endPoint y: 172, distance: 37.9
click at [303, 201] on div "Выбрать все [PERSON_NAME]" at bounding box center [318, 180] width 110 height 155
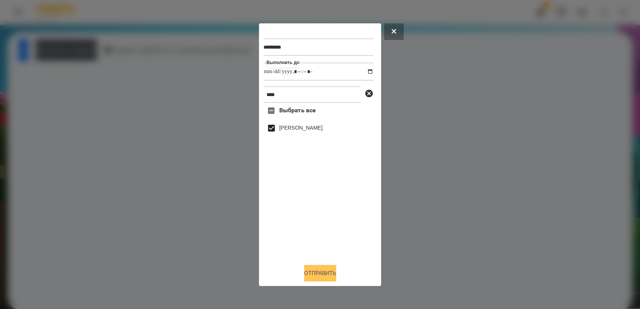
click at [326, 276] on button "Отправить" at bounding box center [320, 273] width 32 height 17
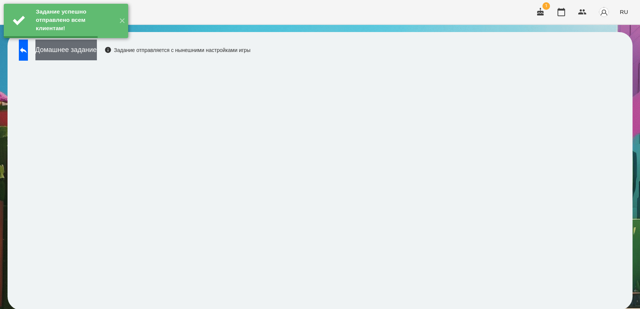
click at [97, 50] on button "Домашнее задание" at bounding box center [65, 50] width 61 height 21
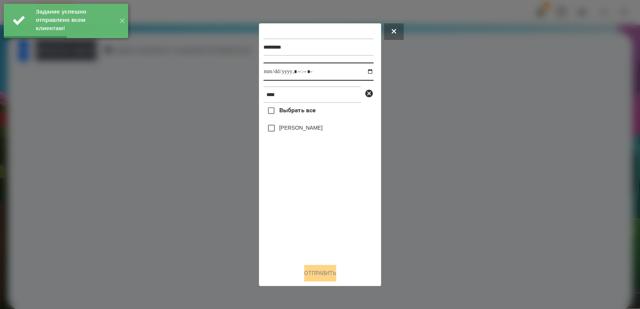
click at [367, 71] on input "datetime-local" at bounding box center [318, 72] width 110 height 18
type input "**********"
click at [317, 205] on div "Выбрать все [PERSON_NAME]" at bounding box center [318, 180] width 110 height 155
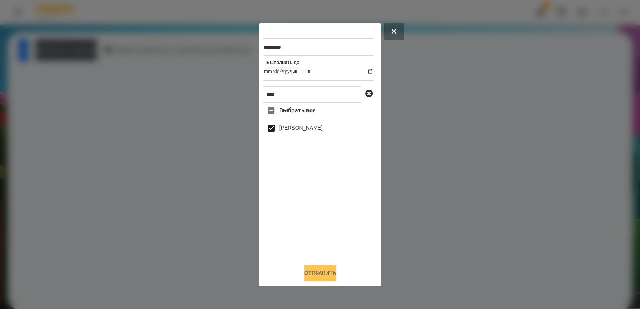
click at [314, 280] on button "Отправить" at bounding box center [320, 273] width 32 height 17
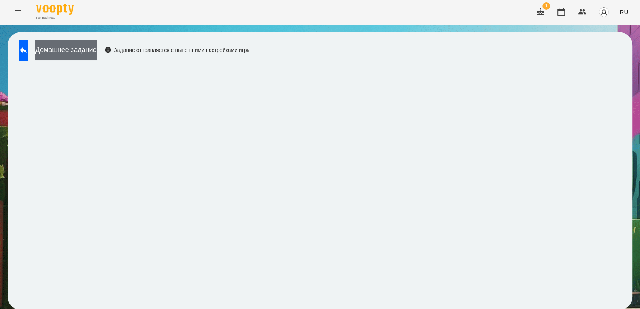
click at [97, 49] on button "Домашнее задание" at bounding box center [65, 50] width 61 height 21
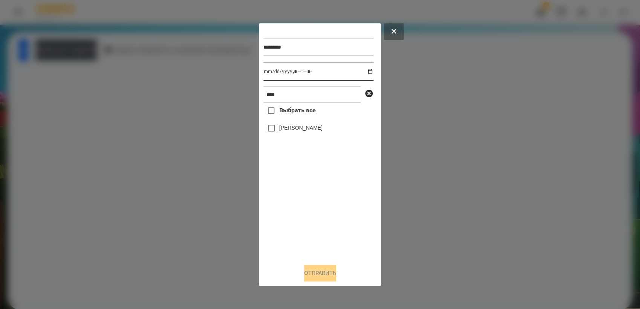
drag, startPoint x: 362, startPoint y: 71, endPoint x: 367, endPoint y: 78, distance: 8.5
click at [363, 71] on input "datetime-local" at bounding box center [318, 72] width 110 height 18
type input "**********"
drag, startPoint x: 315, startPoint y: 204, endPoint x: 280, endPoint y: 149, distance: 65.0
click at [313, 198] on div "Выбрать все [PERSON_NAME]" at bounding box center [318, 180] width 110 height 155
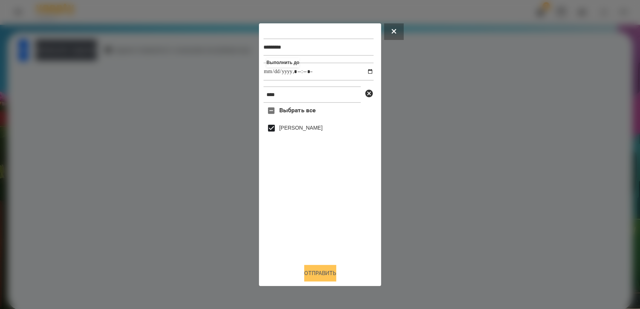
drag, startPoint x: 307, startPoint y: 271, endPoint x: 328, endPoint y: 225, distance: 50.8
click at [307, 271] on button "Отправить" at bounding box center [320, 273] width 32 height 17
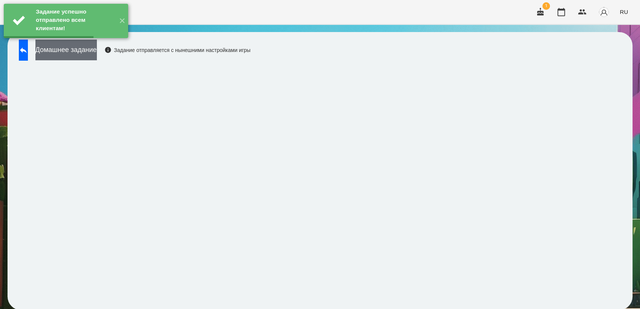
click at [92, 51] on button "Домашнее задание" at bounding box center [65, 50] width 61 height 21
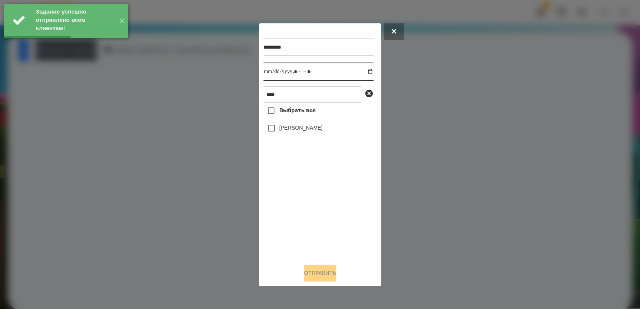
click at [366, 72] on input "datetime-local" at bounding box center [318, 72] width 110 height 18
type input "**********"
click at [308, 197] on div "Выбрать все [PERSON_NAME]" at bounding box center [318, 180] width 110 height 155
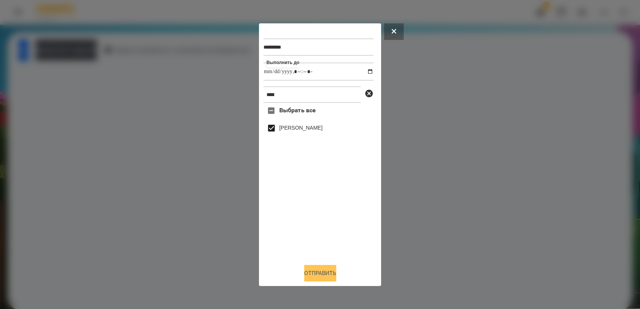
click at [325, 273] on button "Отправить" at bounding box center [320, 273] width 32 height 17
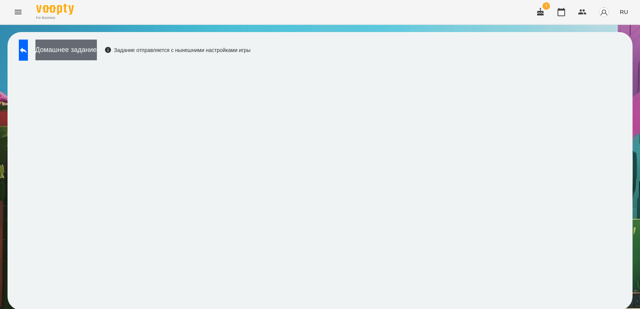
click at [84, 57] on button "Домашнее задание" at bounding box center [65, 50] width 61 height 21
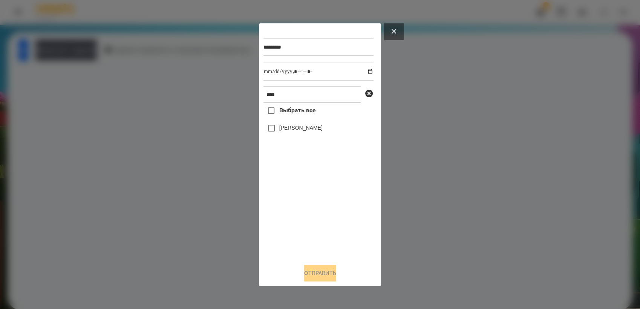
click at [390, 32] on button at bounding box center [394, 31] width 20 height 17
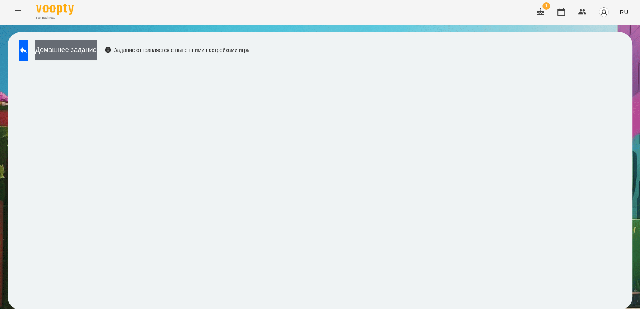
click at [86, 52] on button "Домашнее задание" at bounding box center [65, 50] width 61 height 21
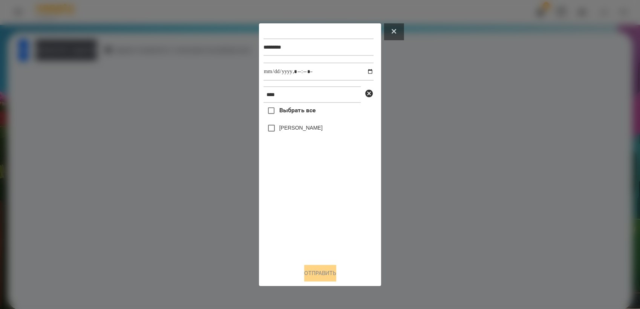
click at [392, 33] on button at bounding box center [394, 31] width 20 height 17
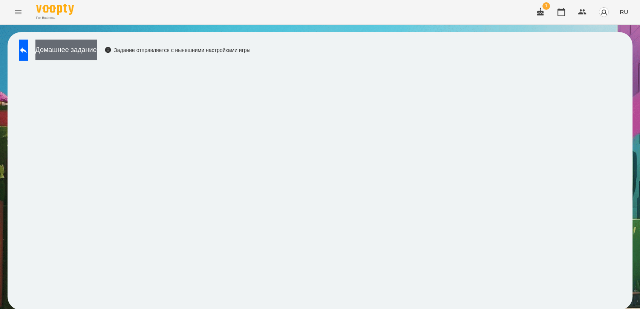
click at [94, 54] on button "Домашнее задание" at bounding box center [65, 50] width 61 height 21
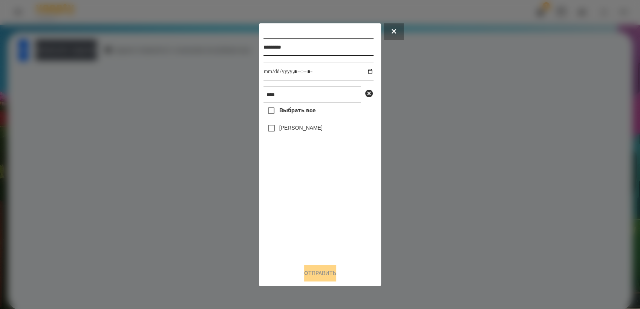
click at [299, 47] on input "*********" at bounding box center [318, 46] width 110 height 17
type input "*********"
click at [362, 72] on input "datetime-local" at bounding box center [318, 72] width 110 height 18
type input "**********"
drag, startPoint x: 301, startPoint y: 221, endPoint x: 281, endPoint y: 168, distance: 56.3
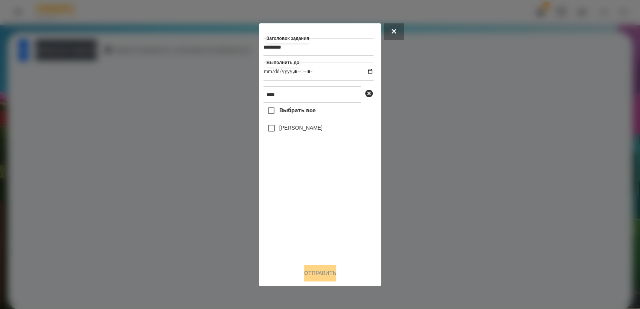
click at [300, 220] on div "Выбрать все [PERSON_NAME]" at bounding box center [318, 180] width 110 height 155
click at [325, 270] on button "Отправить" at bounding box center [320, 273] width 32 height 17
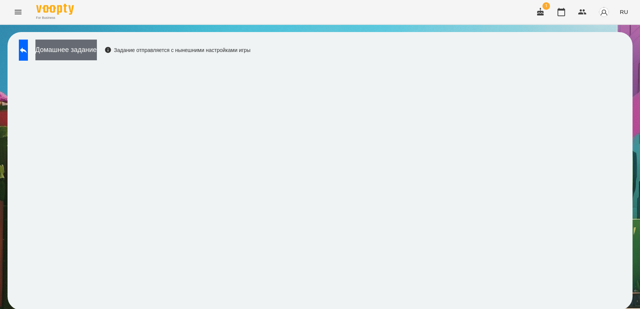
click at [97, 56] on button "Домашнее задание" at bounding box center [65, 50] width 61 height 21
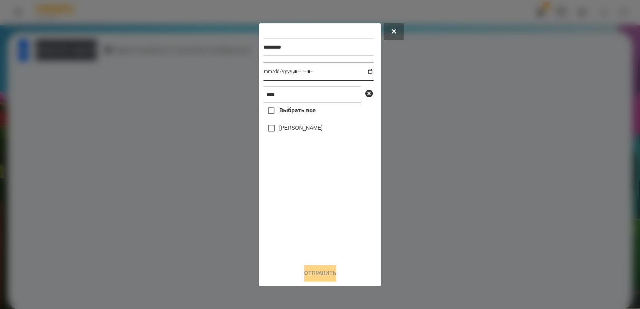
drag, startPoint x: 365, startPoint y: 71, endPoint x: 369, endPoint y: 78, distance: 8.4
click at [366, 71] on input "datetime-local" at bounding box center [318, 72] width 110 height 18
type input "**********"
drag, startPoint x: 294, startPoint y: 205, endPoint x: 280, endPoint y: 162, distance: 45.1
click at [292, 202] on div "Выбрать все [PERSON_NAME]" at bounding box center [318, 180] width 110 height 155
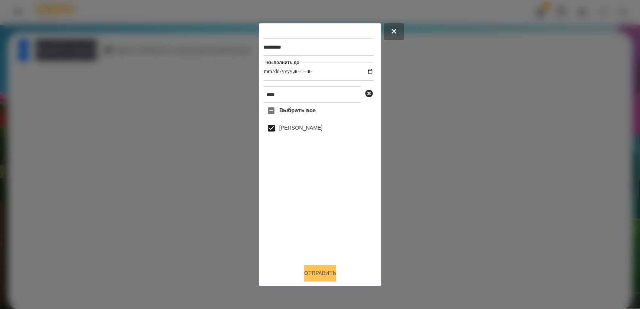
click at [328, 274] on button "Отправить" at bounding box center [320, 273] width 32 height 17
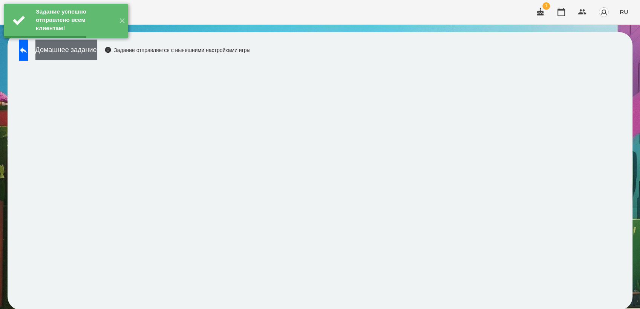
click at [97, 55] on button "Домашнее задание" at bounding box center [65, 50] width 61 height 21
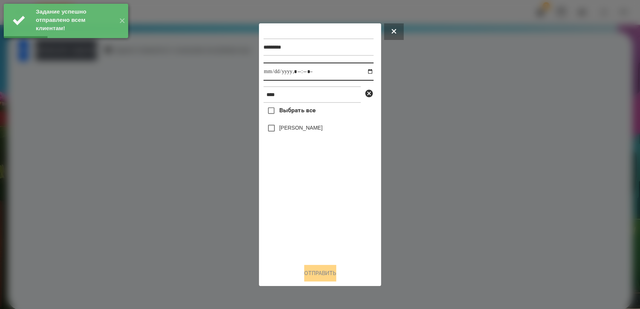
click at [363, 74] on input "datetime-local" at bounding box center [318, 72] width 110 height 18
type input "**********"
drag, startPoint x: 298, startPoint y: 206, endPoint x: 279, endPoint y: 152, distance: 57.4
click at [296, 201] on div "Выбрать все [PERSON_NAME]" at bounding box center [318, 180] width 110 height 155
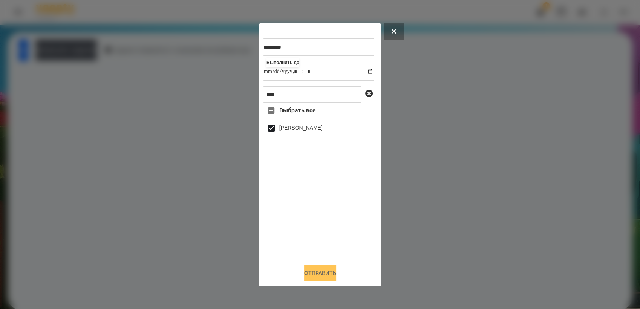
click at [314, 270] on button "Отправить" at bounding box center [320, 273] width 32 height 17
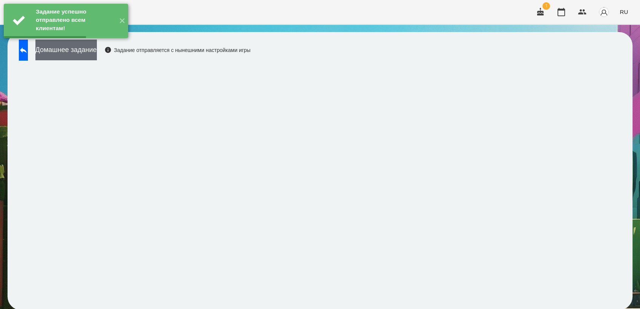
click at [84, 58] on button "Домашнее задание" at bounding box center [65, 50] width 61 height 21
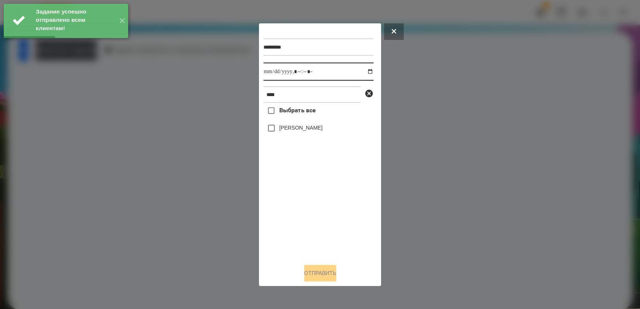
drag, startPoint x: 362, startPoint y: 71, endPoint x: 367, endPoint y: 76, distance: 7.2
click at [363, 72] on input "datetime-local" at bounding box center [318, 72] width 110 height 18
type input "**********"
click at [309, 199] on div "Выбрать все [PERSON_NAME]" at bounding box center [318, 180] width 110 height 155
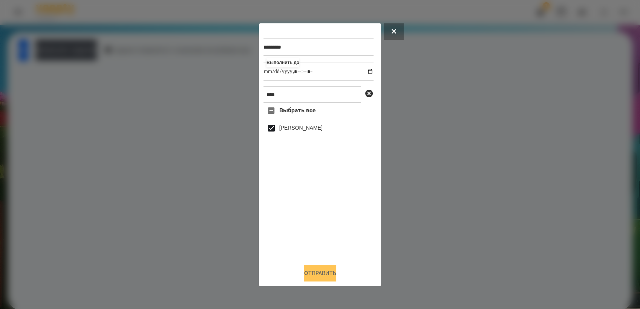
click at [323, 280] on button "Отправить" at bounding box center [320, 273] width 32 height 17
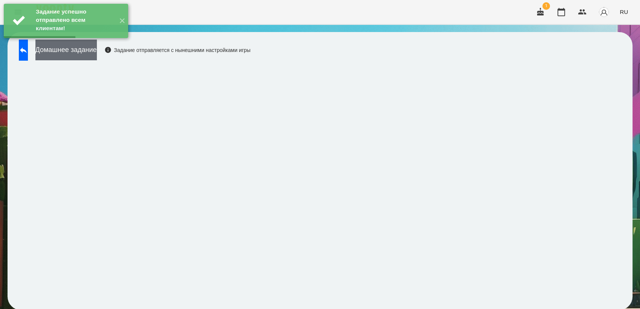
click at [88, 52] on button "Домашнее задание" at bounding box center [65, 50] width 61 height 21
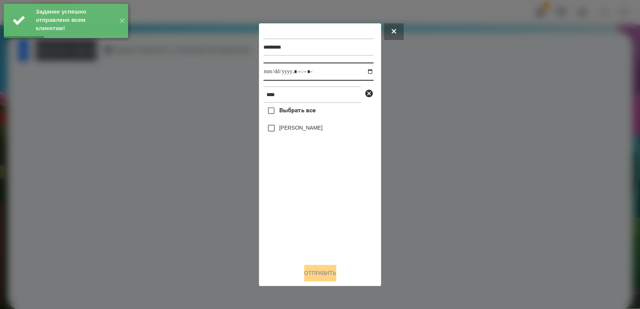
click at [364, 73] on input "datetime-local" at bounding box center [318, 72] width 110 height 18
type input "**********"
drag, startPoint x: 311, startPoint y: 204, endPoint x: 280, endPoint y: 153, distance: 58.8
click at [309, 201] on div "Выбрать все [PERSON_NAME]" at bounding box center [318, 180] width 110 height 155
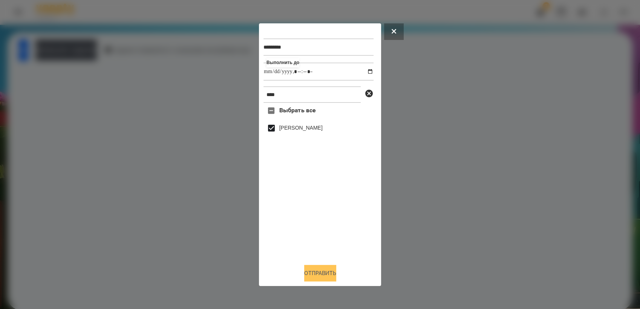
click at [324, 279] on button "Отправить" at bounding box center [320, 273] width 32 height 17
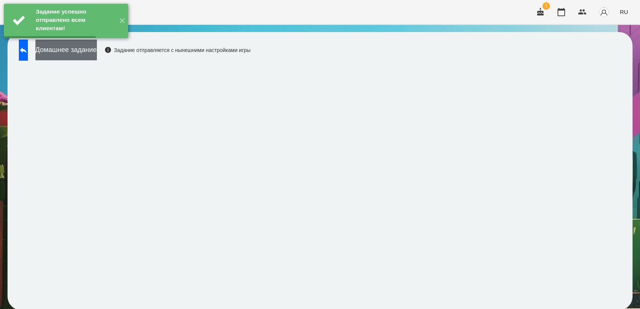
click at [97, 52] on button "Домашнее задание" at bounding box center [65, 50] width 61 height 21
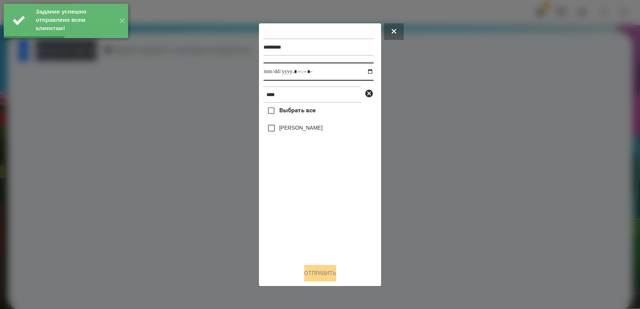
click at [364, 74] on input "datetime-local" at bounding box center [318, 72] width 110 height 18
type input "**********"
drag, startPoint x: 315, startPoint y: 204, endPoint x: 297, endPoint y: 170, distance: 38.4
click at [314, 201] on div "Выбрать все [PERSON_NAME]" at bounding box center [318, 180] width 110 height 155
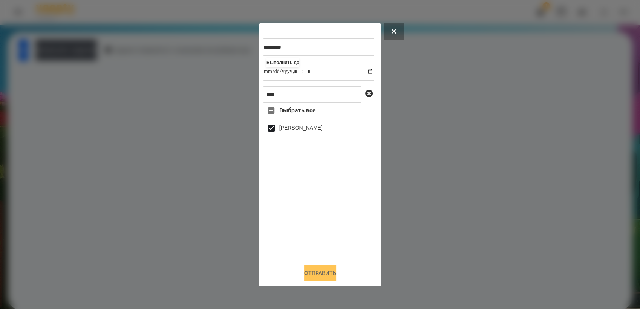
click at [313, 277] on button "Отправить" at bounding box center [320, 273] width 32 height 17
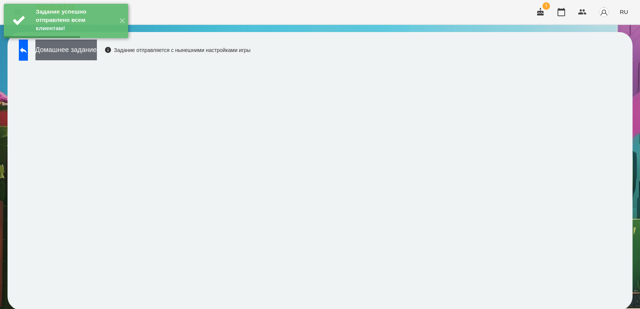
click at [92, 52] on button "Домашнее задание" at bounding box center [65, 50] width 61 height 21
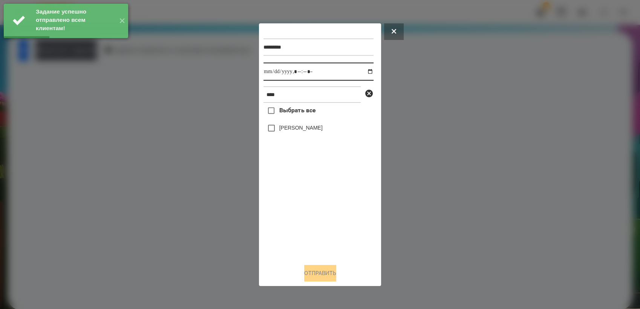
click at [365, 72] on input "datetime-local" at bounding box center [318, 72] width 110 height 18
type input "**********"
drag, startPoint x: 315, startPoint y: 202, endPoint x: 291, endPoint y: 145, distance: 62.2
click at [315, 200] on div "Выбрать все [PERSON_NAME]" at bounding box center [318, 180] width 110 height 155
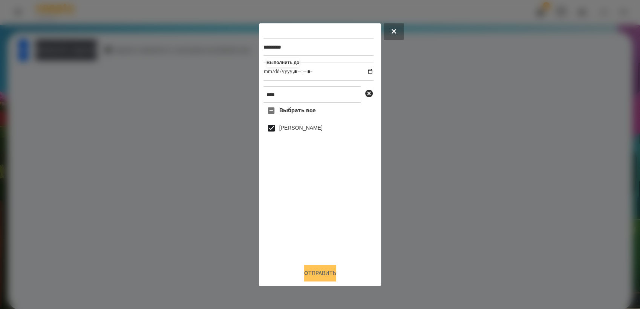
click at [325, 280] on button "Отправить" at bounding box center [320, 273] width 32 height 17
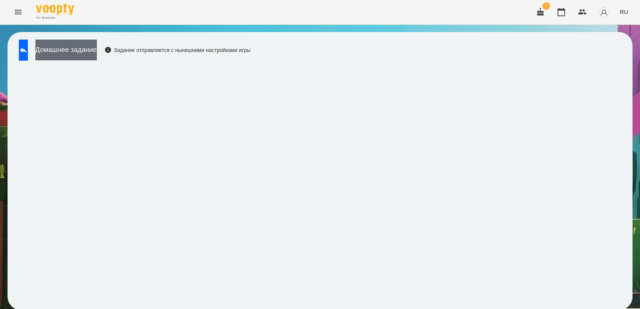
click at [84, 55] on button "Домашнее задание" at bounding box center [65, 50] width 61 height 21
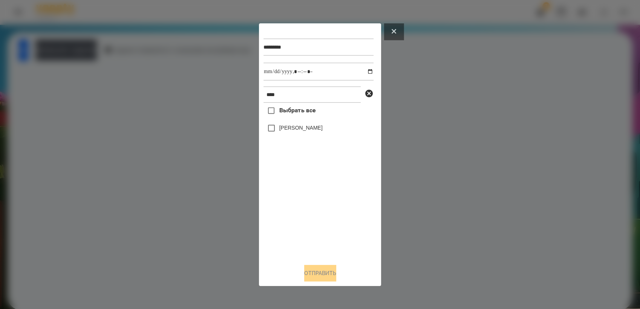
click at [393, 31] on icon at bounding box center [394, 31] width 5 height 5
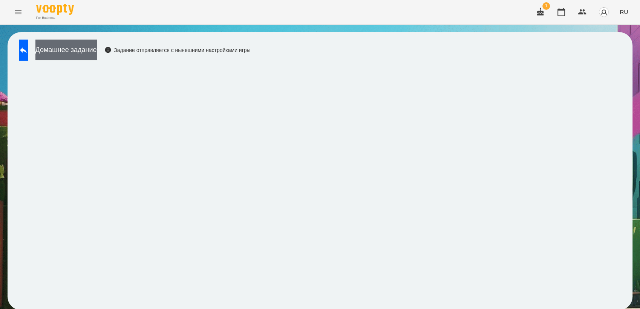
click at [87, 45] on button "Домашнее задание" at bounding box center [65, 50] width 61 height 21
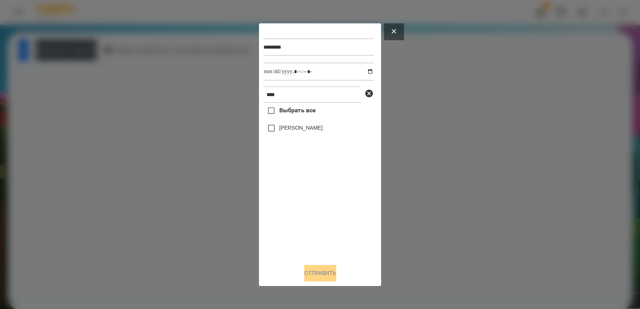
click at [397, 29] on button at bounding box center [394, 31] width 20 height 17
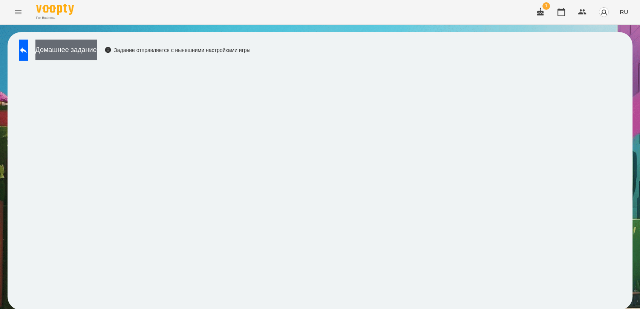
click at [97, 57] on button "Домашнее задание" at bounding box center [65, 50] width 61 height 21
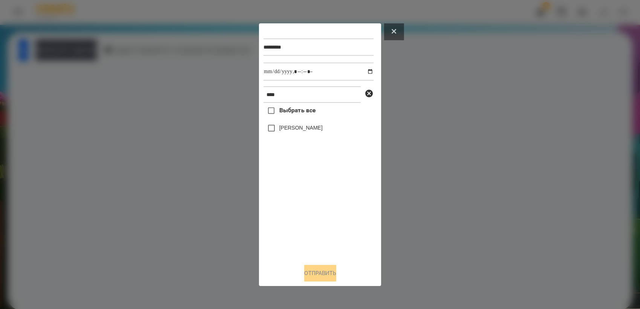
click at [395, 29] on icon at bounding box center [394, 31] width 5 height 5
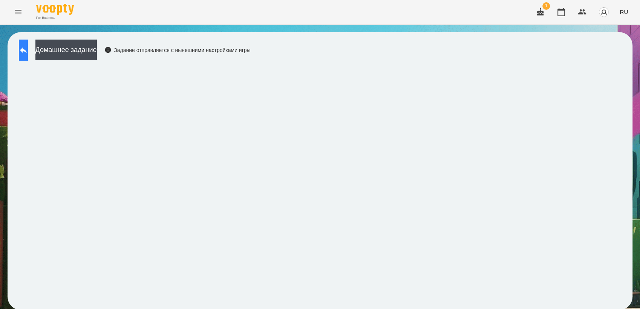
click at [28, 50] on icon at bounding box center [23, 50] width 9 height 9
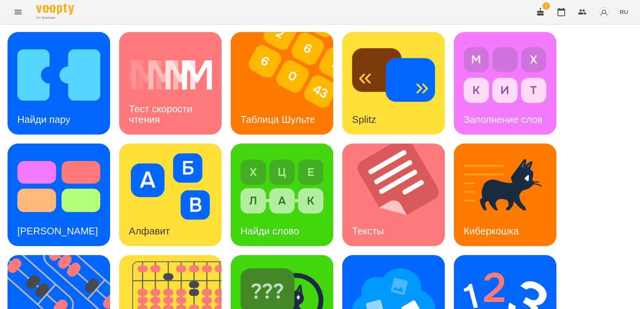
scroll to position [167, 0]
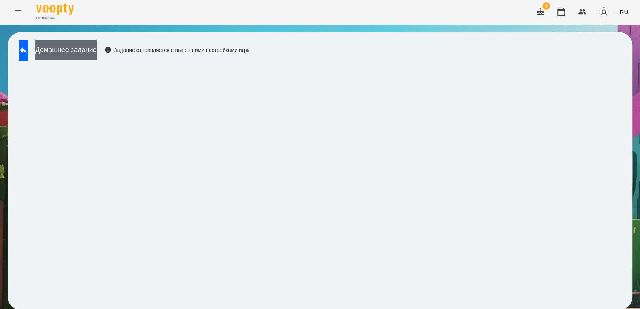
click at [96, 49] on button "Домашнее задание" at bounding box center [65, 50] width 61 height 21
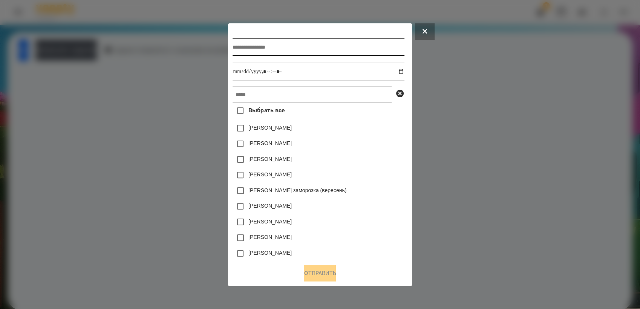
click at [245, 44] on input "text" at bounding box center [319, 46] width 172 height 17
type input "**********"
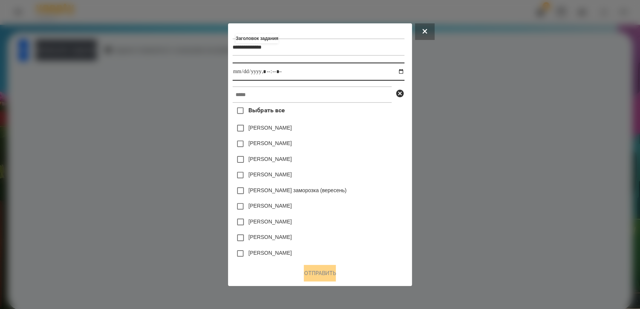
click at [403, 73] on input "datetime-local" at bounding box center [319, 72] width 172 height 18
type input "**********"
drag, startPoint x: 386, startPoint y: 179, endPoint x: 366, endPoint y: 138, distance: 46.2
click at [386, 178] on div "[PERSON_NAME]" at bounding box center [319, 175] width 172 height 16
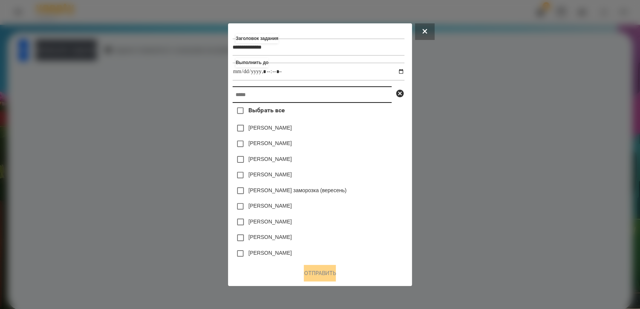
click at [319, 98] on input "text" at bounding box center [312, 94] width 159 height 17
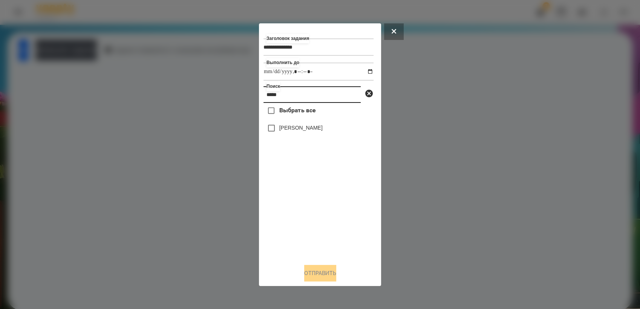
type input "****"
click at [325, 275] on button "Отправить" at bounding box center [320, 273] width 32 height 17
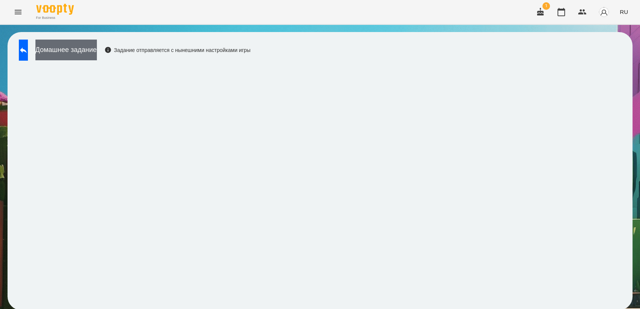
click at [70, 52] on button "Домашнее задание" at bounding box center [65, 50] width 61 height 21
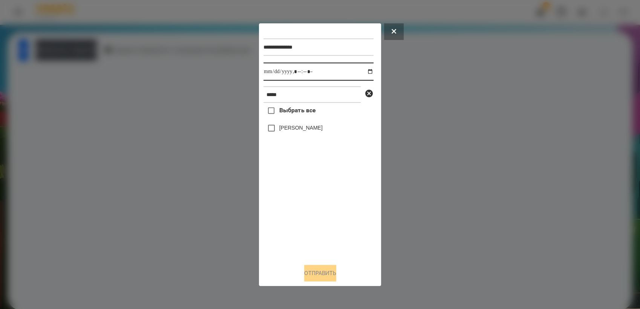
click at [367, 70] on input "datetime-local" at bounding box center [318, 72] width 110 height 18
type input "**********"
drag, startPoint x: 304, startPoint y: 214, endPoint x: 272, endPoint y: 149, distance: 72.8
click at [302, 210] on div "Выбрать все [PERSON_NAME]" at bounding box center [318, 180] width 110 height 155
click at [321, 272] on button "Отправить" at bounding box center [320, 273] width 32 height 17
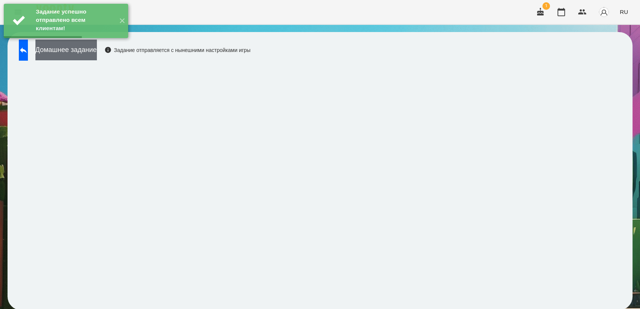
click at [83, 50] on button "Домашнее задание" at bounding box center [65, 50] width 61 height 21
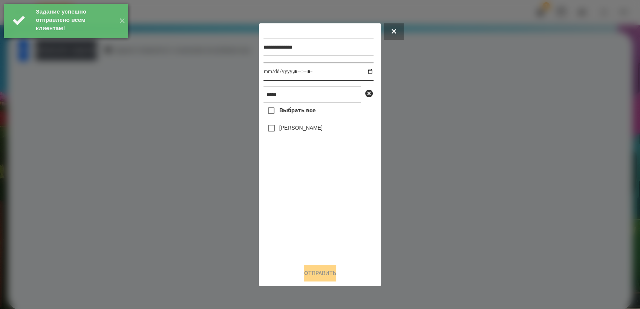
click at [367, 72] on input "datetime-local" at bounding box center [318, 72] width 110 height 18
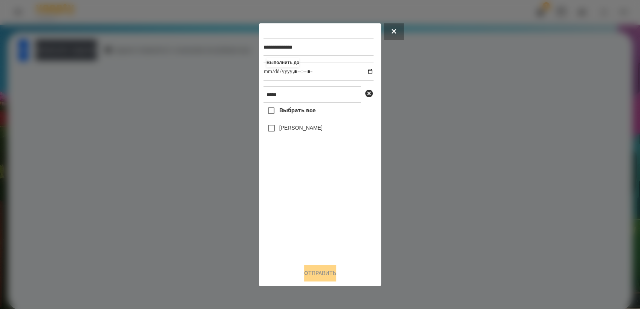
type input "**********"
drag, startPoint x: 299, startPoint y: 201, endPoint x: 274, endPoint y: 142, distance: 63.5
click at [297, 198] on div "Выбрать все [PERSON_NAME]" at bounding box center [318, 180] width 110 height 155
click at [311, 273] on button "Отправить" at bounding box center [320, 273] width 32 height 17
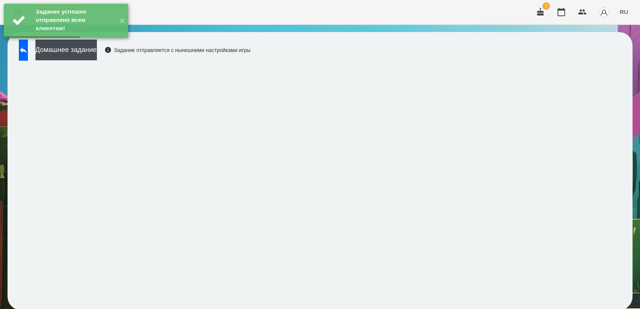
drag, startPoint x: 100, startPoint y: 46, endPoint x: 123, endPoint y: 45, distance: 23.0
click at [97, 46] on button "Домашнее задание" at bounding box center [65, 50] width 61 height 21
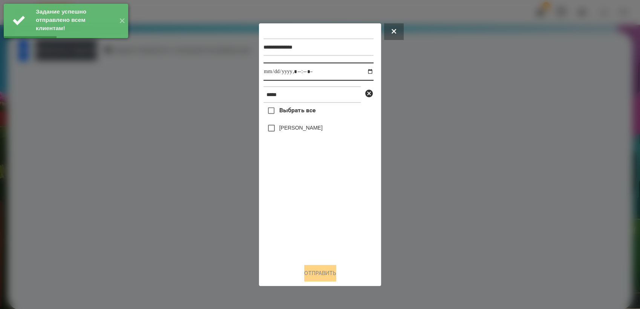
click at [363, 73] on input "datetime-local" at bounding box center [318, 72] width 110 height 18
type input "**********"
drag, startPoint x: 302, startPoint y: 198, endPoint x: 285, endPoint y: 162, distance: 39.6
click at [302, 196] on div "Выбрать все [PERSON_NAME]" at bounding box center [318, 180] width 110 height 155
click at [312, 271] on button "Отправить" at bounding box center [320, 273] width 32 height 17
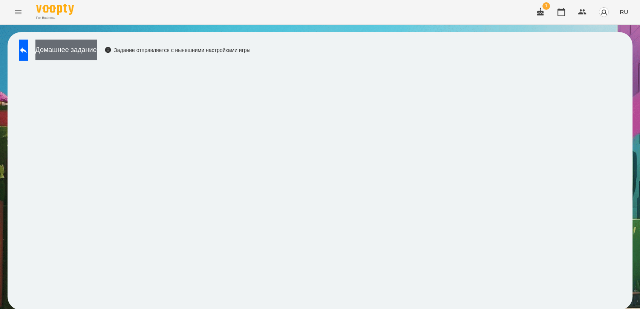
click at [97, 48] on button "Домашнее задание" at bounding box center [65, 50] width 61 height 21
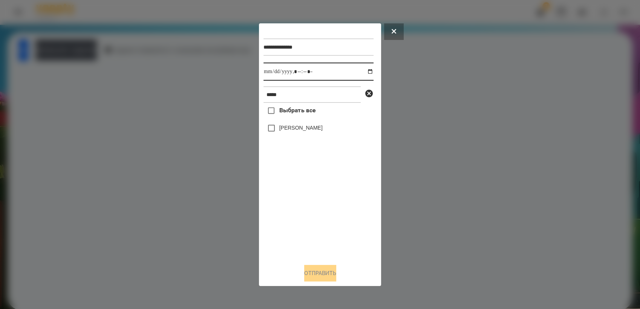
click at [363, 73] on input "datetime-local" at bounding box center [318, 72] width 110 height 18
type input "**********"
drag, startPoint x: 314, startPoint y: 204, endPoint x: 308, endPoint y: 191, distance: 13.8
click at [312, 201] on div "Выбрать все [PERSON_NAME]" at bounding box center [318, 180] width 110 height 155
click at [320, 279] on button "Отправить" at bounding box center [320, 273] width 32 height 17
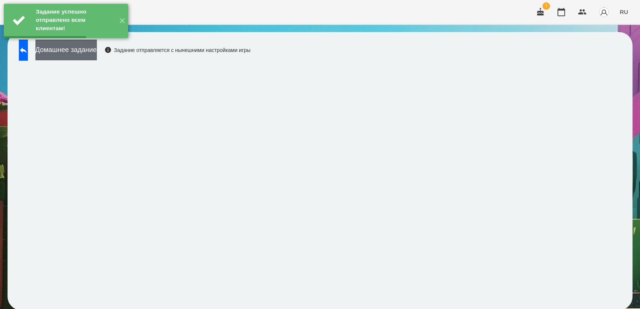
click at [97, 54] on button "Домашнее задание" at bounding box center [65, 50] width 61 height 21
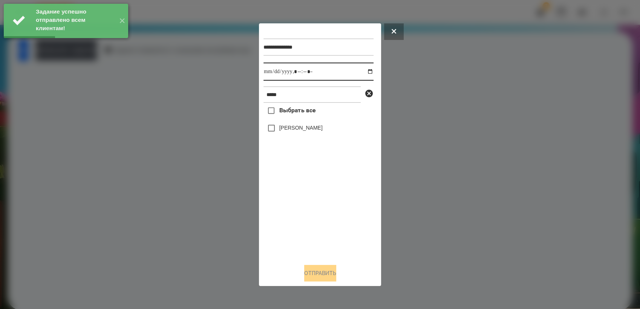
drag, startPoint x: 364, startPoint y: 72, endPoint x: 366, endPoint y: 82, distance: 9.5
click at [365, 72] on input "datetime-local" at bounding box center [318, 72] width 110 height 18
type input "**********"
drag, startPoint x: 316, startPoint y: 216, endPoint x: 314, endPoint y: 210, distance: 7.2
click at [314, 210] on div "Выбрать все [PERSON_NAME]" at bounding box center [318, 180] width 110 height 155
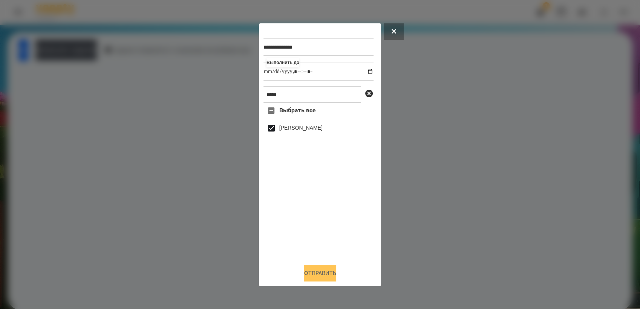
click at [323, 275] on button "Отправить" at bounding box center [320, 273] width 32 height 17
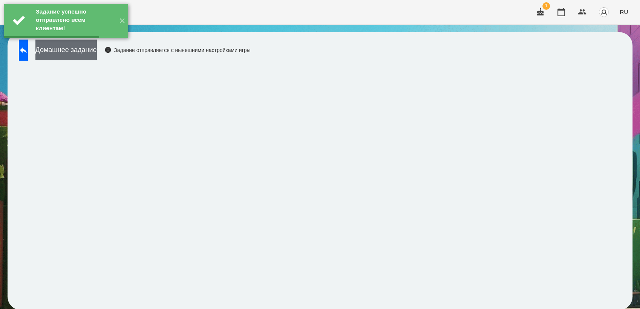
click at [92, 56] on button "Домашнее задание" at bounding box center [65, 50] width 61 height 21
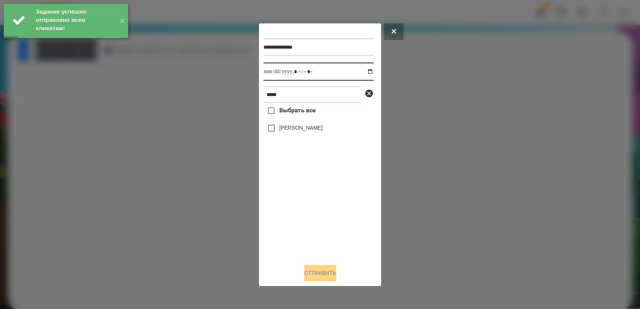
click at [365, 71] on input "datetime-local" at bounding box center [318, 72] width 110 height 18
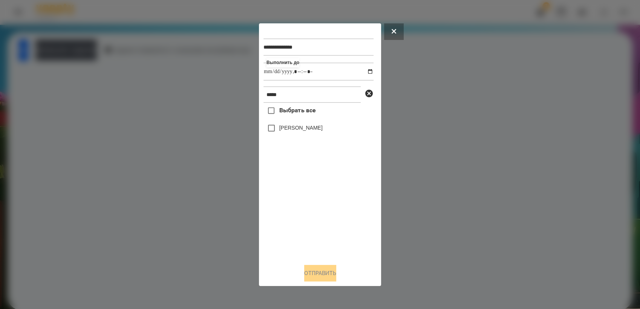
type input "**********"
drag, startPoint x: 310, startPoint y: 206, endPoint x: 303, endPoint y: 194, distance: 13.5
click at [309, 202] on div "Выбрать все [PERSON_NAME]" at bounding box center [318, 180] width 110 height 155
click at [323, 269] on button "Отправить" at bounding box center [320, 273] width 32 height 17
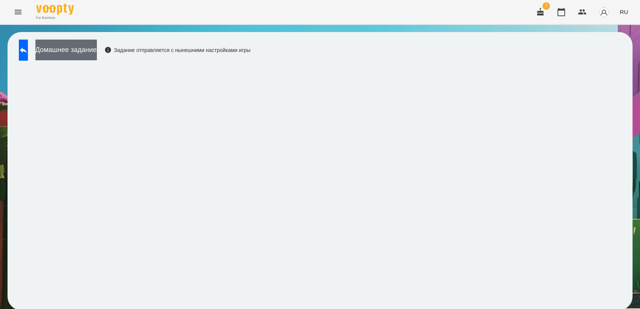
click at [74, 55] on button "Домашнее задание" at bounding box center [65, 50] width 61 height 21
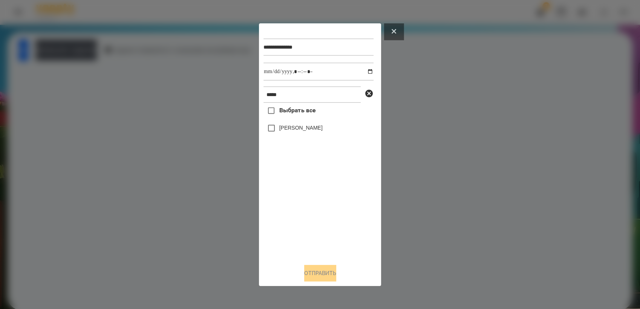
click at [392, 32] on button at bounding box center [394, 31] width 20 height 17
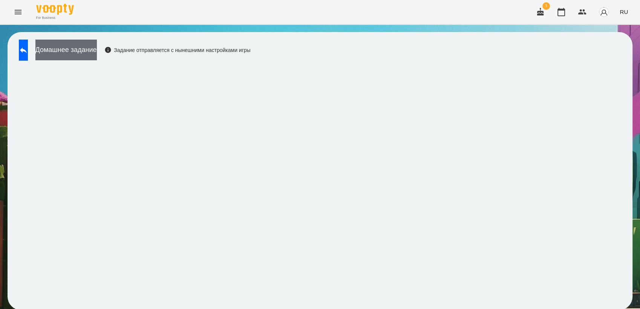
click at [85, 48] on button "Домашнее задание" at bounding box center [65, 50] width 61 height 21
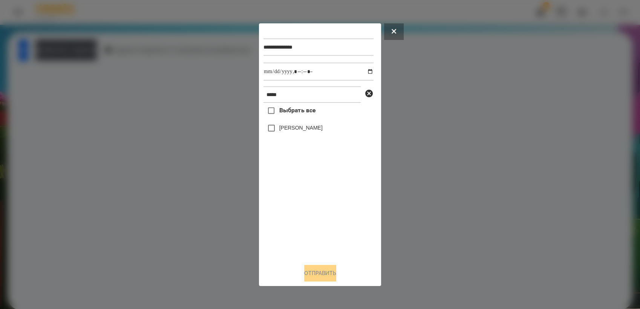
click at [392, 32] on button at bounding box center [394, 31] width 20 height 17
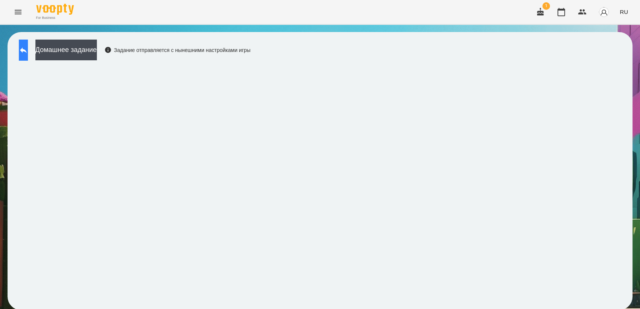
click at [28, 52] on icon at bounding box center [23, 50] width 9 height 9
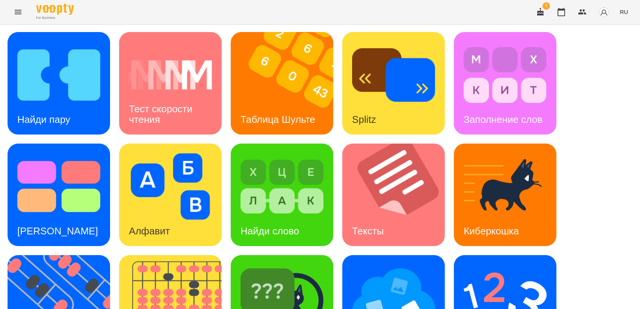
scroll to position [167, 0]
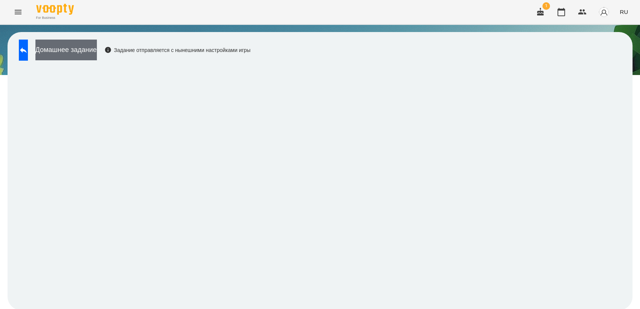
click at [86, 53] on button "Домашнее задание" at bounding box center [65, 50] width 61 height 21
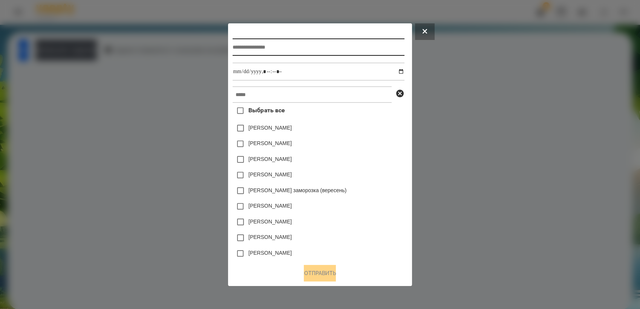
click at [245, 51] on input "text" at bounding box center [319, 46] width 172 height 17
type input "**********"
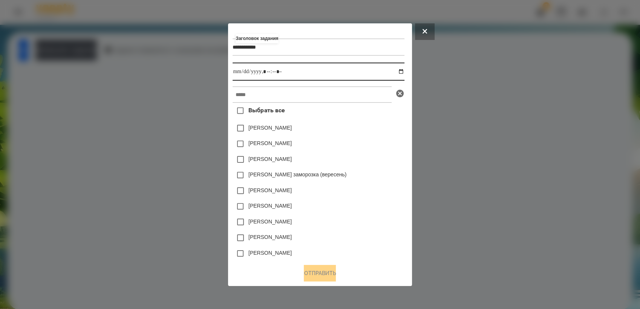
drag, startPoint x: 403, startPoint y: 71, endPoint x: 409, endPoint y: 98, distance: 27.4
click at [404, 71] on input "datetime-local" at bounding box center [319, 72] width 172 height 18
type input "**********"
drag, startPoint x: 380, startPoint y: 190, endPoint x: 377, endPoint y: 176, distance: 14.4
click at [380, 187] on div "[PERSON_NAME]" at bounding box center [319, 191] width 172 height 16
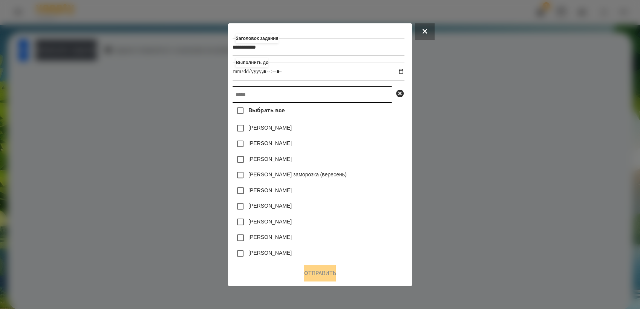
click at [259, 92] on input "text" at bounding box center [312, 94] width 159 height 17
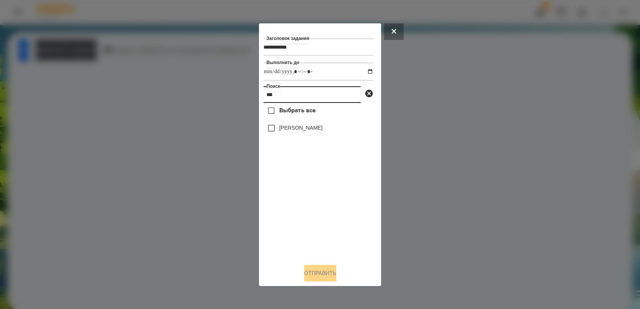
type input "***"
click at [307, 274] on button "Отправить" at bounding box center [320, 273] width 32 height 17
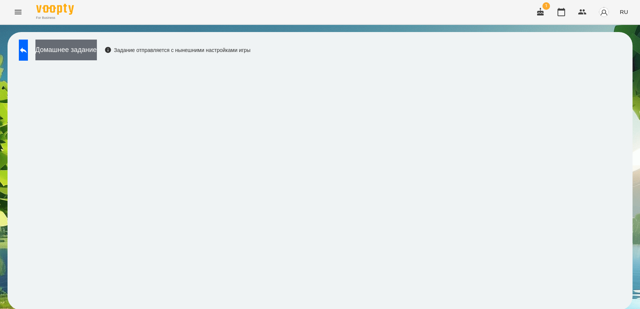
click at [84, 57] on button "Домашнее задание" at bounding box center [65, 50] width 61 height 21
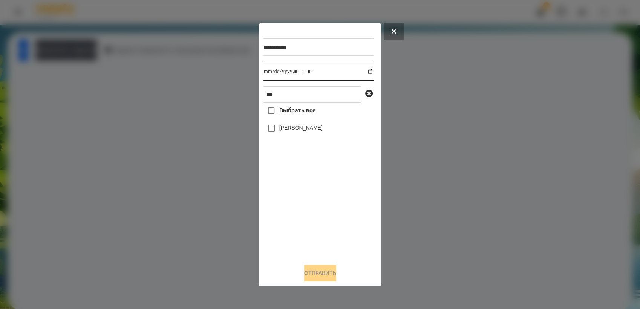
click at [363, 70] on input "datetime-local" at bounding box center [318, 72] width 110 height 18
type input "**********"
drag, startPoint x: 312, startPoint y: 210, endPoint x: 302, endPoint y: 185, distance: 26.2
click at [309, 204] on div "Выбрать все [PERSON_NAME]" at bounding box center [318, 180] width 110 height 155
click at [325, 272] on button "Отправить" at bounding box center [320, 273] width 32 height 17
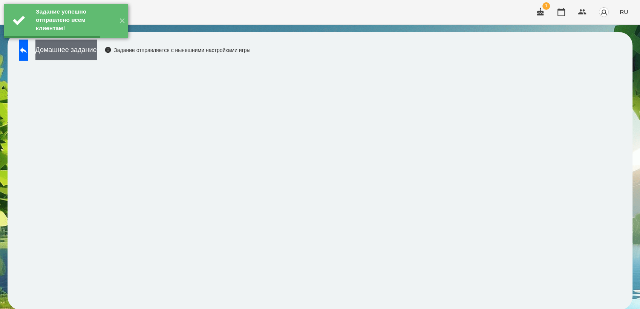
click at [97, 54] on button "Домашнее задание" at bounding box center [65, 50] width 61 height 21
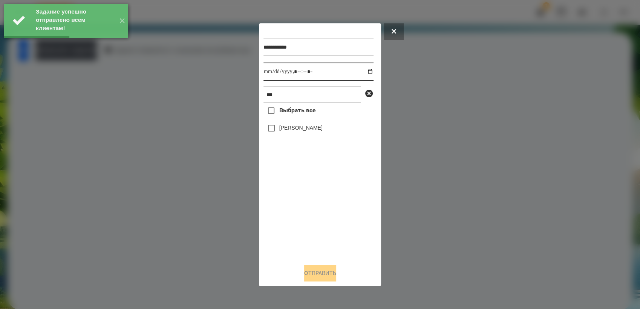
drag, startPoint x: 363, startPoint y: 71, endPoint x: 362, endPoint y: 79, distance: 8.4
click at [363, 73] on input "datetime-local" at bounding box center [318, 72] width 110 height 18
type input "**********"
drag, startPoint x: 306, startPoint y: 222, endPoint x: 294, endPoint y: 200, distance: 25.0
click at [303, 217] on div "Выбрать все [PERSON_NAME]" at bounding box center [318, 180] width 110 height 155
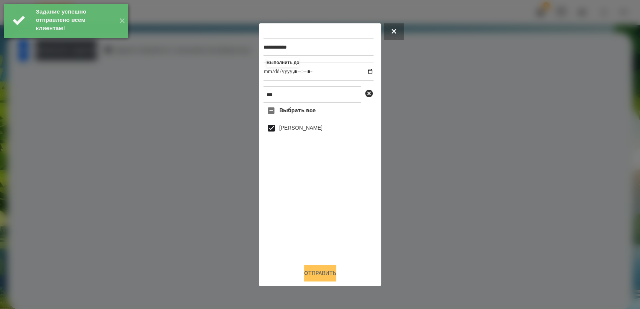
drag, startPoint x: 329, startPoint y: 273, endPoint x: 336, endPoint y: 270, distance: 7.6
click at [330, 272] on button "Отправить" at bounding box center [320, 273] width 32 height 17
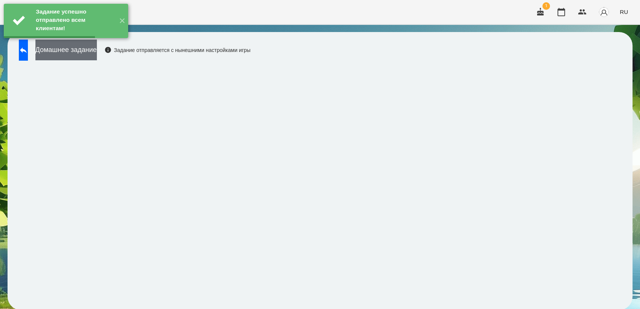
click at [67, 49] on button "Домашнее задание" at bounding box center [65, 50] width 61 height 21
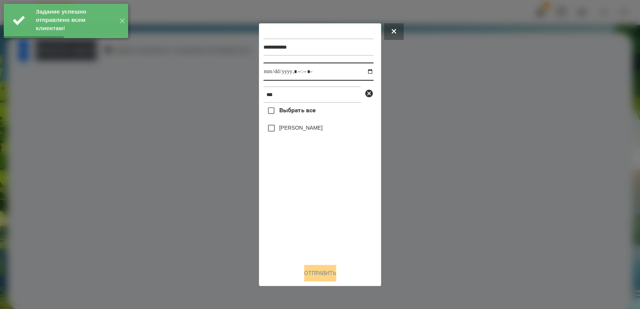
click at [365, 71] on input "datetime-local" at bounding box center [318, 72] width 110 height 18
type input "**********"
drag, startPoint x: 314, startPoint y: 221, endPoint x: 283, endPoint y: 159, distance: 69.6
click at [311, 218] on div "Выбрать все [PERSON_NAME]" at bounding box center [318, 180] width 110 height 155
click at [327, 273] on button "Отправить" at bounding box center [320, 273] width 32 height 17
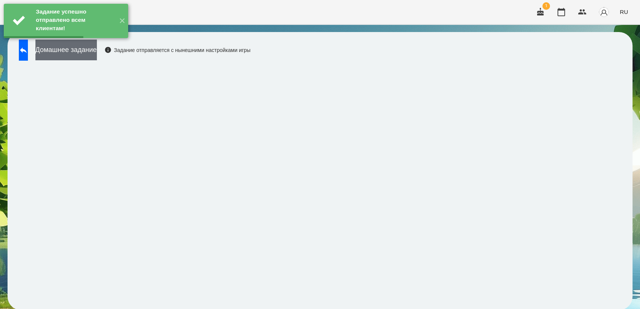
click at [97, 54] on button "Домашнее задание" at bounding box center [65, 50] width 61 height 21
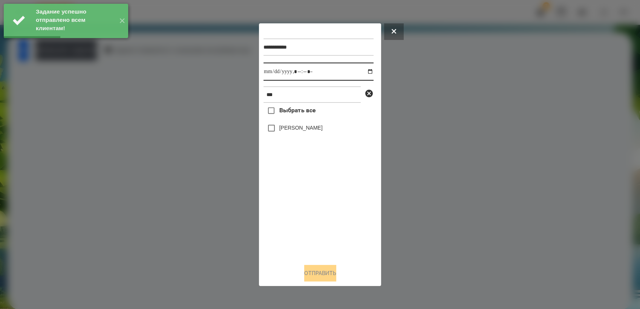
drag, startPoint x: 367, startPoint y: 71, endPoint x: 370, endPoint y: 81, distance: 10.1
click at [368, 71] on input "datetime-local" at bounding box center [318, 72] width 110 height 18
type input "**********"
click at [324, 218] on div "Выбрать все [PERSON_NAME]" at bounding box center [318, 180] width 110 height 155
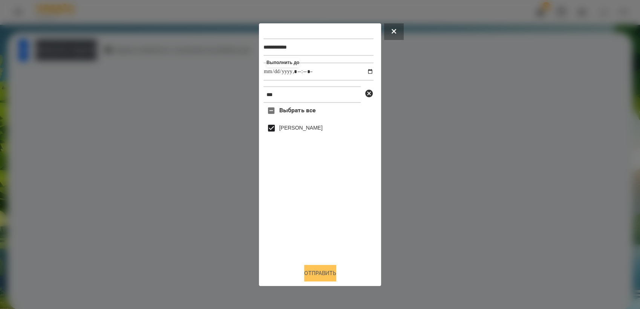
click at [329, 271] on button "Отправить" at bounding box center [320, 273] width 32 height 17
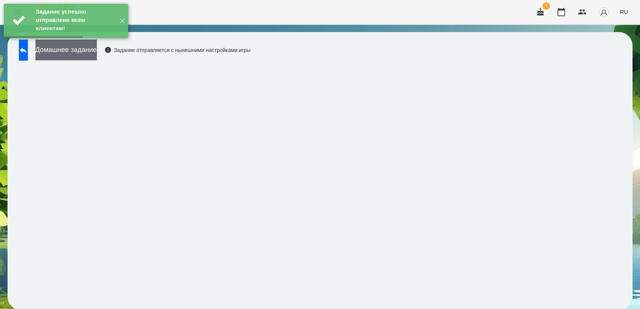
click at [97, 55] on button "Домашнее задание" at bounding box center [65, 50] width 61 height 21
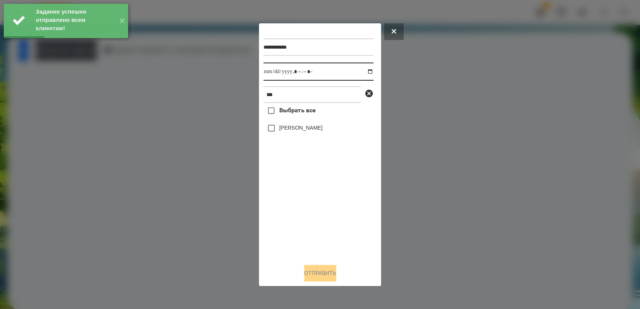
click at [365, 72] on input "datetime-local" at bounding box center [318, 72] width 110 height 18
type input "**********"
drag, startPoint x: 325, startPoint y: 221, endPoint x: 277, endPoint y: 157, distance: 79.4
click at [324, 217] on div "Выбрать все [PERSON_NAME]" at bounding box center [318, 180] width 110 height 155
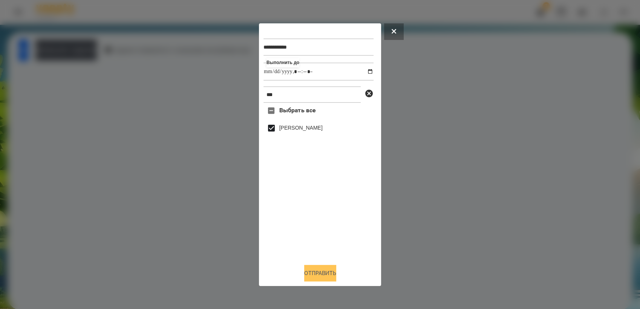
click at [322, 275] on button "Отправить" at bounding box center [320, 273] width 32 height 17
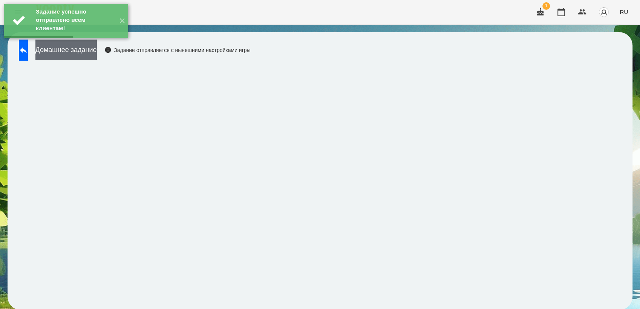
drag, startPoint x: 103, startPoint y: 57, endPoint x: 115, endPoint y: 58, distance: 12.1
click at [97, 58] on button "Домашнее задание" at bounding box center [65, 50] width 61 height 21
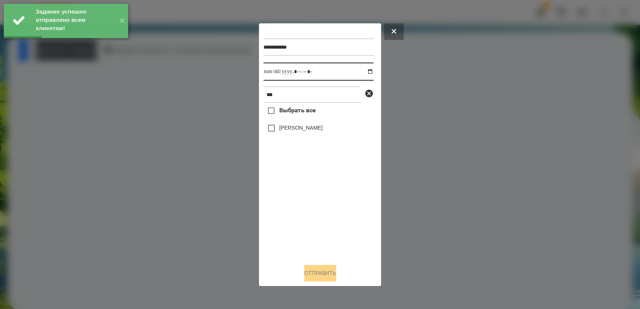
drag, startPoint x: 365, startPoint y: 70, endPoint x: 365, endPoint y: 74, distance: 4.2
click at [365, 70] on input "datetime-local" at bounding box center [318, 72] width 110 height 18
type input "**********"
click at [301, 222] on div "Выбрать все [PERSON_NAME]" at bounding box center [318, 180] width 110 height 155
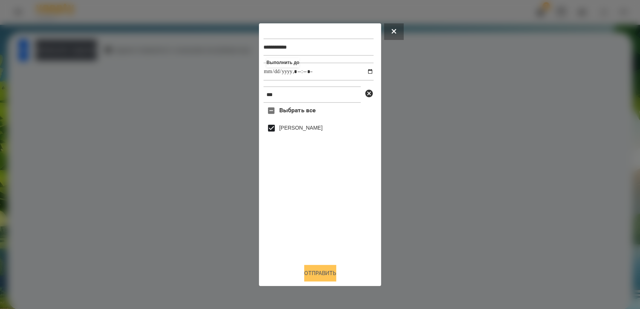
click at [321, 278] on button "Отправить" at bounding box center [320, 273] width 32 height 17
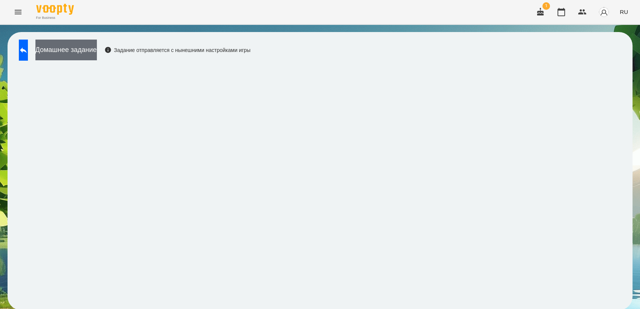
click at [94, 49] on button "Домашнее задание" at bounding box center [65, 50] width 61 height 21
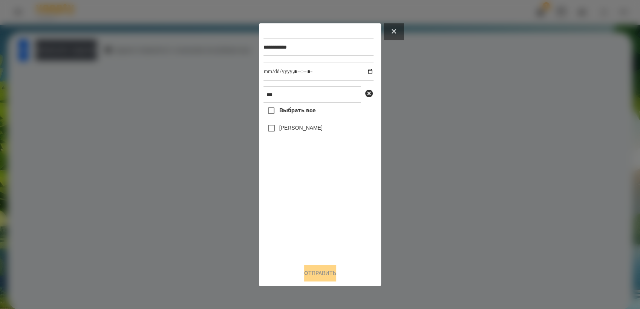
click at [394, 31] on icon at bounding box center [394, 31] width 5 height 5
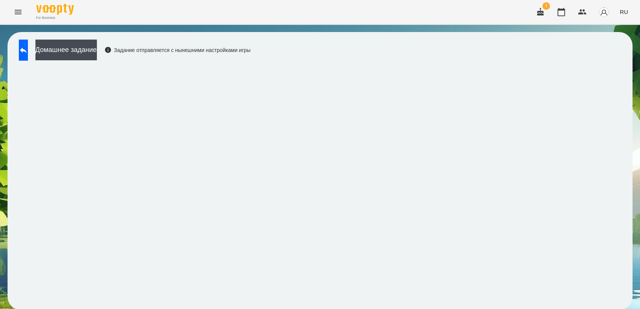
click at [18, 15] on icon "Menu" at bounding box center [18, 12] width 9 height 9
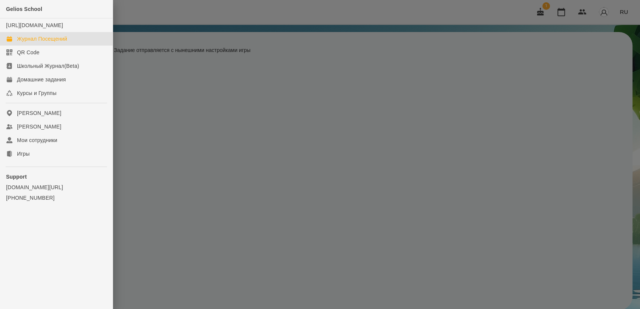
click at [69, 46] on link "Журнал Посещений" at bounding box center [56, 39] width 113 height 14
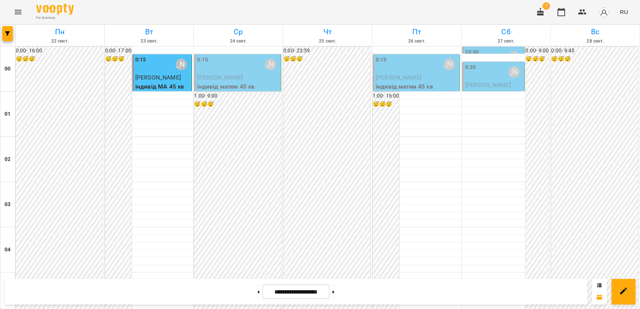
scroll to position [712, 0]
click at [257, 294] on button at bounding box center [258, 291] width 2 height 17
type input "**********"
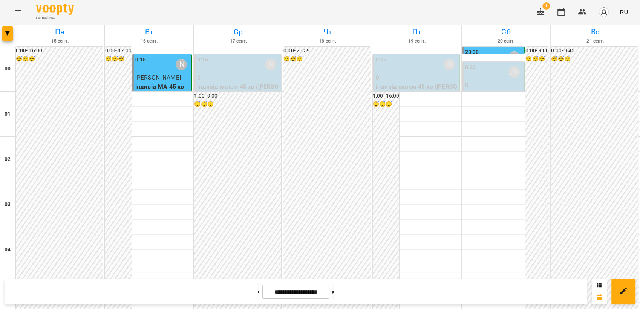
scroll to position [796, 0]
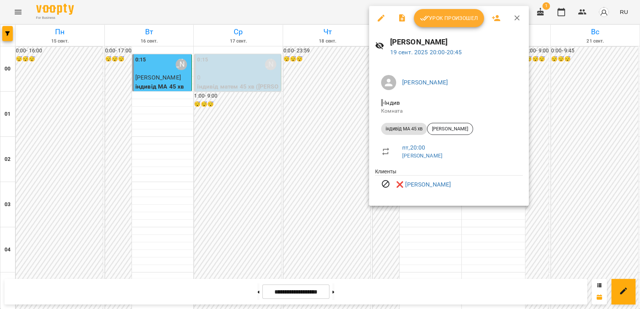
click at [546, 116] on div at bounding box center [320, 154] width 640 height 309
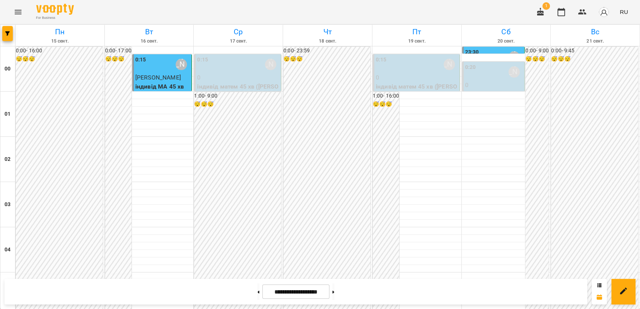
scroll to position [856, 0]
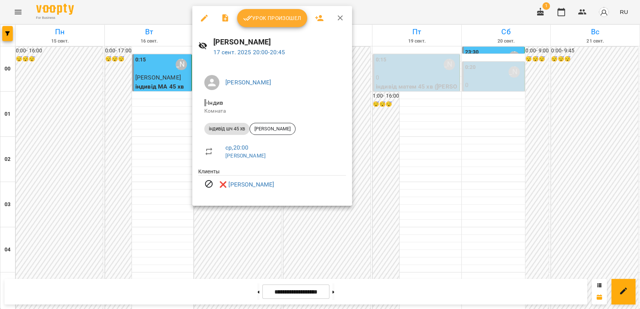
click at [250, 230] on div at bounding box center [320, 154] width 640 height 309
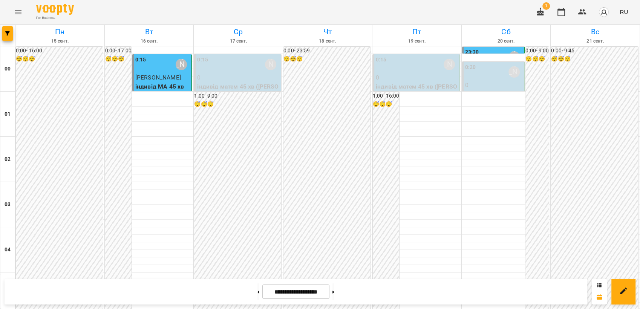
scroll to position [689, 0]
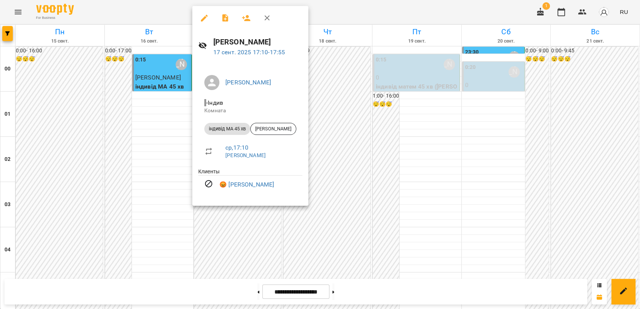
click at [322, 73] on div at bounding box center [320, 154] width 640 height 309
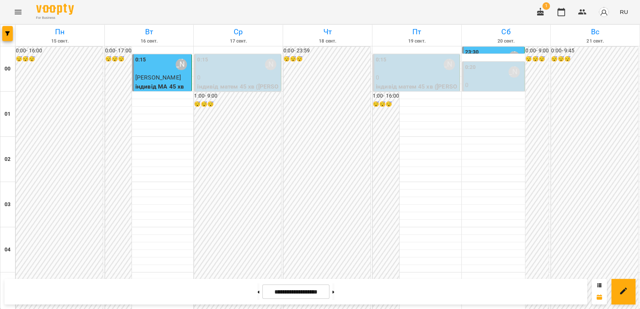
scroll to position [0, 0]
click at [475, 87] on p "0" at bounding box center [494, 85] width 58 height 9
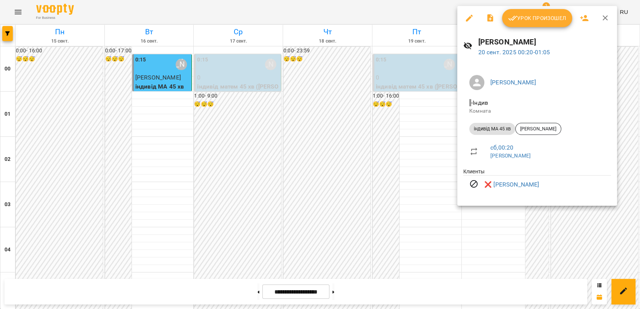
click at [552, 242] on div at bounding box center [320, 154] width 640 height 309
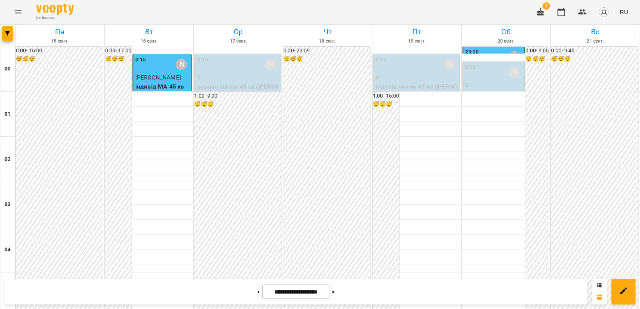
scroll to position [419, 0]
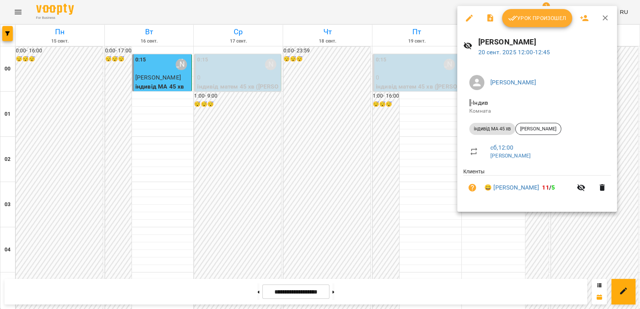
click at [470, 17] on icon "button" at bounding box center [469, 18] width 7 height 7
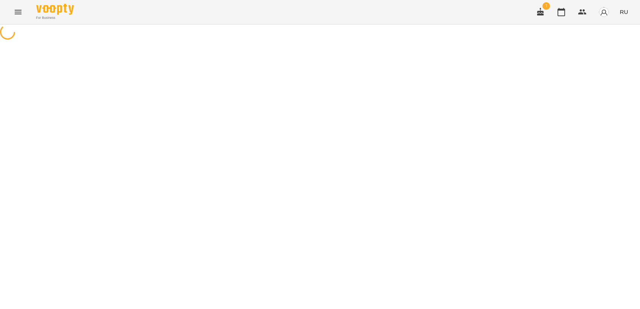
select select "**********"
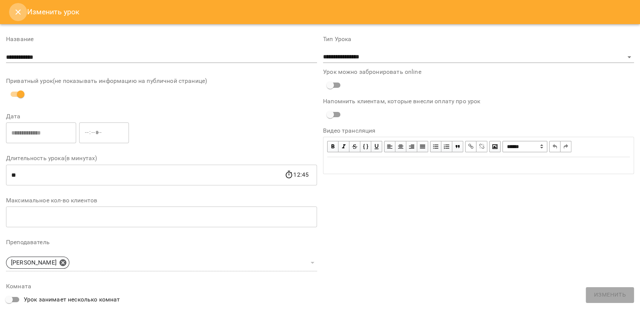
click at [18, 12] on icon "Close" at bounding box center [17, 11] width 5 height 5
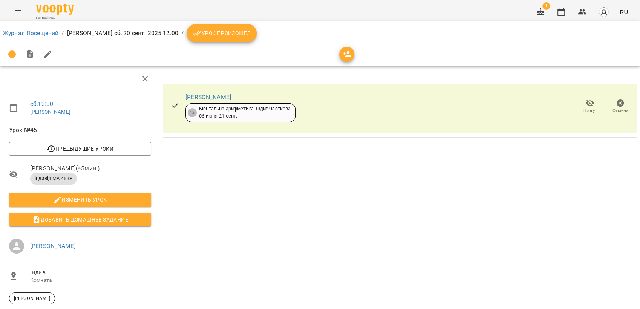
click at [616, 104] on icon "button" at bounding box center [620, 103] width 9 height 9
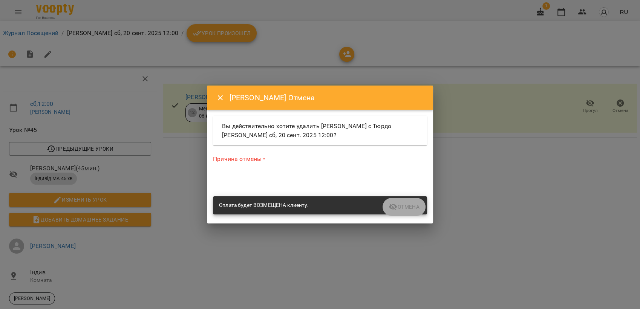
click at [299, 176] on textarea at bounding box center [320, 178] width 214 height 7
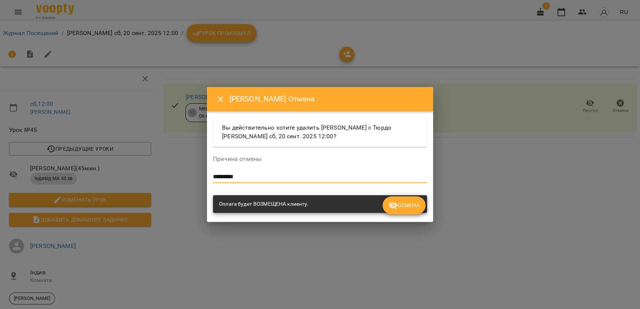
type textarea "*********"
click at [411, 207] on span "Отмена" at bounding box center [404, 205] width 31 height 9
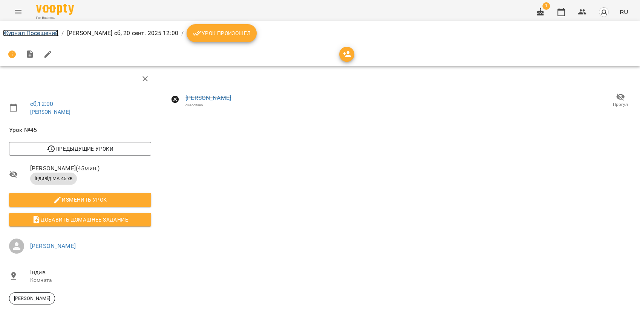
click at [44, 31] on link "Журнал Посещений" at bounding box center [30, 32] width 55 height 7
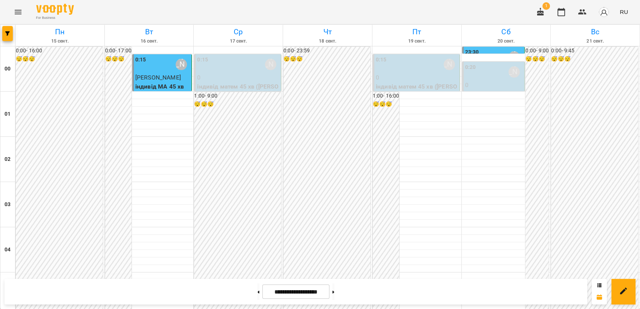
scroll to position [461, 0]
click at [334, 292] on button at bounding box center [333, 291] width 2 height 17
type input "**********"
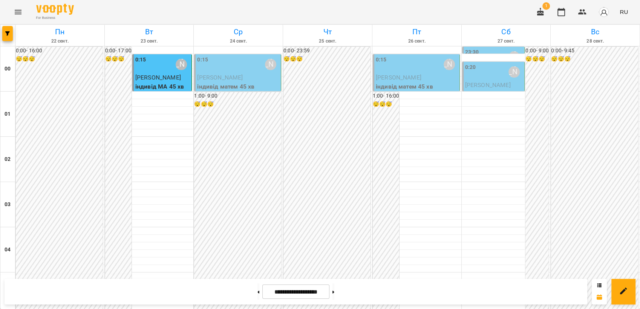
scroll to position [712, 0]
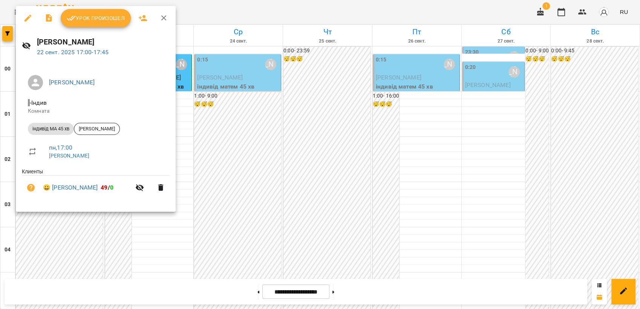
click at [326, 192] on div at bounding box center [320, 154] width 640 height 309
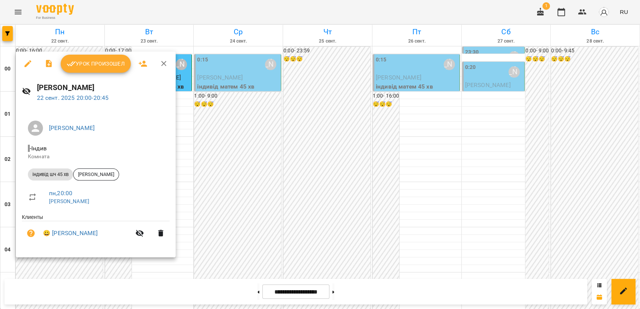
click at [308, 191] on div at bounding box center [320, 154] width 640 height 309
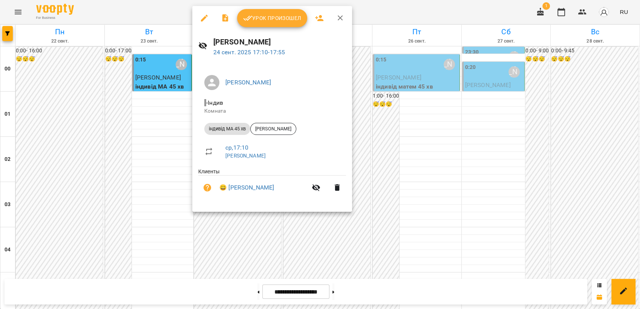
click at [307, 242] on div at bounding box center [320, 154] width 640 height 309
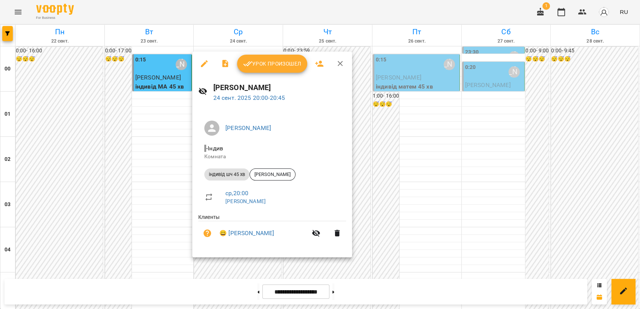
drag, startPoint x: 235, startPoint y: 249, endPoint x: 311, endPoint y: 270, distance: 79.0
click at [311, 270] on div at bounding box center [320, 154] width 640 height 309
